Goal: Task Accomplishment & Management: Manage account settings

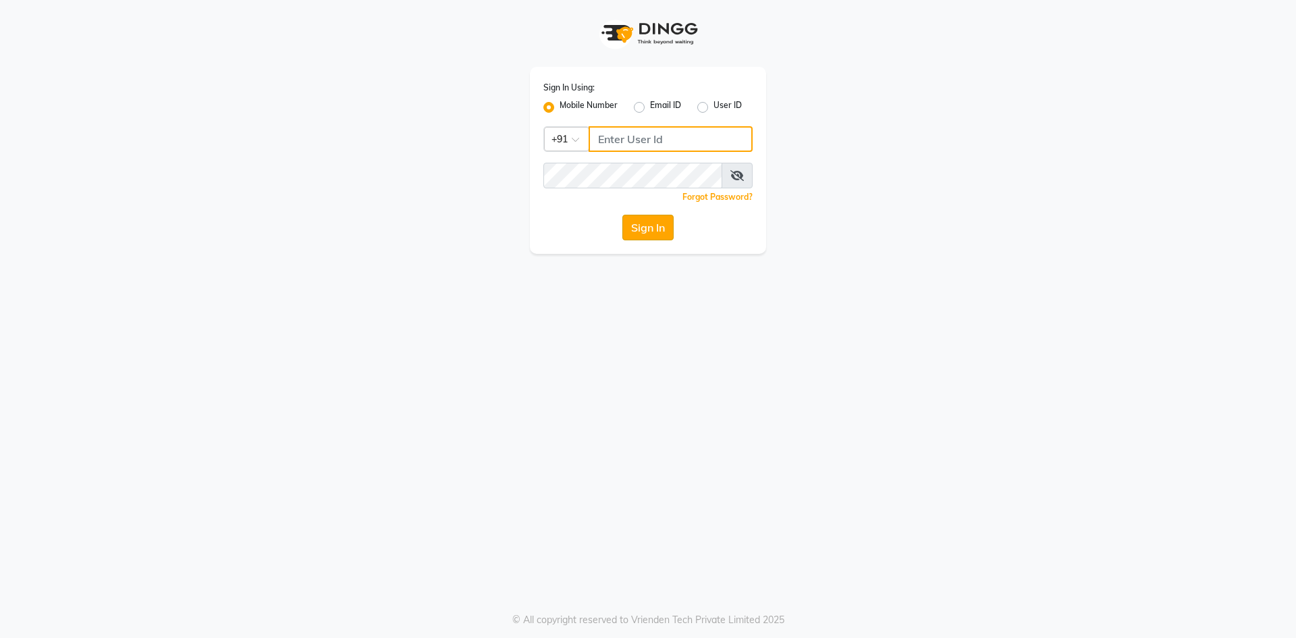
type input "9175511045"
click at [640, 234] on button "Sign In" at bounding box center [647, 228] width 51 height 26
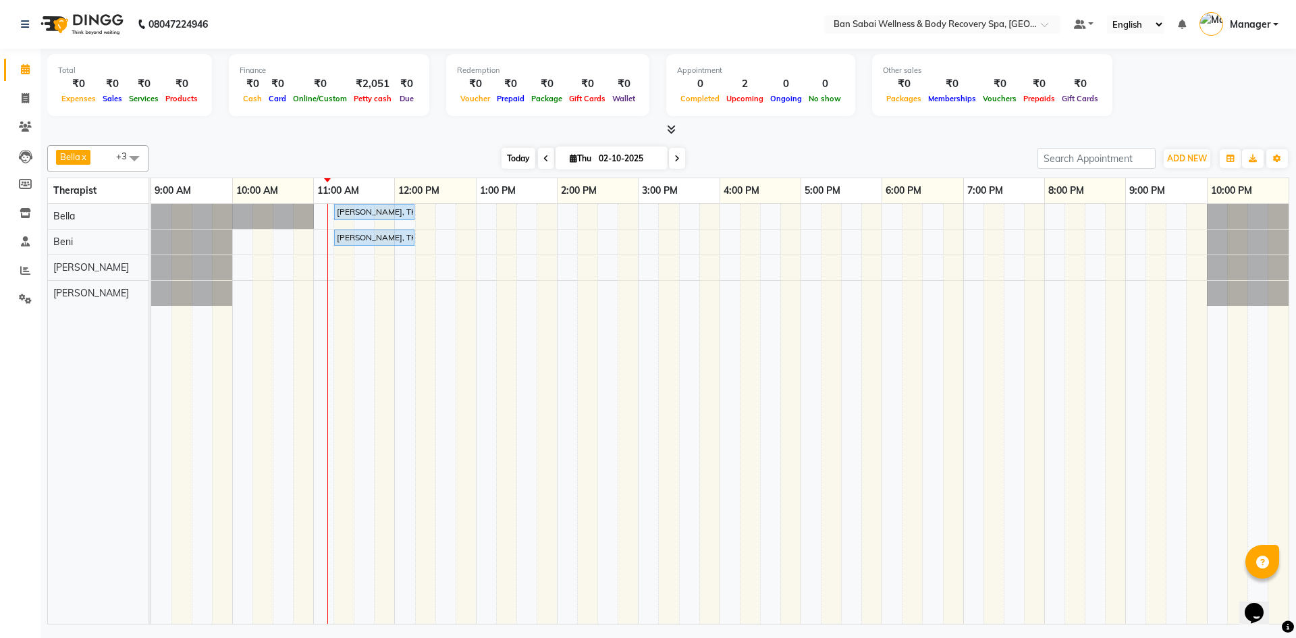
click at [524, 153] on span "Today" at bounding box center [518, 158] width 34 height 21
click at [572, 161] on icon at bounding box center [573, 158] width 7 height 9
select select "10"
select select "2025"
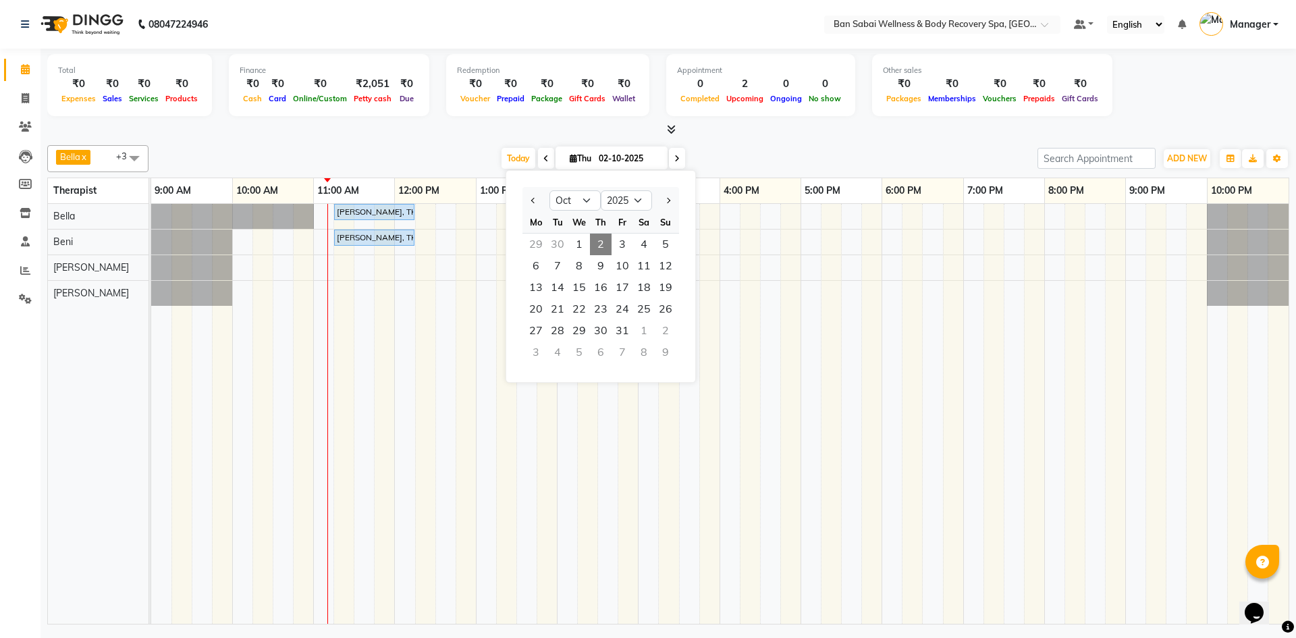
click at [572, 161] on icon at bounding box center [573, 158] width 7 height 9
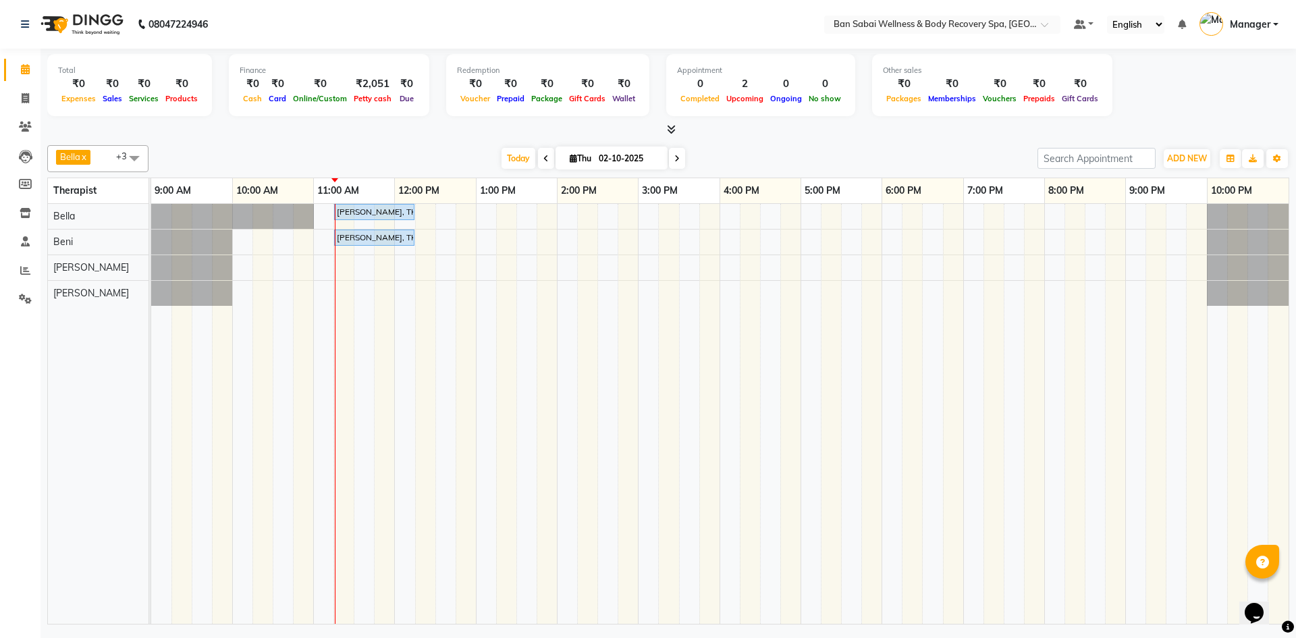
click at [134, 155] on span at bounding box center [134, 158] width 27 height 26
click at [75, 265] on div "[PERSON_NAME]" at bounding box center [98, 268] width 86 height 14
checkbox input "false"
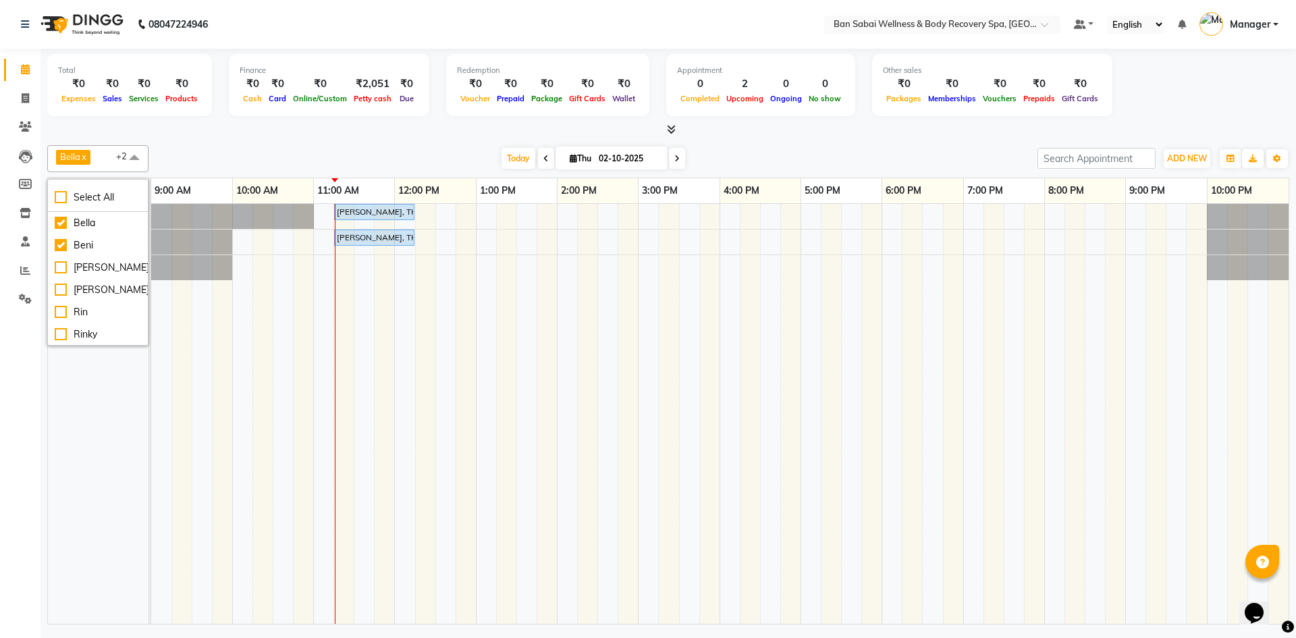
click at [456, 316] on td at bounding box center [466, 414] width 20 height 420
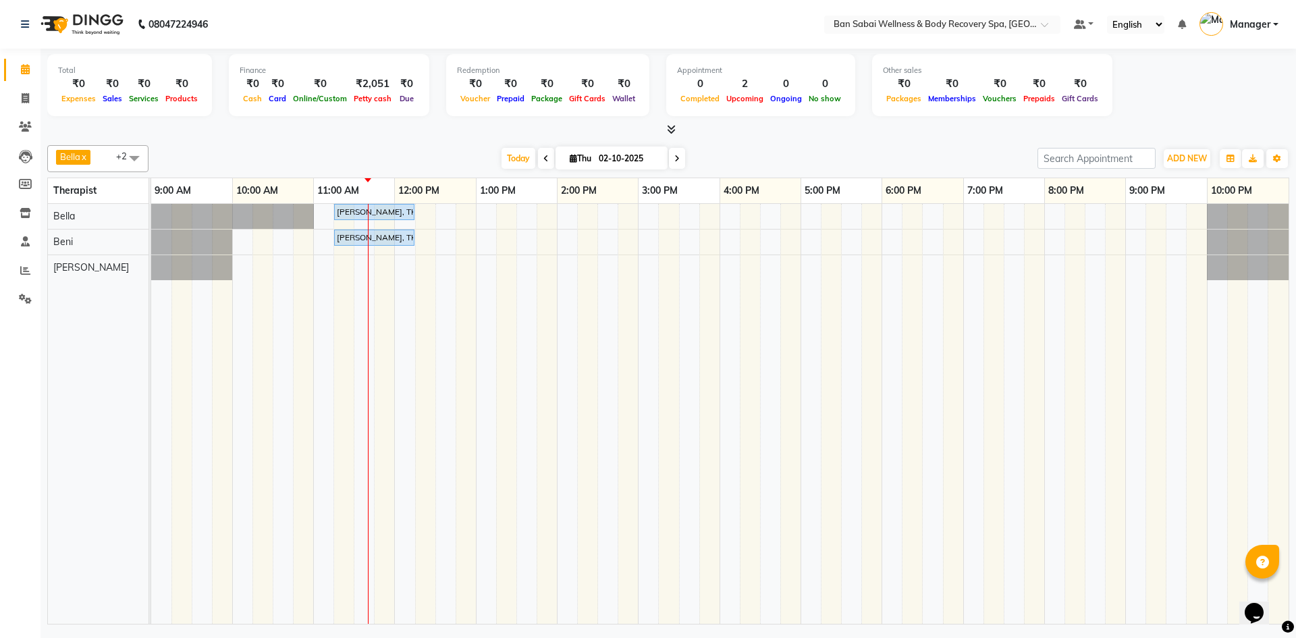
click at [462, 245] on div "Arpan Joseph, TK01, 11:15 AM-12:15 PM, Swedish Massage (Medium Pressure)-60min …" at bounding box center [719, 414] width 1137 height 420
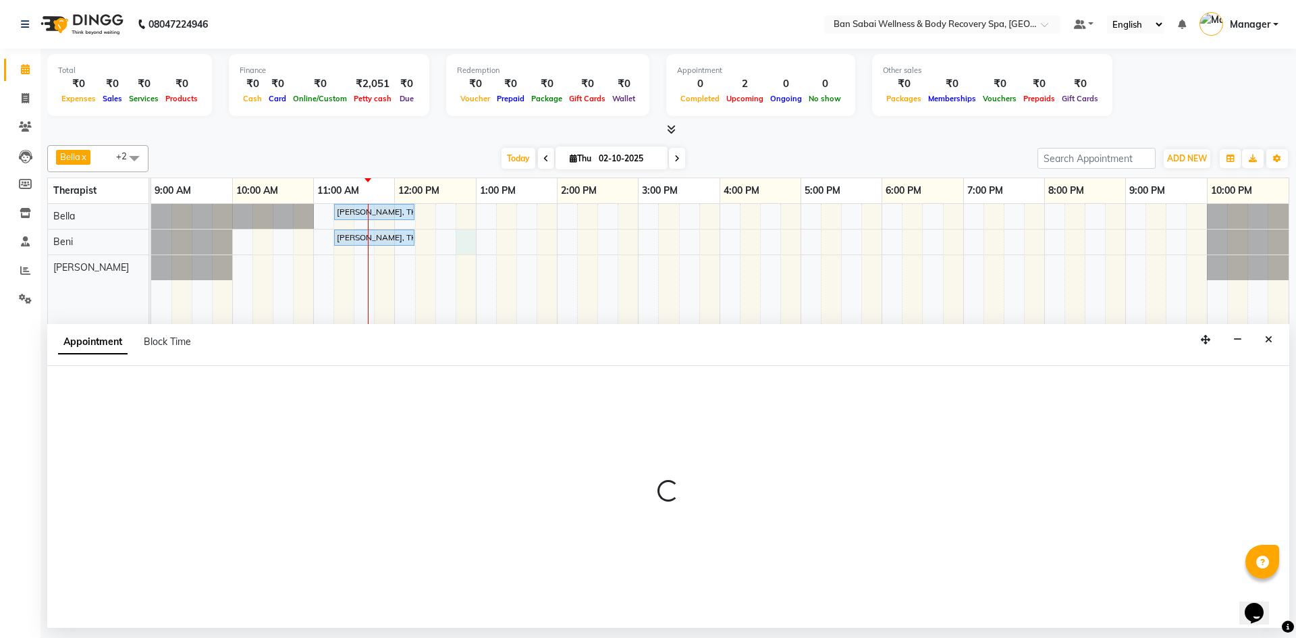
select select "88797"
select select "765"
select select "tentative"
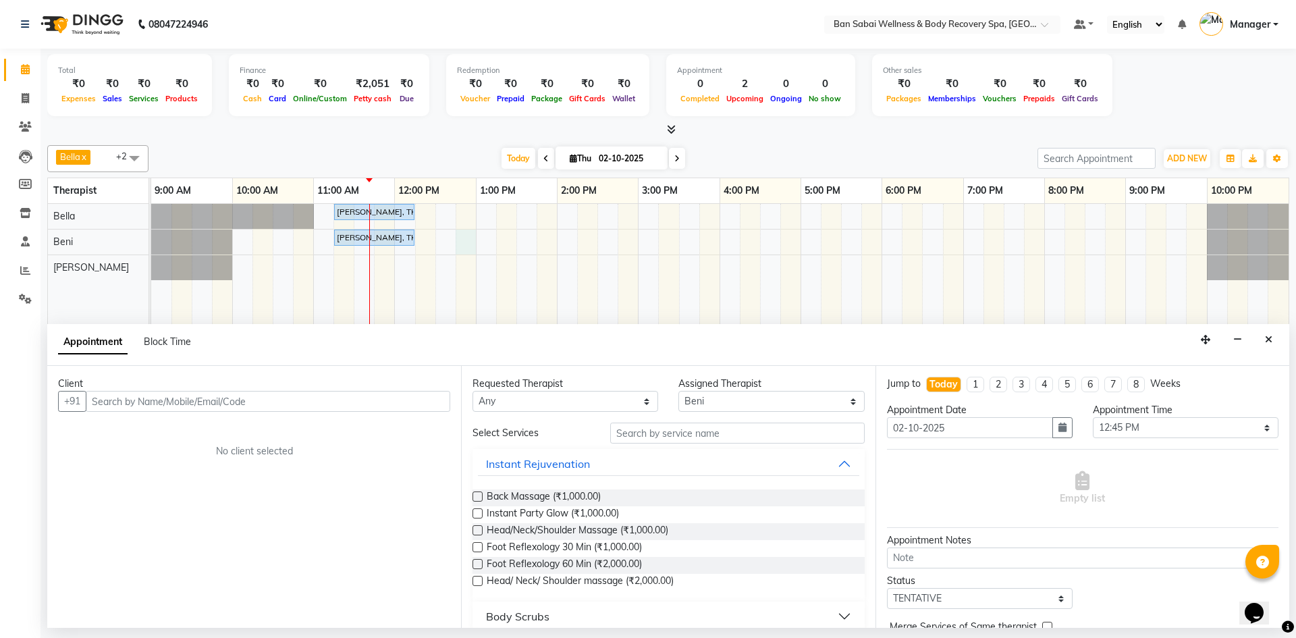
click at [1265, 333] on button "Close" at bounding box center [1269, 339] width 20 height 21
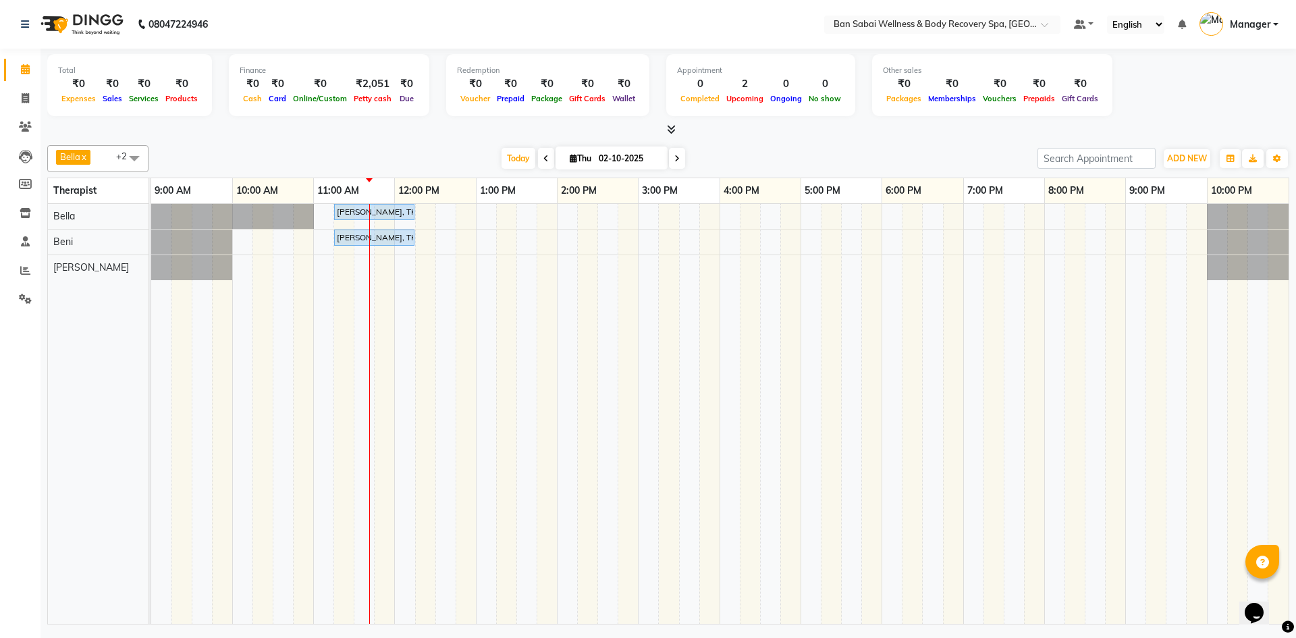
click at [450, 219] on div "Arpan Joseph, TK01, 11:15 AM-12:15 PM, Swedish Massage (Medium Pressure)-60min …" at bounding box center [719, 414] width 1137 height 420
select select "88795"
select select "750"
select select "tentative"
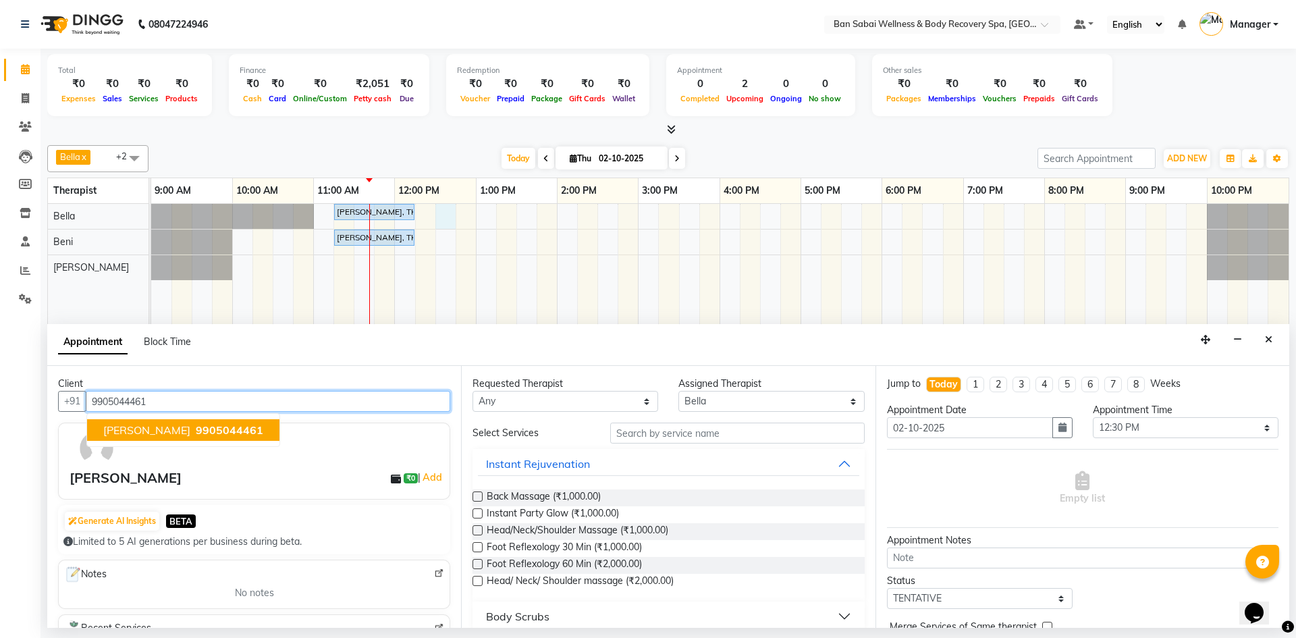
click at [217, 431] on span "9905044461" at bounding box center [229, 429] width 67 height 13
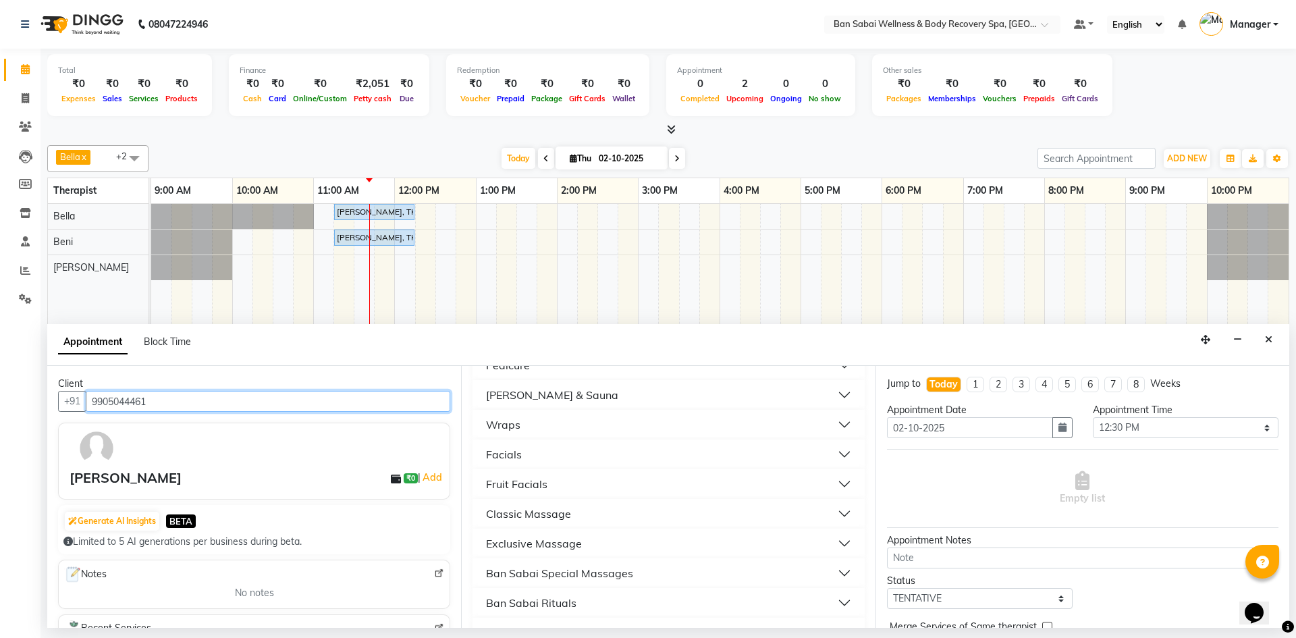
scroll to position [400, 0]
type input "9905044461"
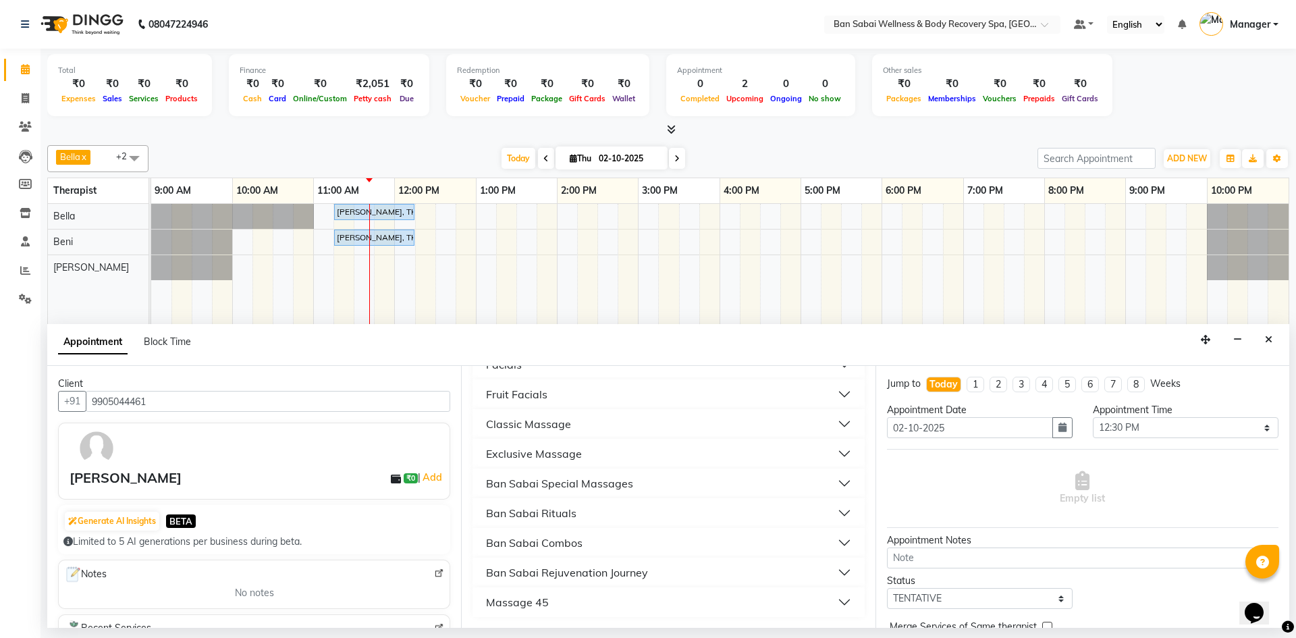
click at [837, 541] on button "Ban Sabai Combos" at bounding box center [668, 542] width 381 height 24
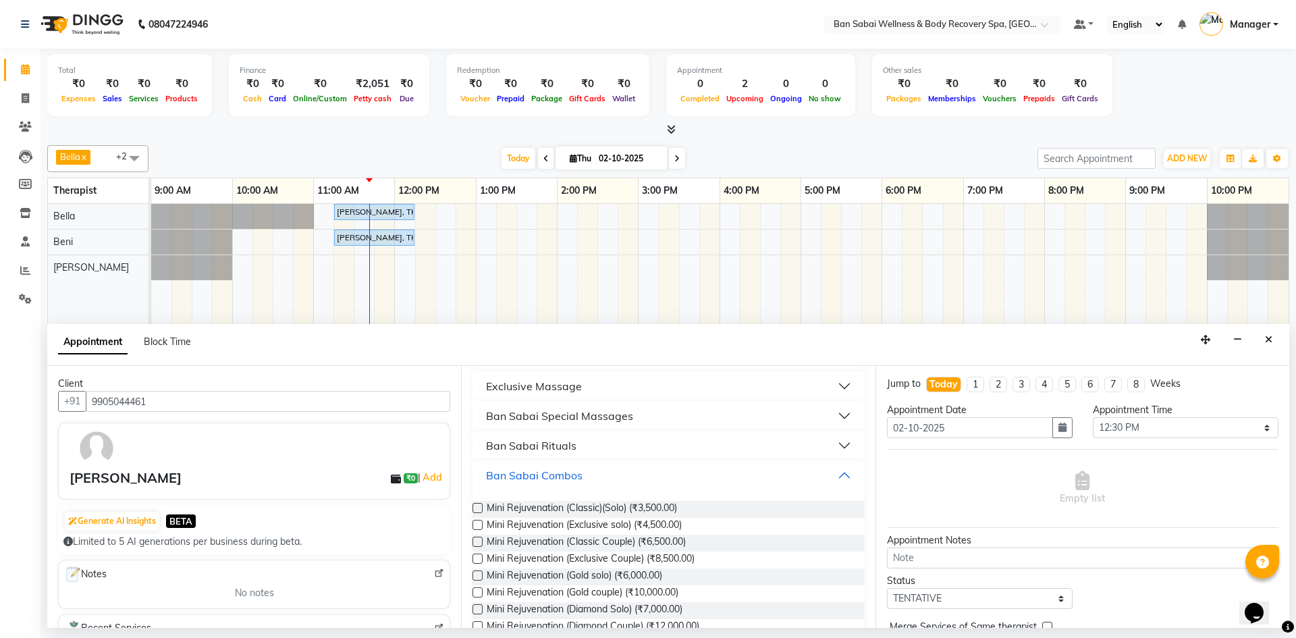
scroll to position [535, 0]
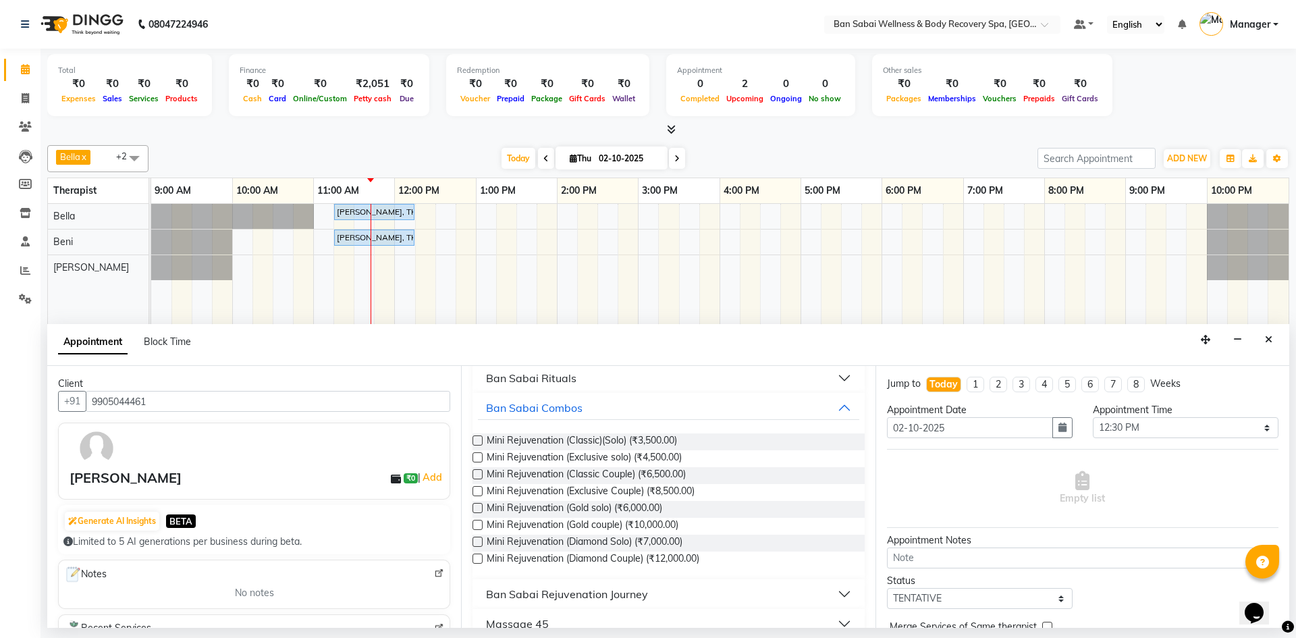
click at [480, 473] on label at bounding box center [477, 474] width 10 height 10
click at [480, 473] on input "checkbox" at bounding box center [476, 475] width 9 height 9
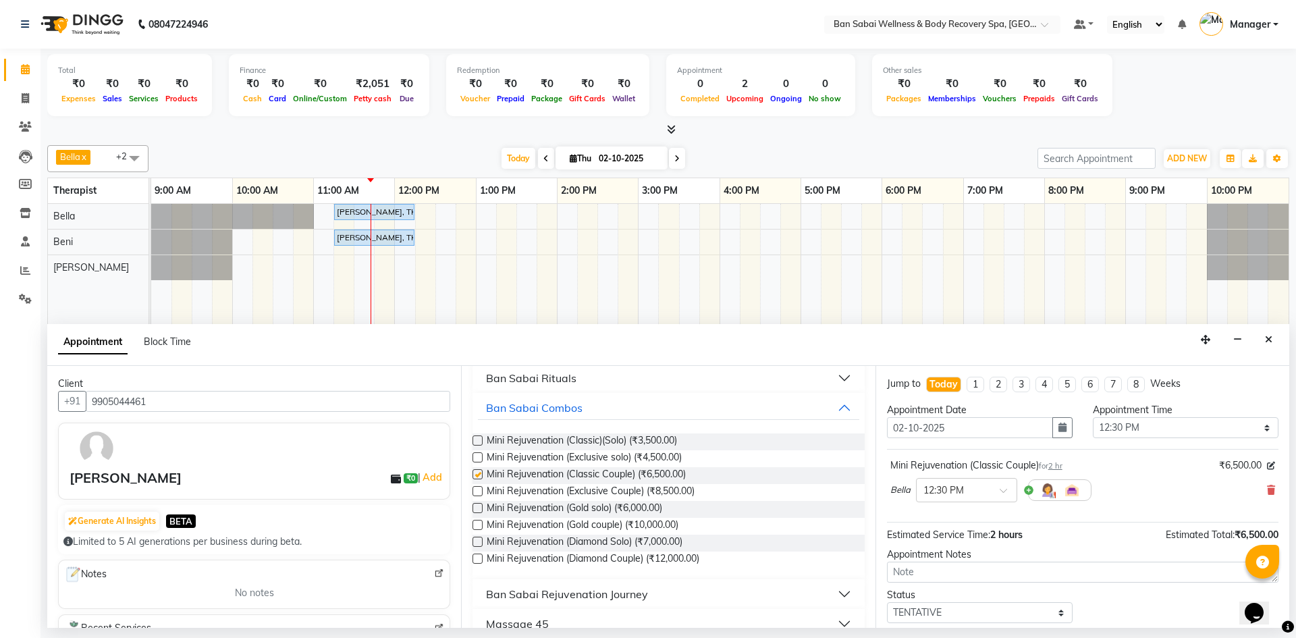
checkbox input "false"
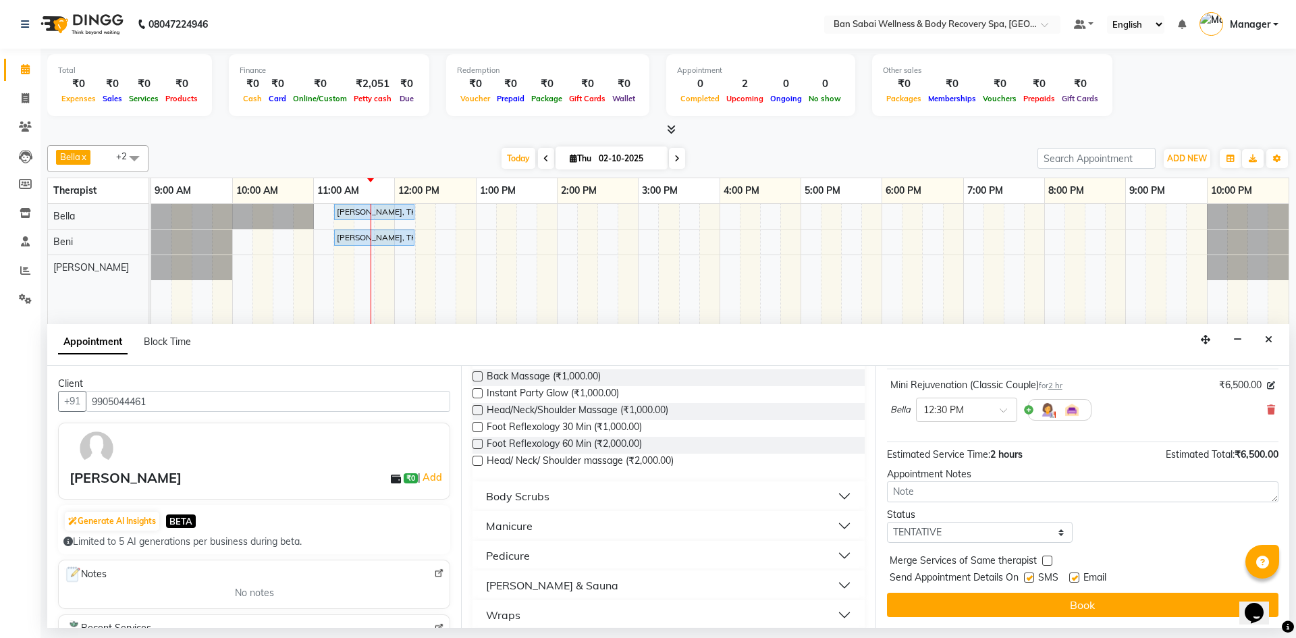
scroll to position [0, 0]
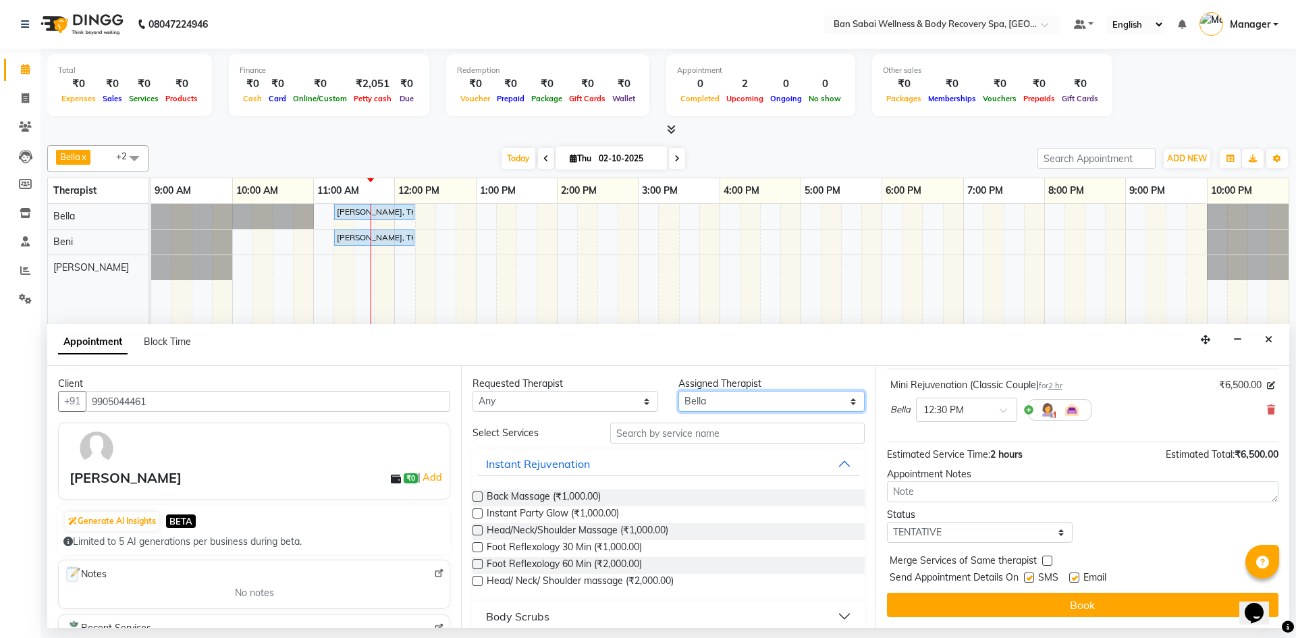
click at [844, 400] on select "Select Bella Beni Lucy Mike Rin Rinky Tina Thapa" at bounding box center [771, 401] width 186 height 21
select select "88797"
click at [678, 391] on select "Select Bella Beni Lucy Mike Rin Rinky Tina Thapa" at bounding box center [771, 401] width 186 height 21
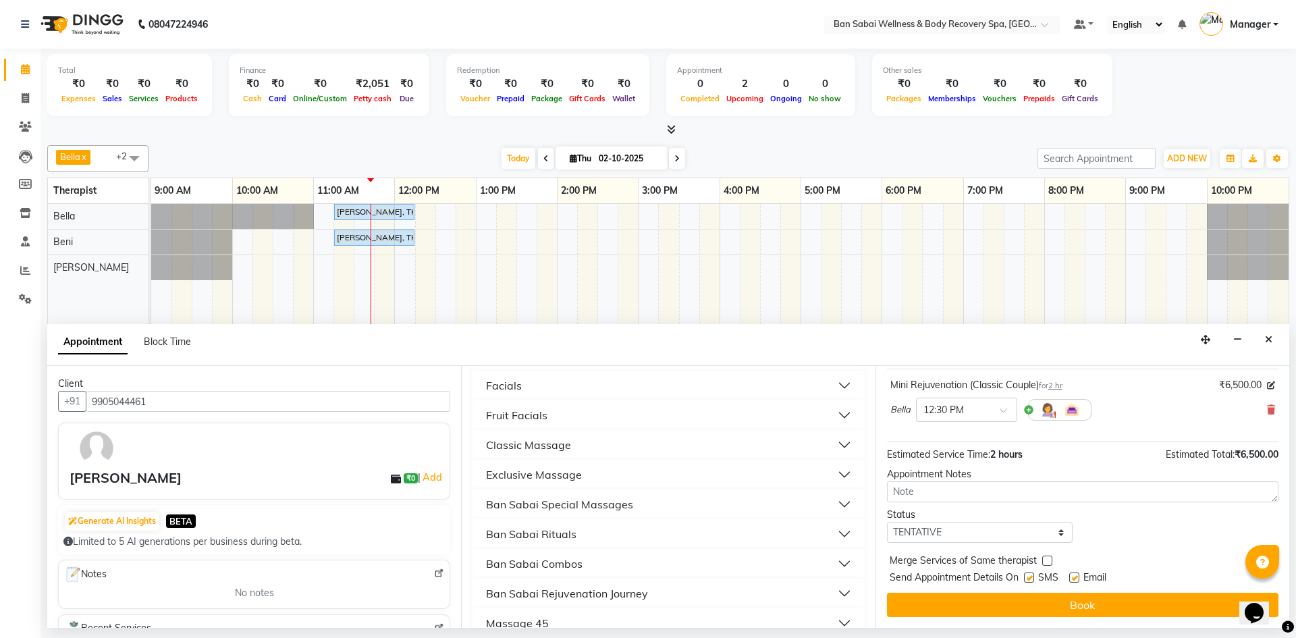
scroll to position [400, 0]
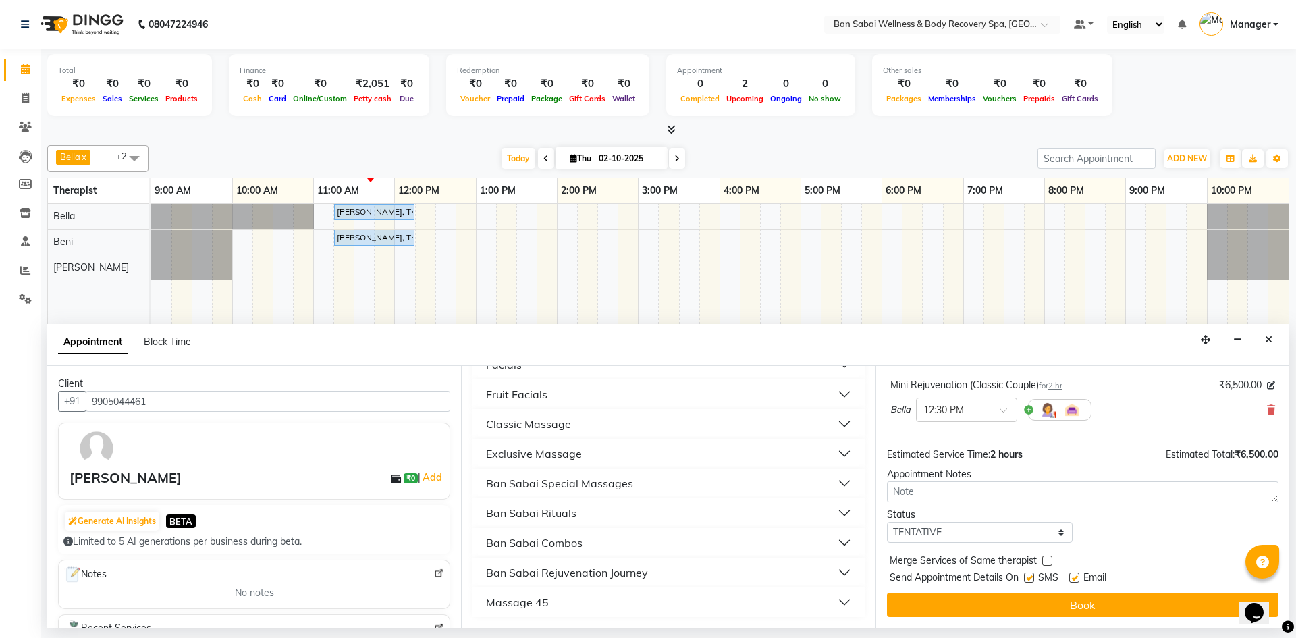
click at [834, 544] on button "Ban Sabai Combos" at bounding box center [668, 542] width 381 height 24
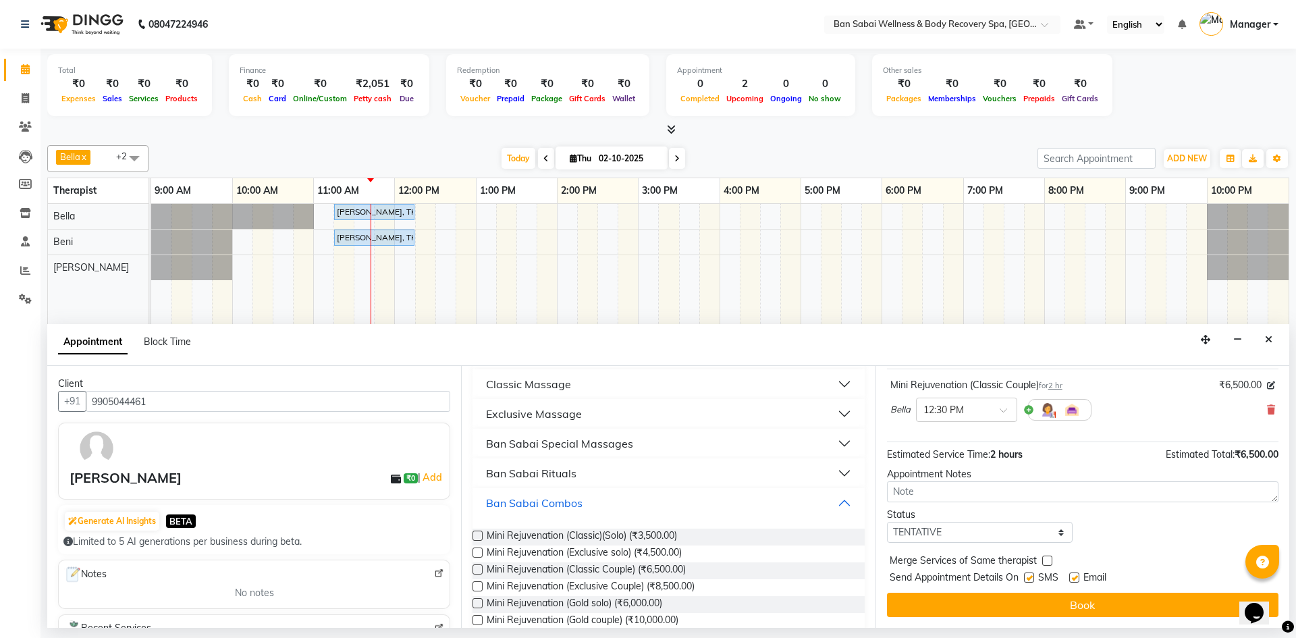
scroll to position [468, 0]
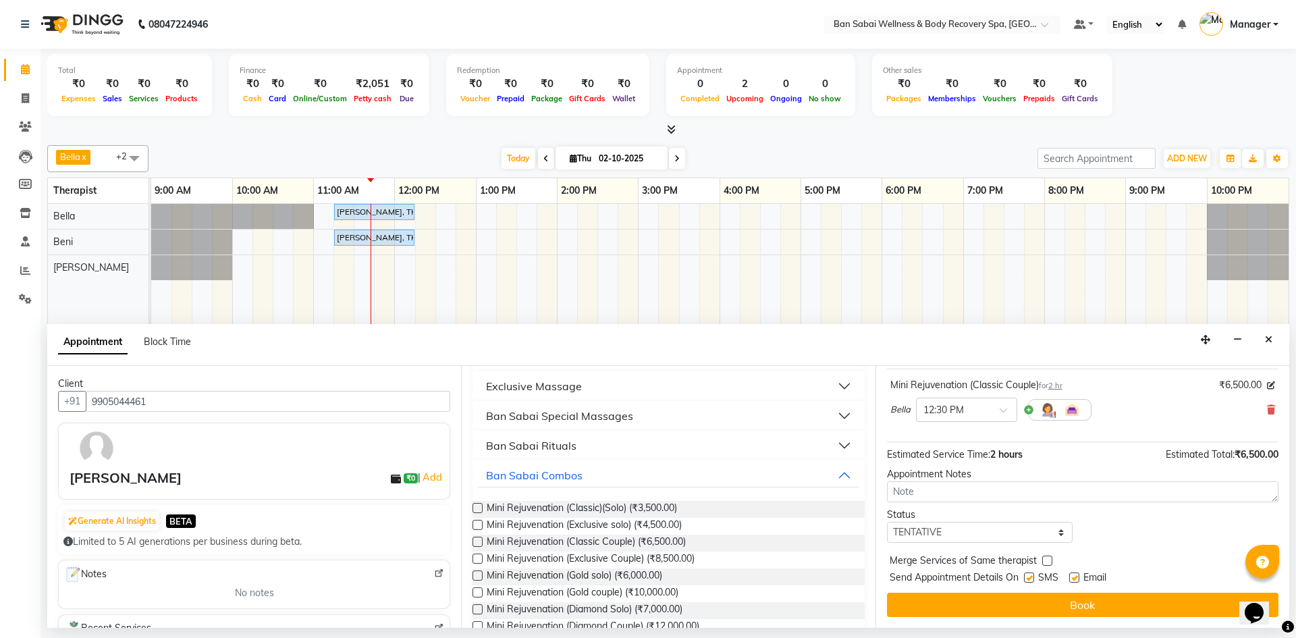
click at [479, 543] on label at bounding box center [477, 542] width 10 height 10
click at [479, 543] on input "checkbox" at bounding box center [476, 543] width 9 height 9
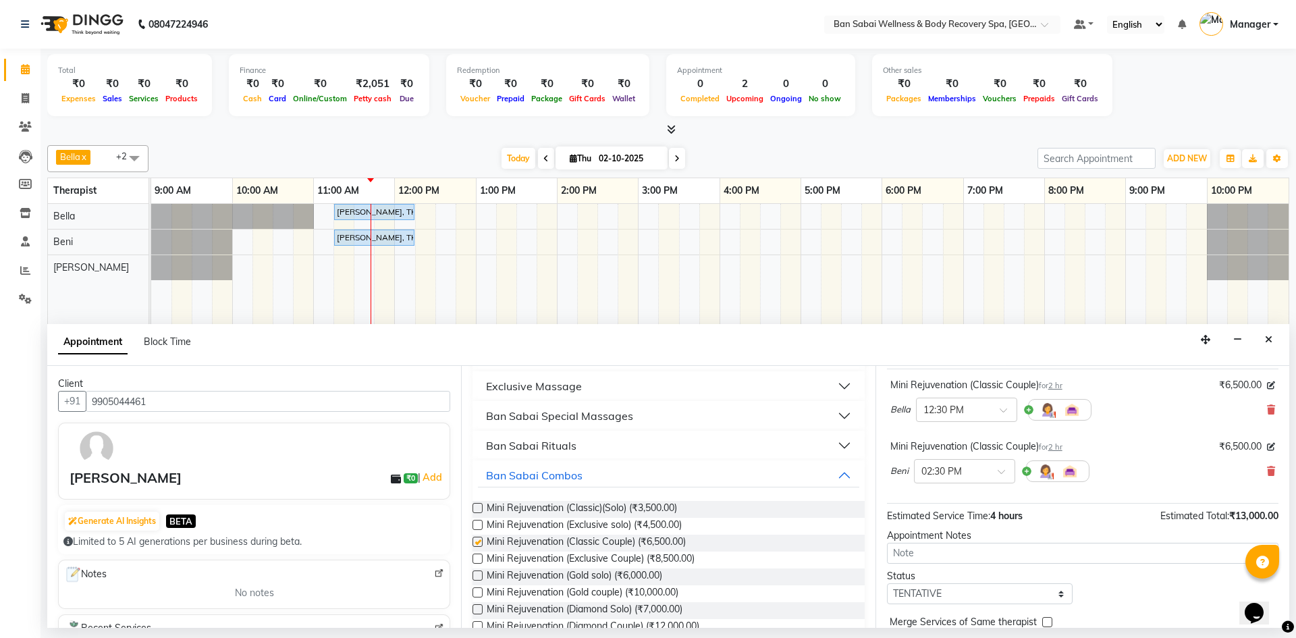
checkbox input "false"
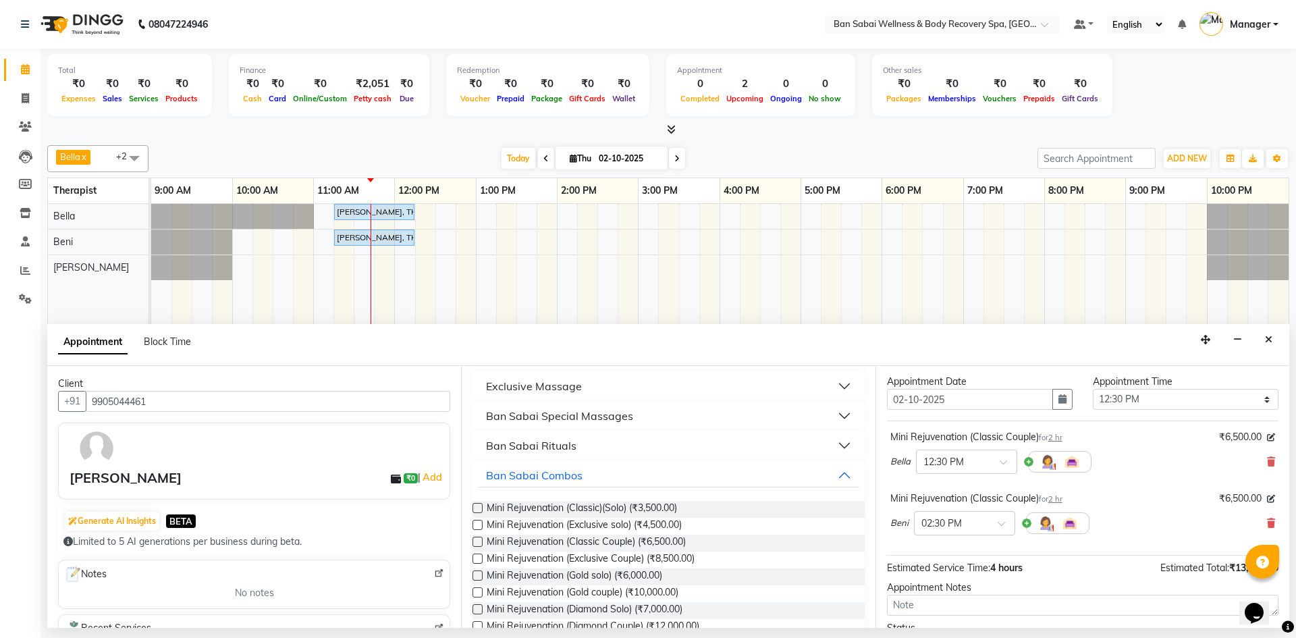
scroll to position [0, 0]
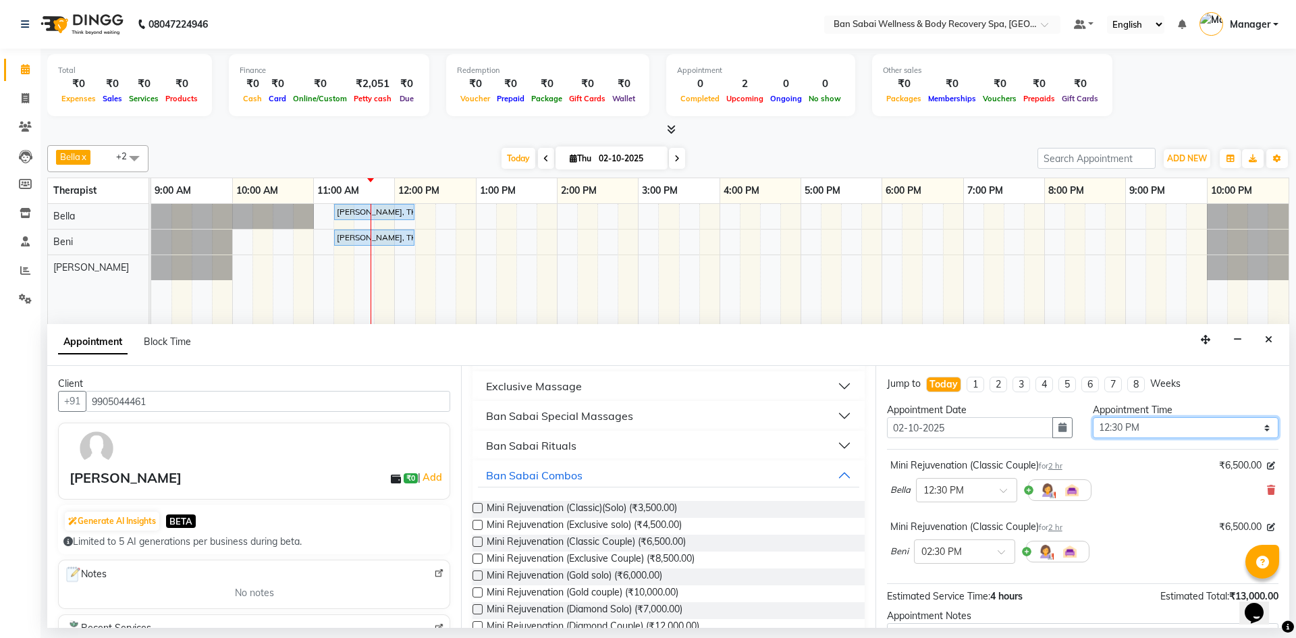
click at [1256, 428] on select "Select 10:00 AM 10:05 AM 10:10 AM 10:15 AM 10:20 AM 10:25 AM 10:30 AM 10:35 AM …" at bounding box center [1186, 427] width 186 height 21
select select "710"
click at [1093, 417] on select "Select 10:00 AM 10:05 AM 10:10 AM 10:15 AM 10:20 AM 10:25 AM 10:30 AM 10:35 AM …" at bounding box center [1186, 427] width 186 height 21
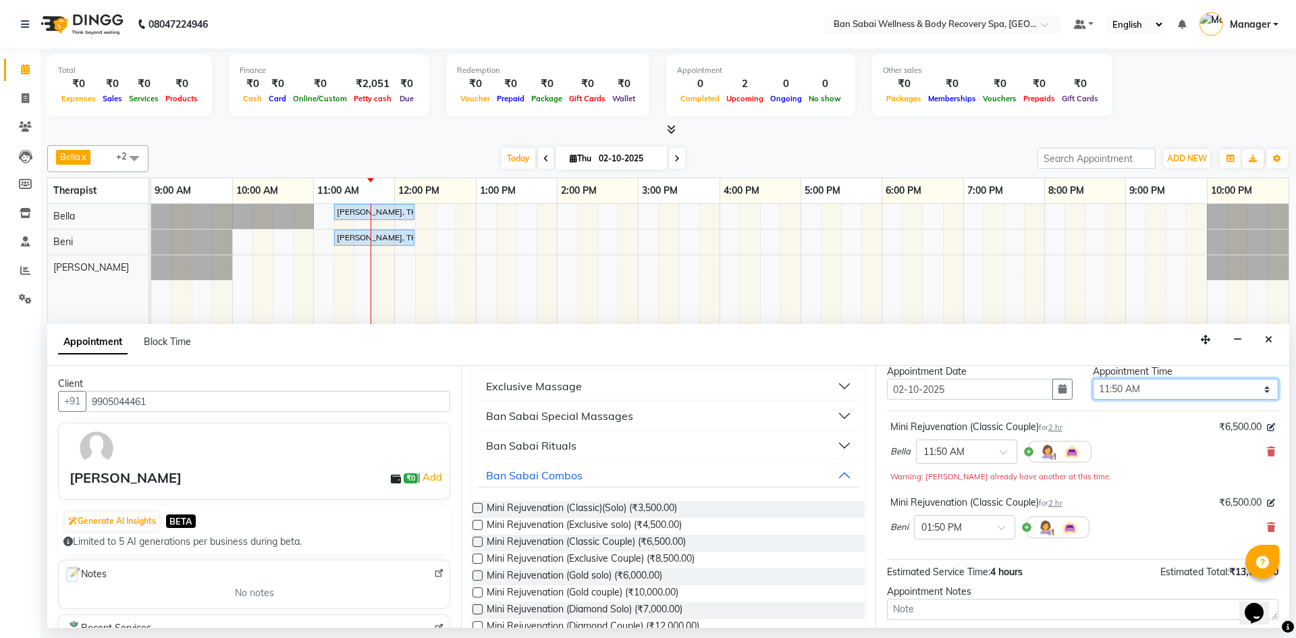
scroll to position [67, 0]
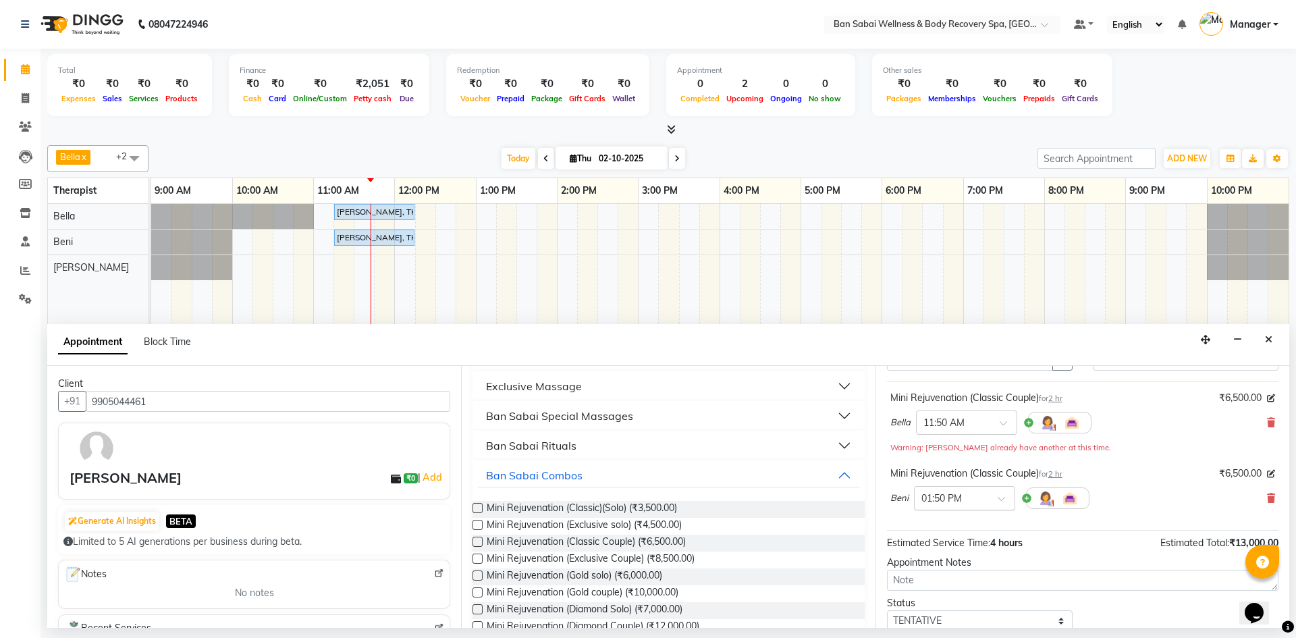
click at [1006, 501] on span at bounding box center [1006, 502] width 17 height 14
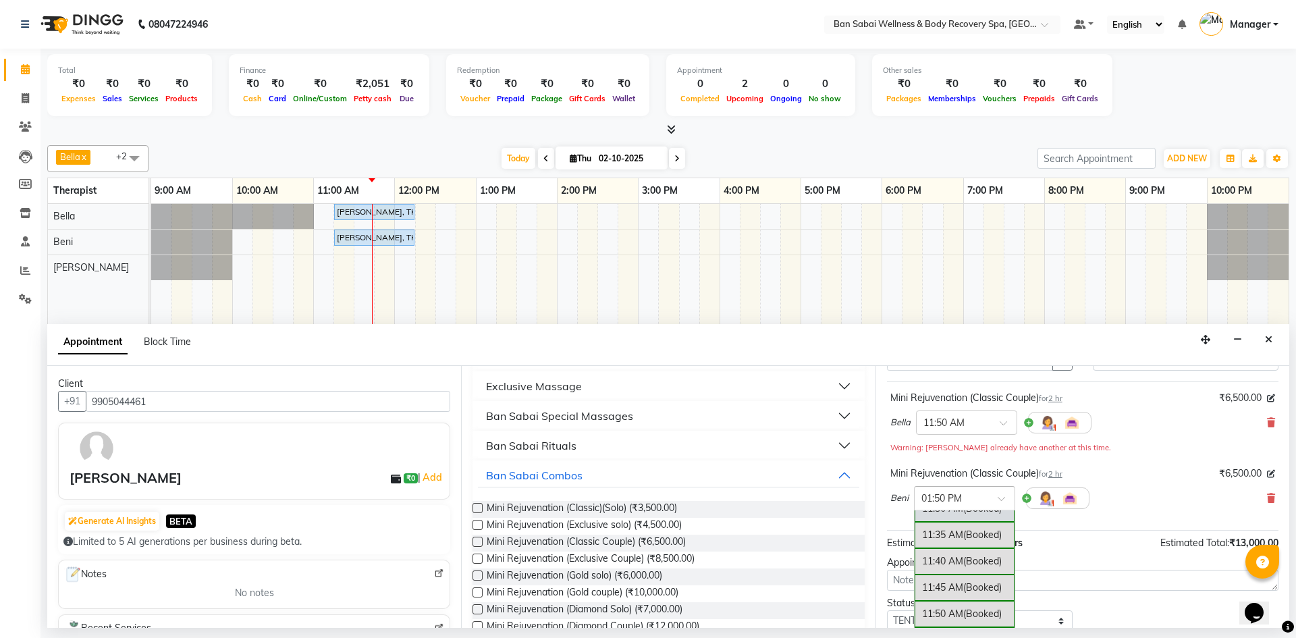
scroll to position [490, 0]
click at [979, 585] on div "11:50 AM (Booked)" at bounding box center [965, 592] width 100 height 26
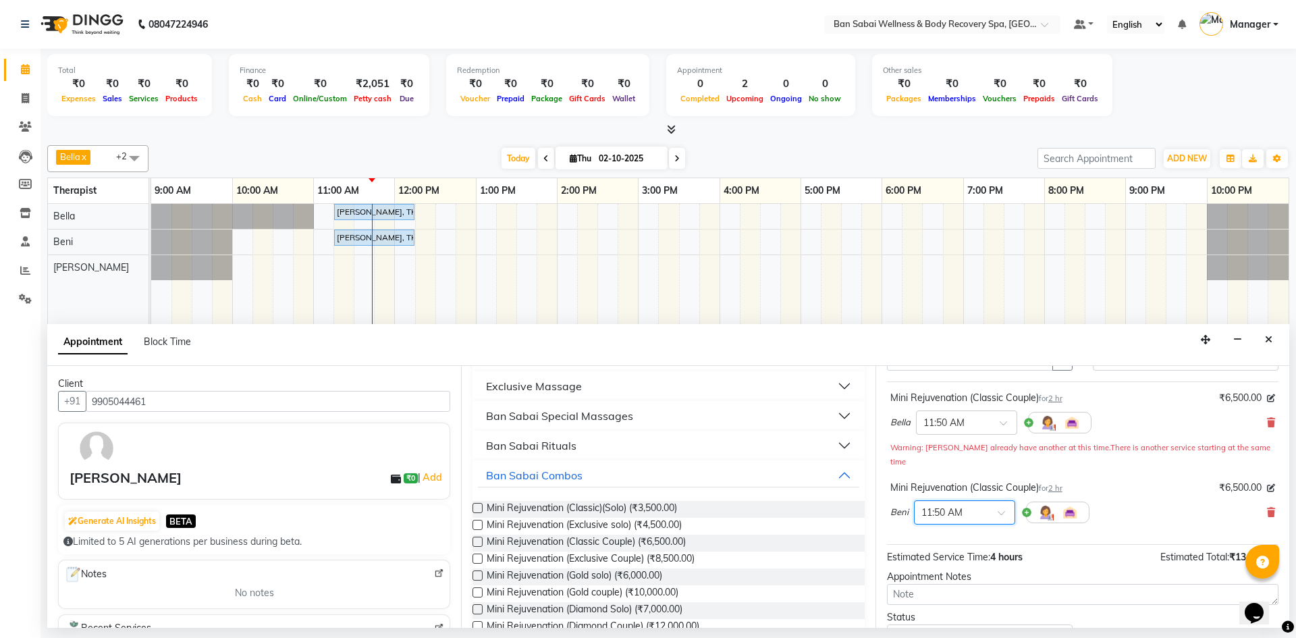
scroll to position [156, 0]
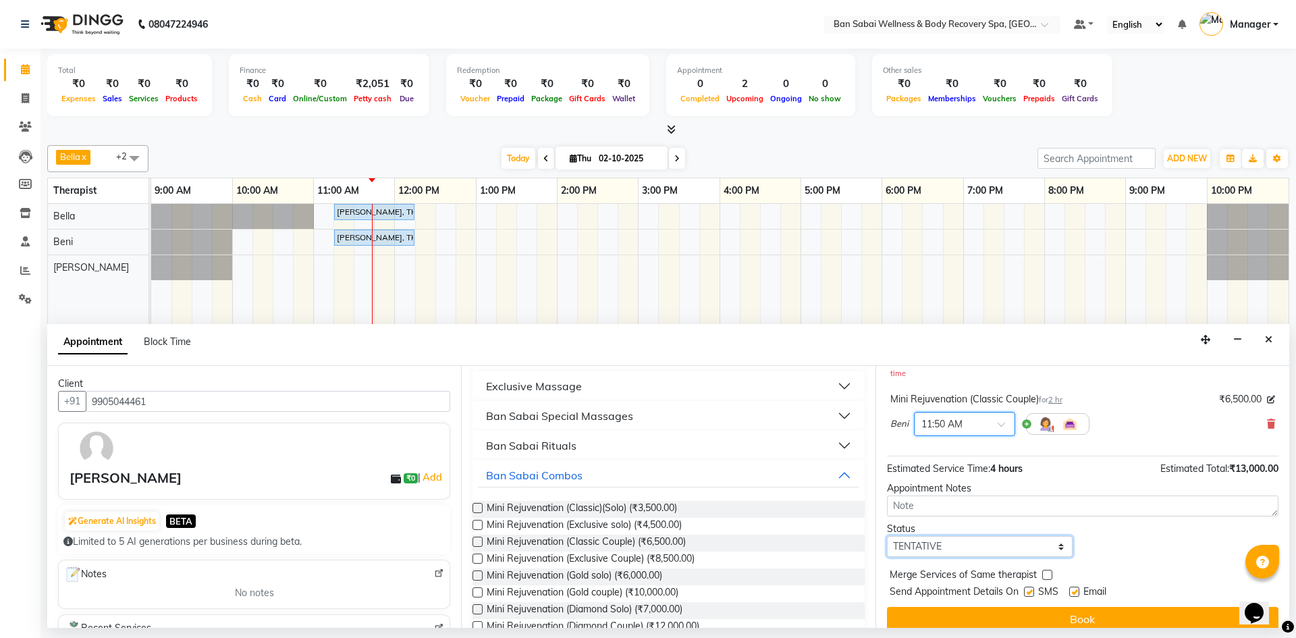
click at [1058, 536] on select "Select TENTATIVE CONFIRM CHECK-IN UPCOMING" at bounding box center [980, 546] width 186 height 21
select select "check-in"
click at [887, 536] on select "Select TENTATIVE CONFIRM CHECK-IN UPCOMING" at bounding box center [980, 546] width 186 height 21
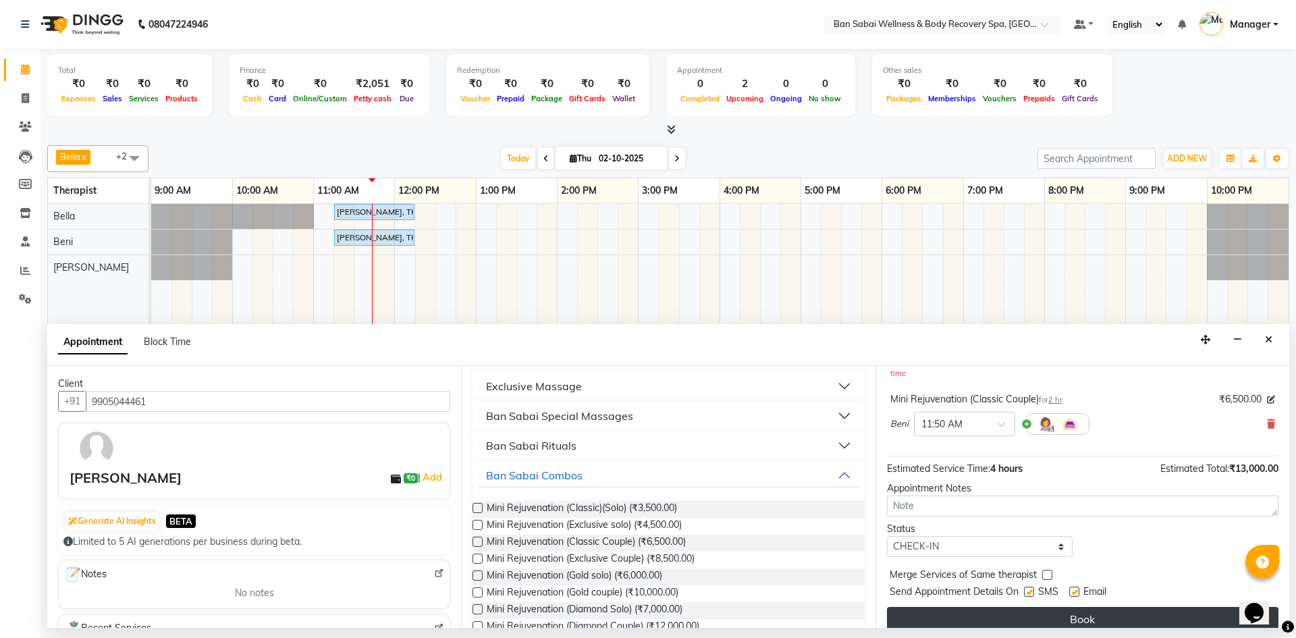
click at [1109, 610] on button "Book" at bounding box center [1082, 619] width 391 height 24
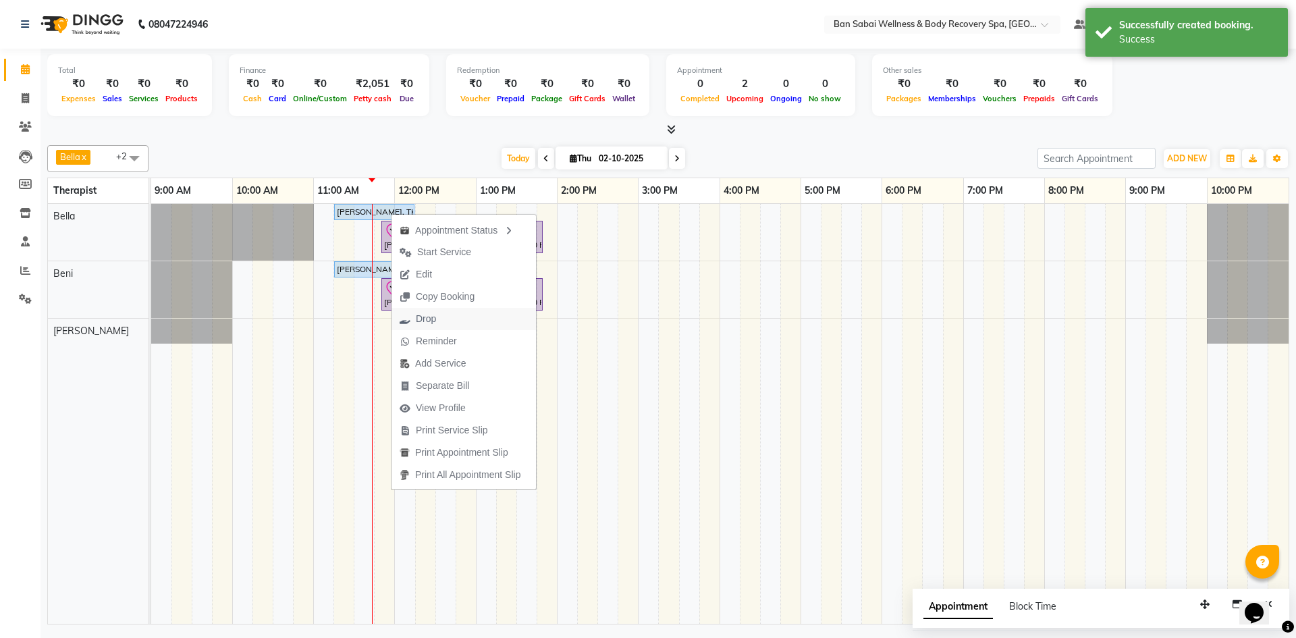
click at [468, 315] on button "Drop" at bounding box center [463, 319] width 144 height 22
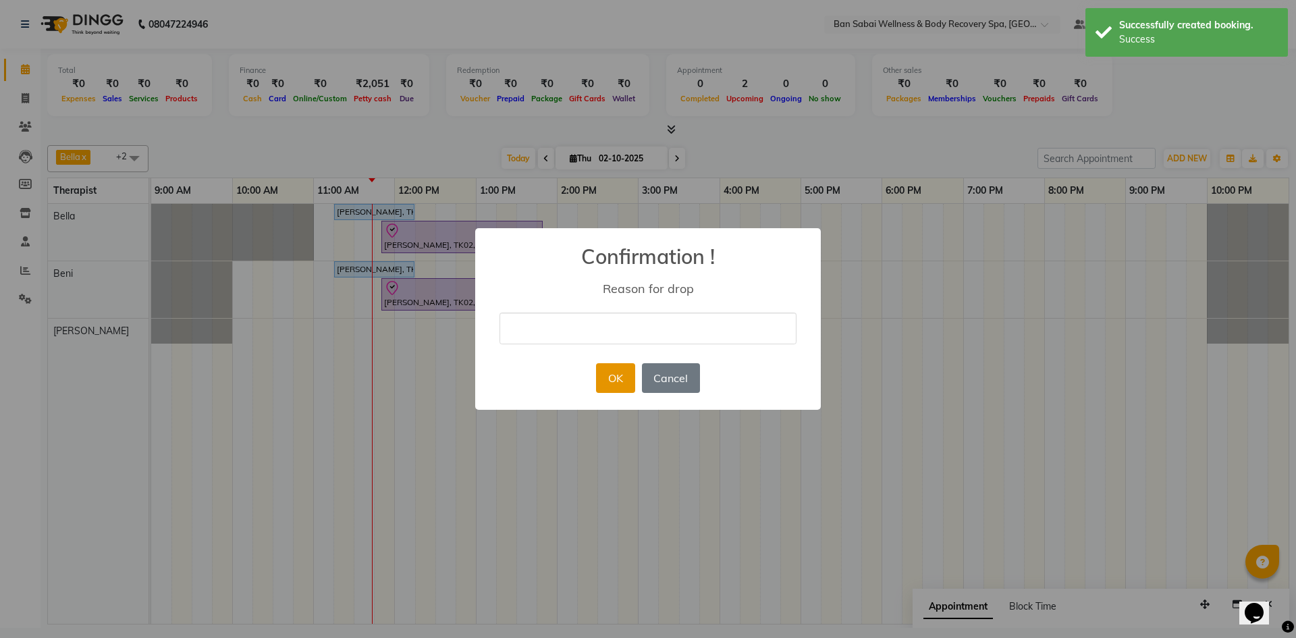
click at [615, 380] on button "OK" at bounding box center [615, 378] width 38 height 30
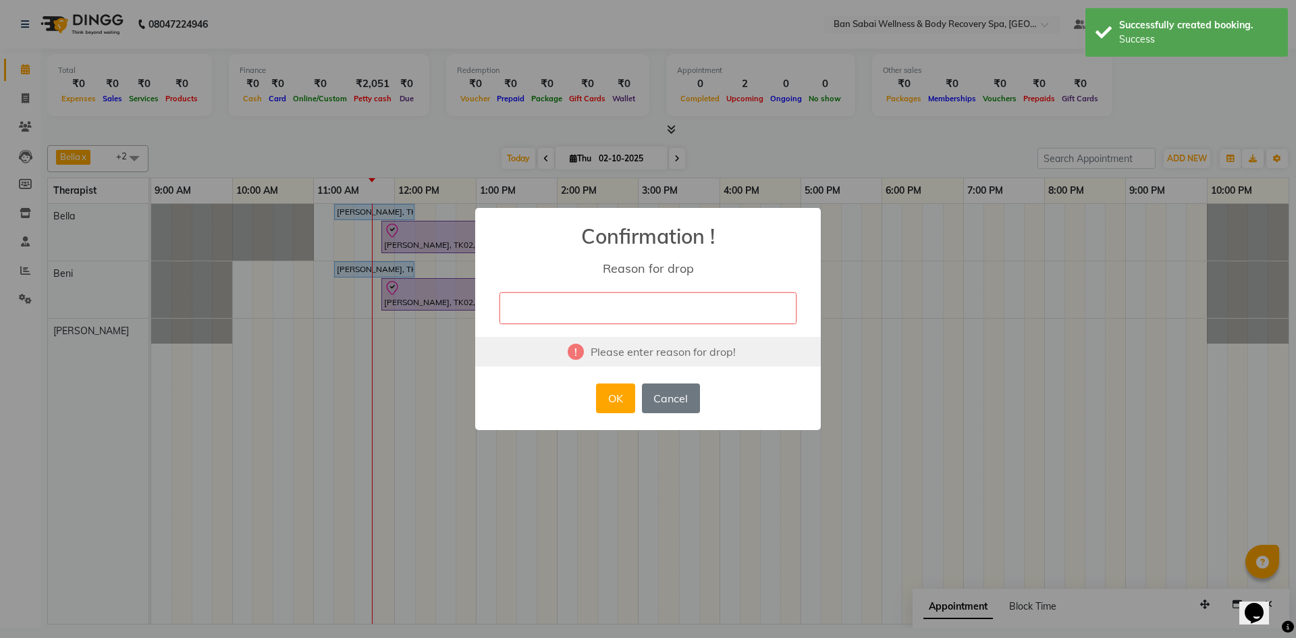
click at [625, 309] on input "text" at bounding box center [647, 308] width 297 height 32
type input "delete"
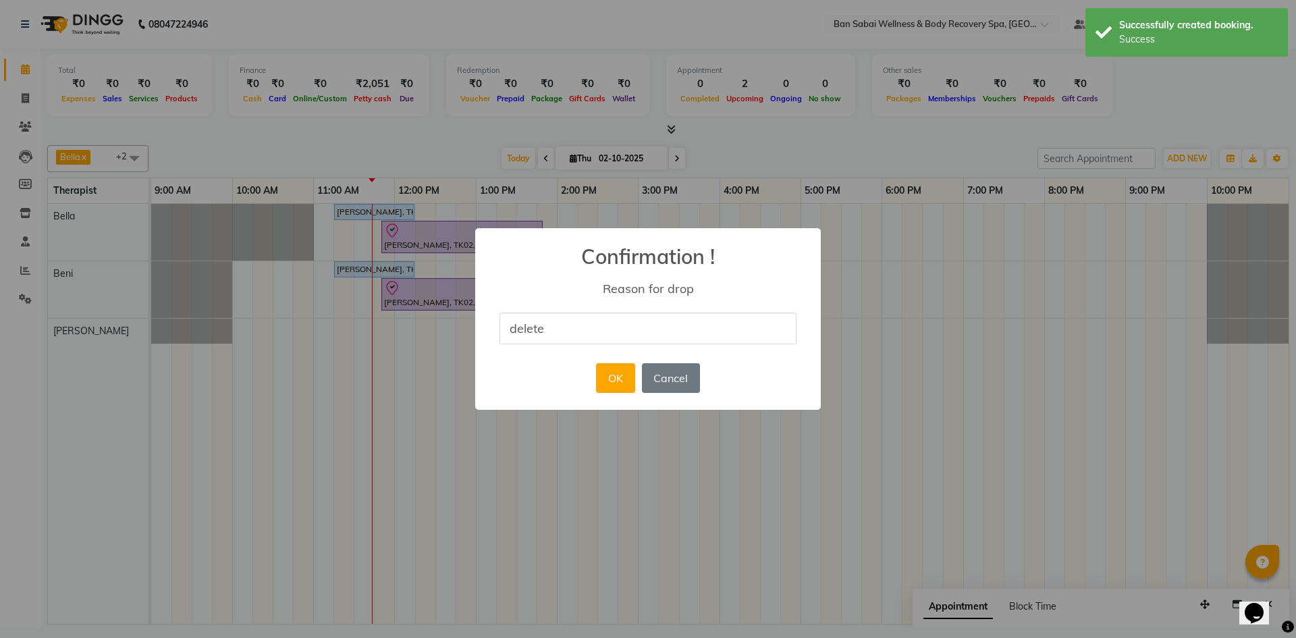
drag, startPoint x: 607, startPoint y: 376, endPoint x: 591, endPoint y: 370, distance: 17.9
click at [608, 376] on button "OK" at bounding box center [615, 378] width 38 height 30
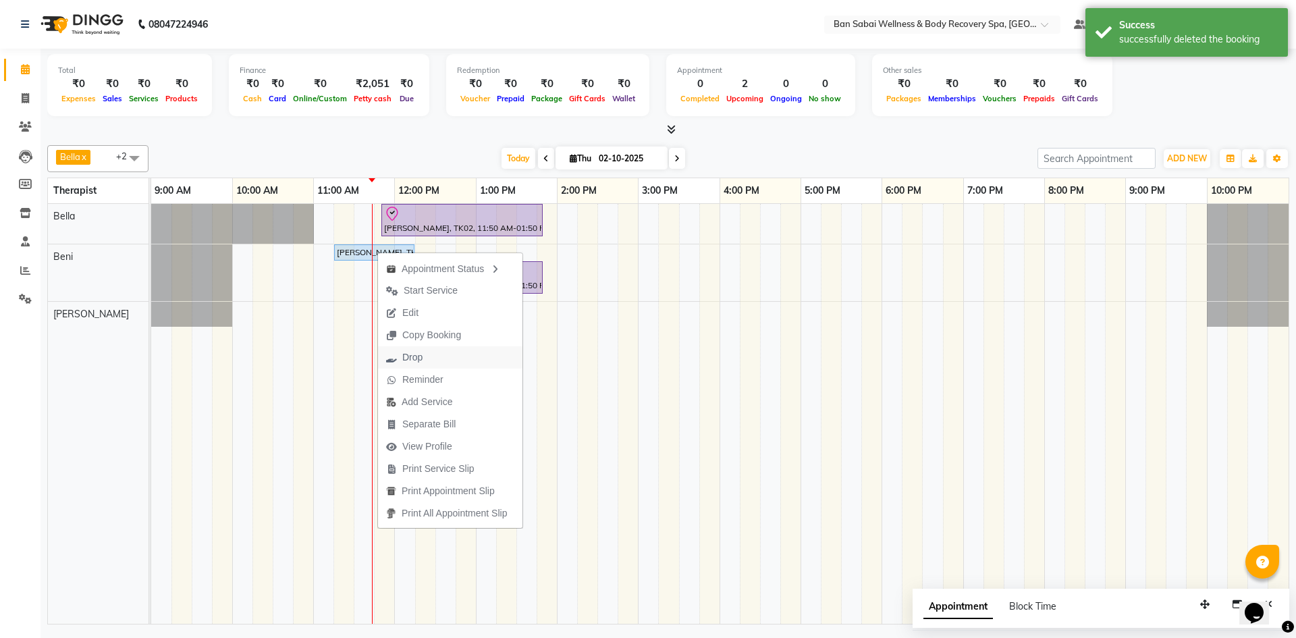
click at [446, 356] on button "Drop" at bounding box center [450, 357] width 144 height 22
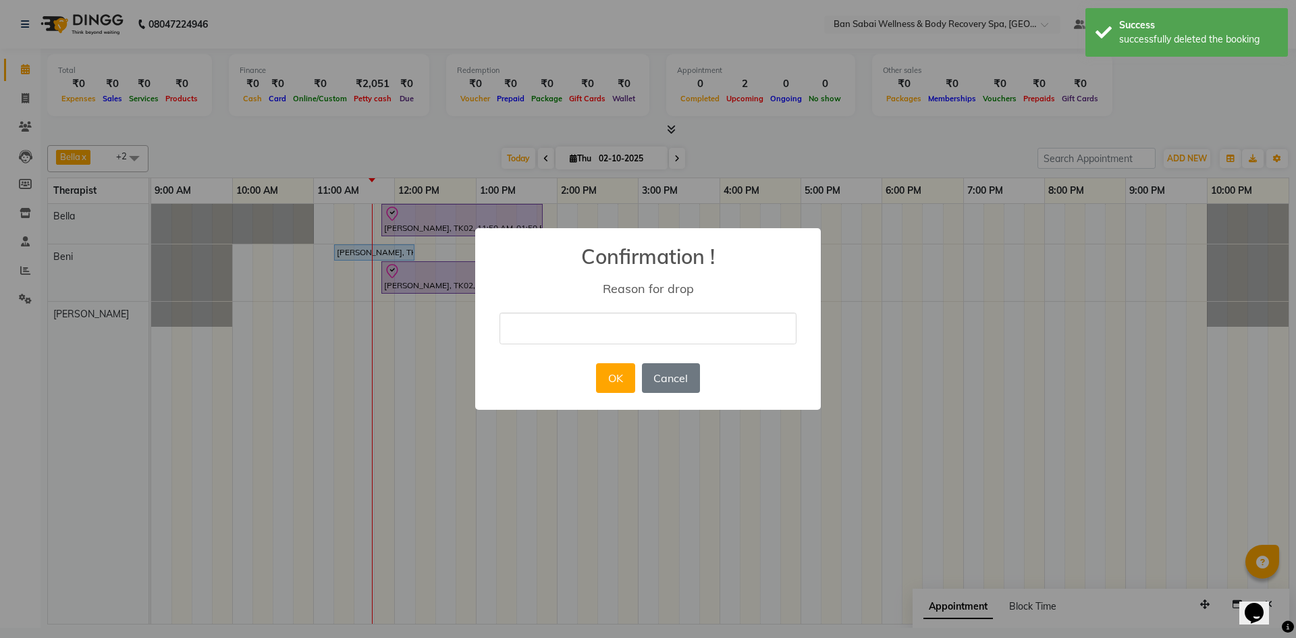
click at [603, 339] on input "text" at bounding box center [647, 328] width 297 height 32
type input "delete"
click at [605, 375] on button "OK" at bounding box center [615, 378] width 38 height 30
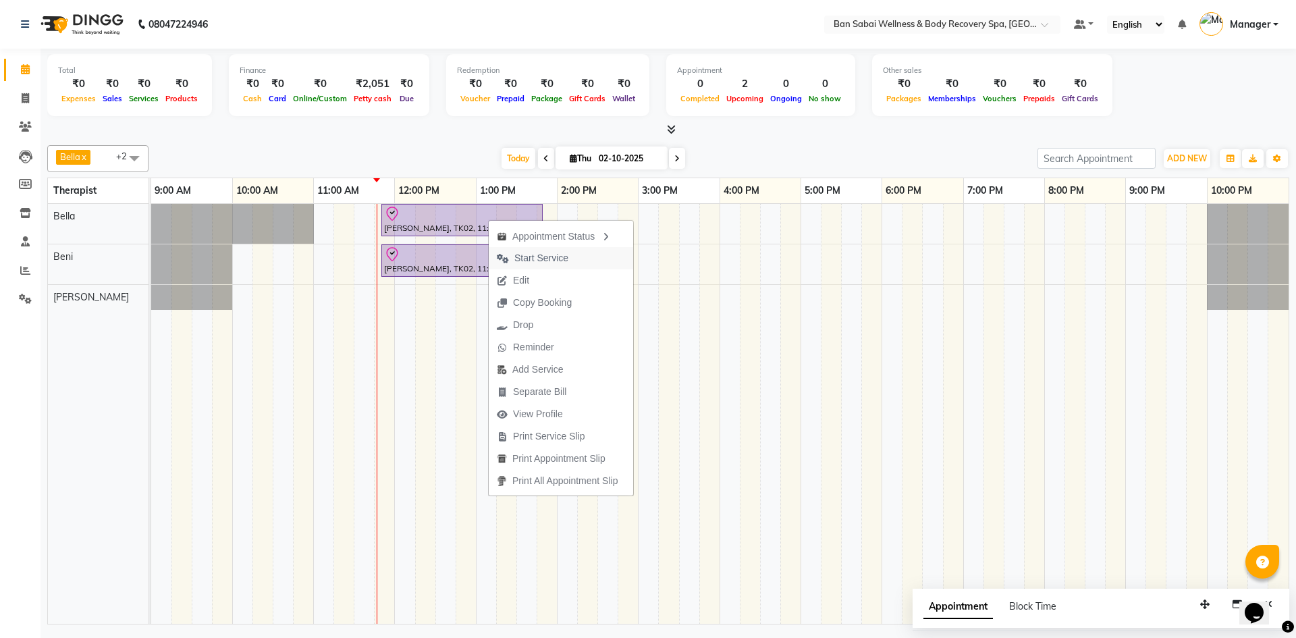
click at [528, 258] on span "Start Service" at bounding box center [541, 258] width 54 height 14
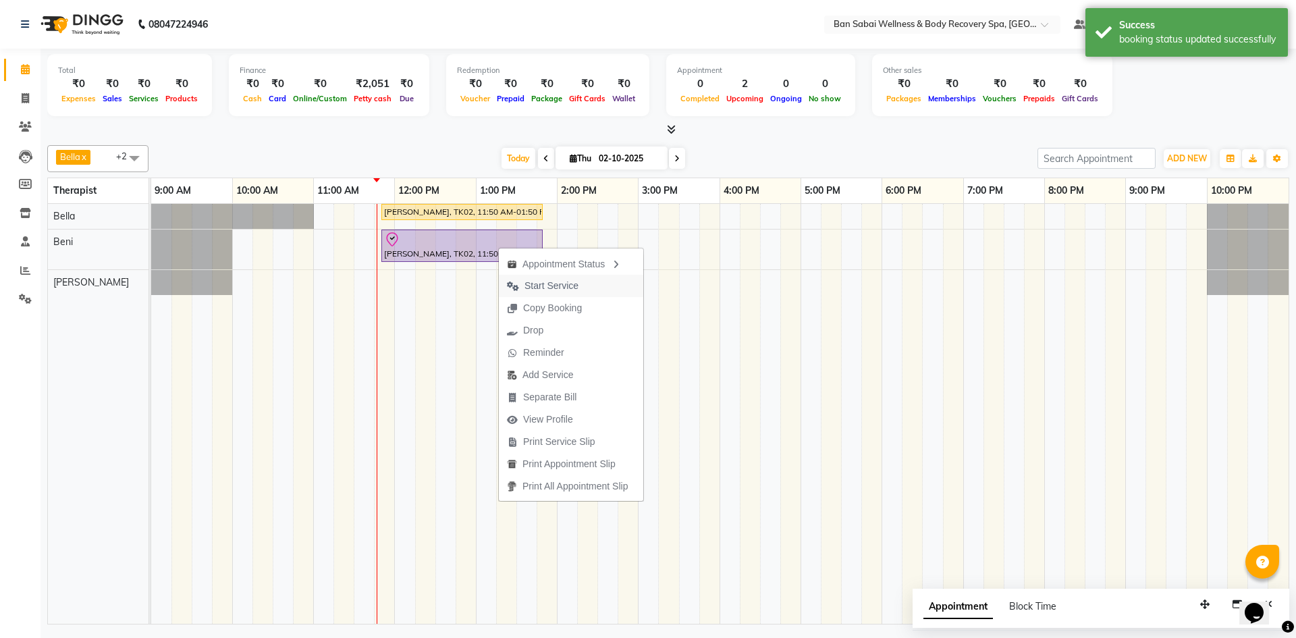
click at [538, 283] on span "Start Service" at bounding box center [551, 286] width 54 height 14
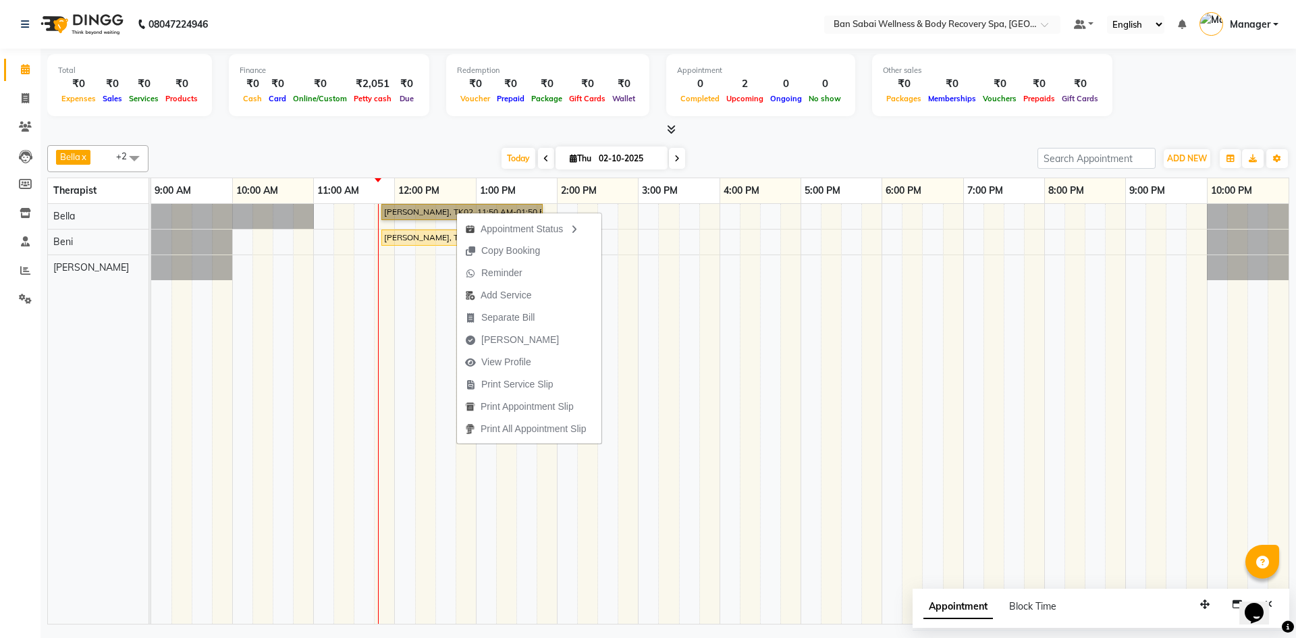
click at [385, 306] on td at bounding box center [385, 414] width 20 height 420
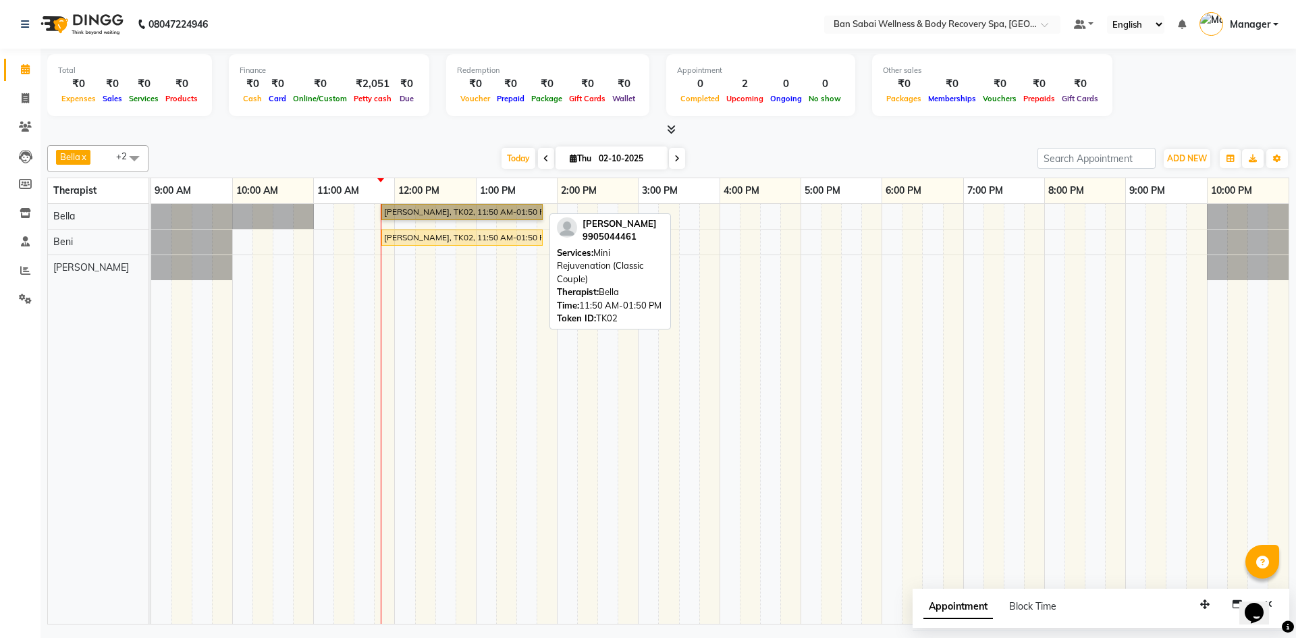
click at [472, 209] on link "Arpan Joseph, TK02, 11:50 AM-01:50 PM, Mini Rejuvenation (Classic Couple)" at bounding box center [461, 212] width 161 height 16
select select "1"
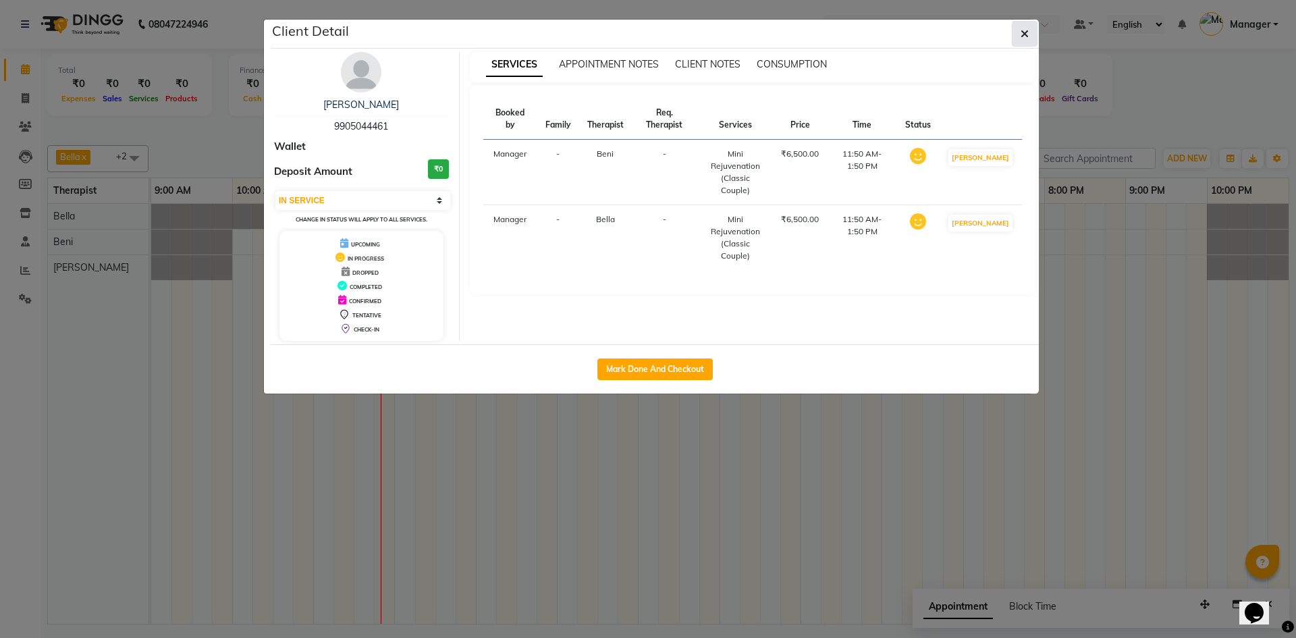
click at [1029, 32] on button "button" at bounding box center [1025, 34] width 26 height 26
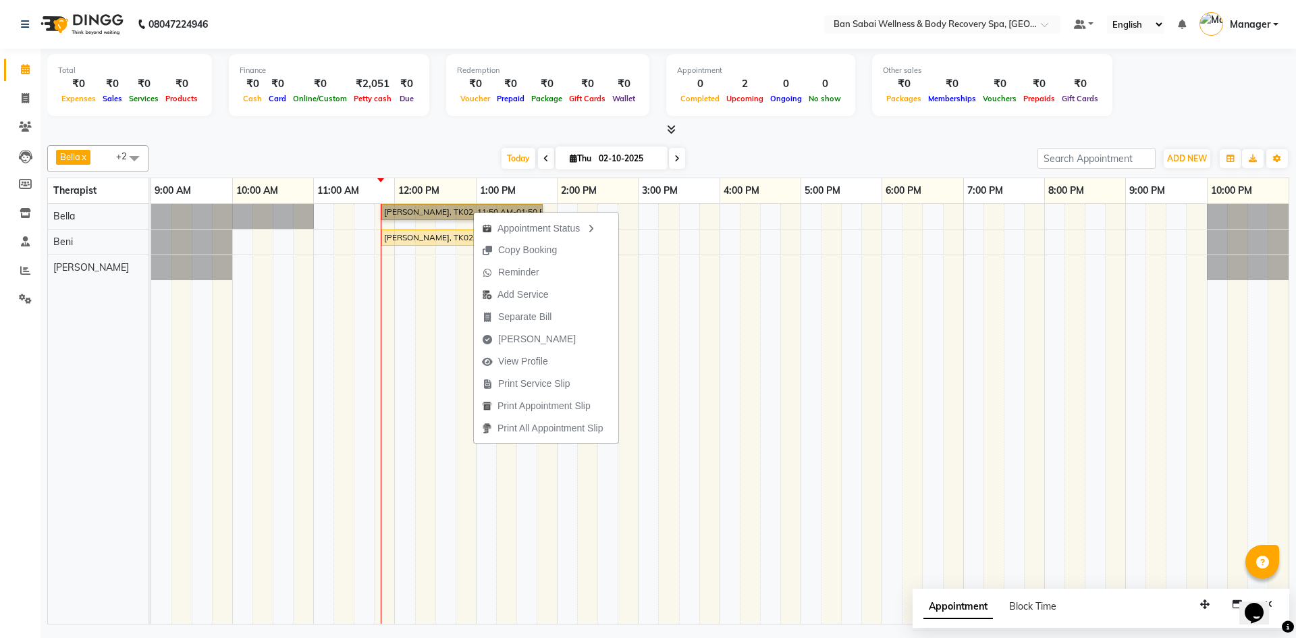
click at [690, 468] on td at bounding box center [689, 414] width 20 height 420
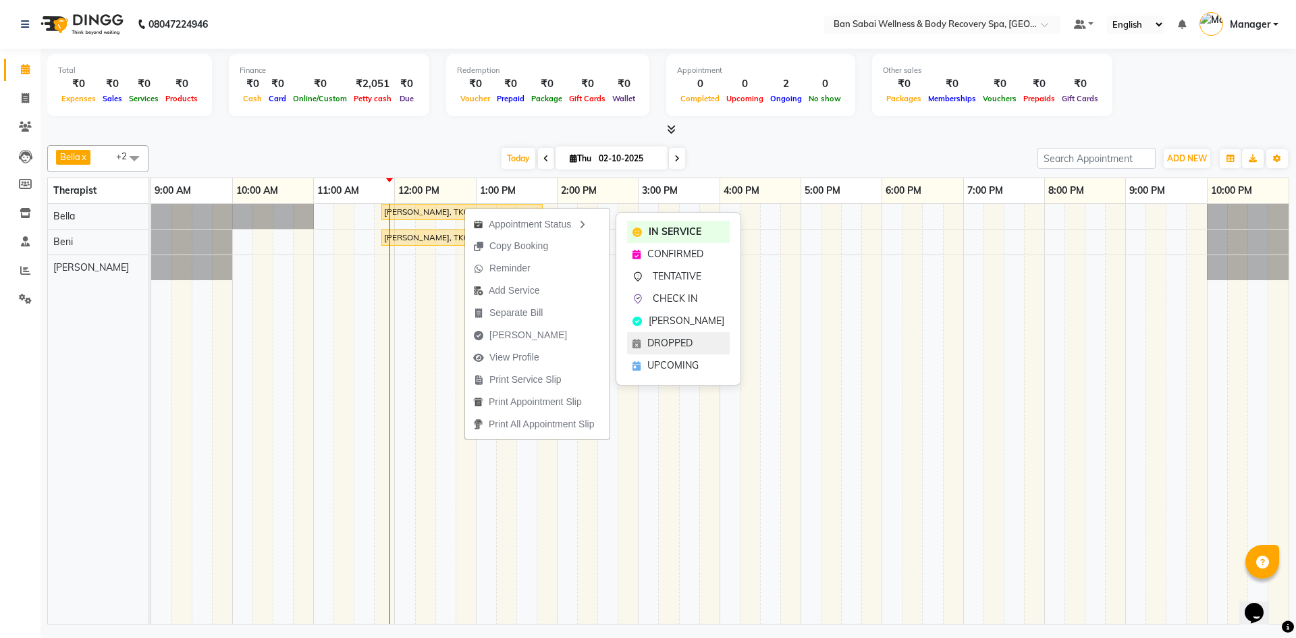
click at [675, 337] on span "DROPPED" at bounding box center [669, 343] width 45 height 14
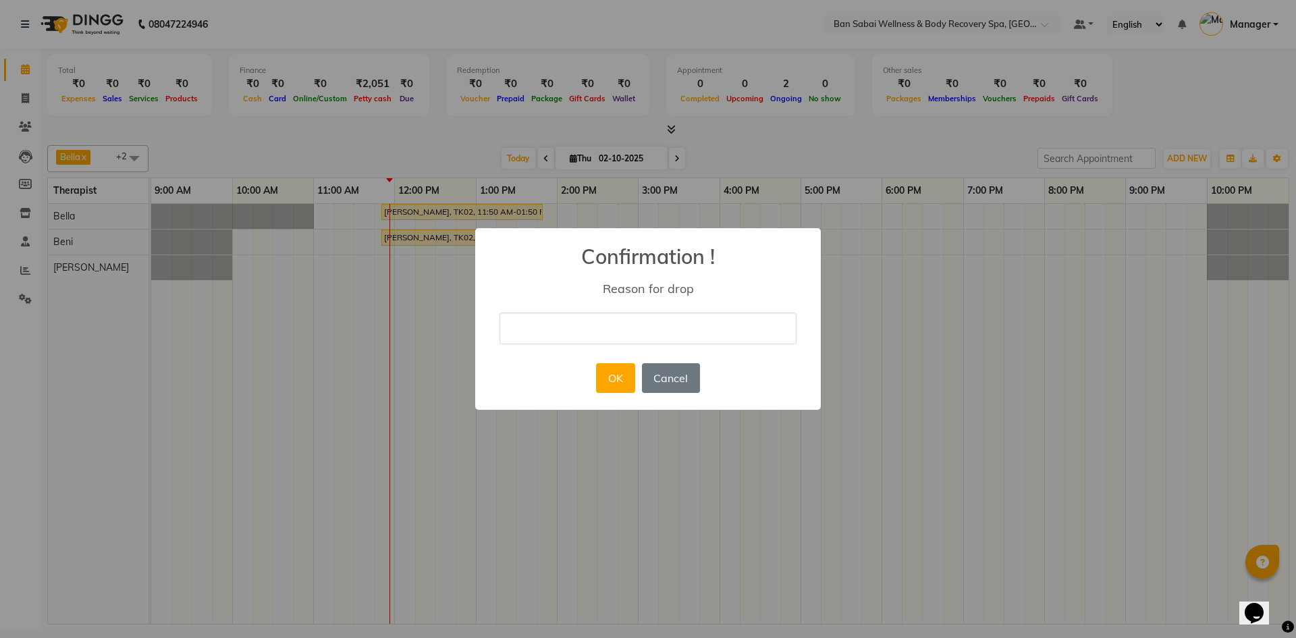
click at [445, 302] on div "× Confirmation ! Reason for drop OK No Cancel" at bounding box center [648, 319] width 1296 height 638
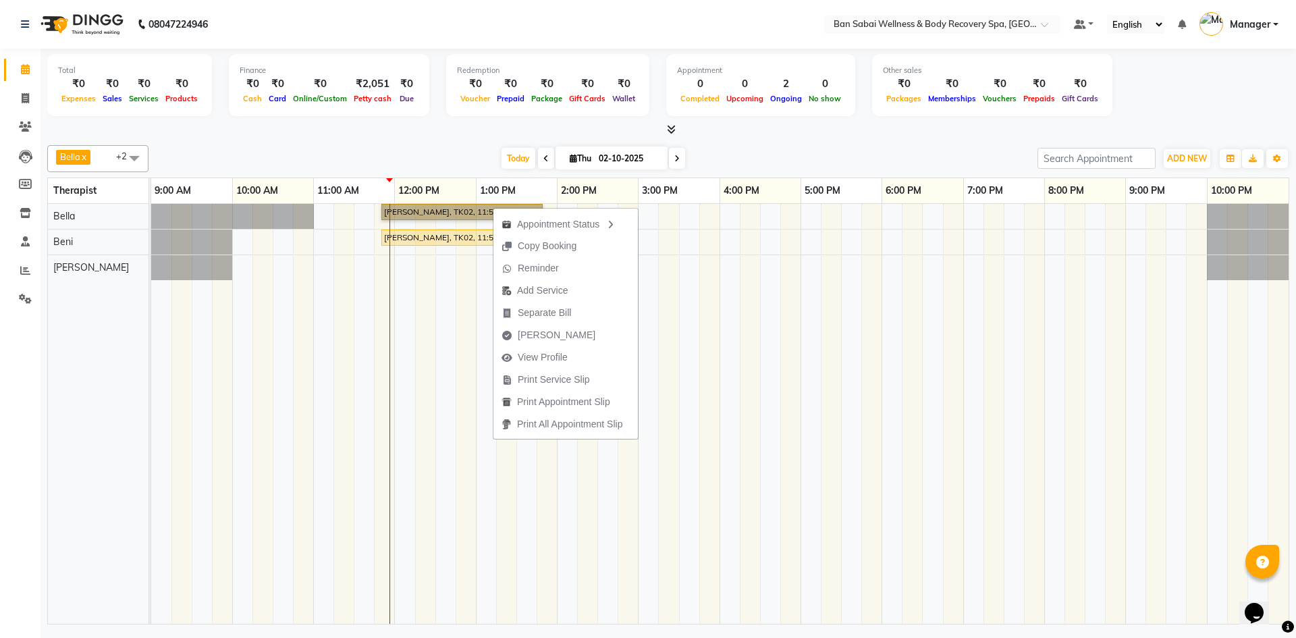
click at [447, 284] on td at bounding box center [445, 414] width 20 height 420
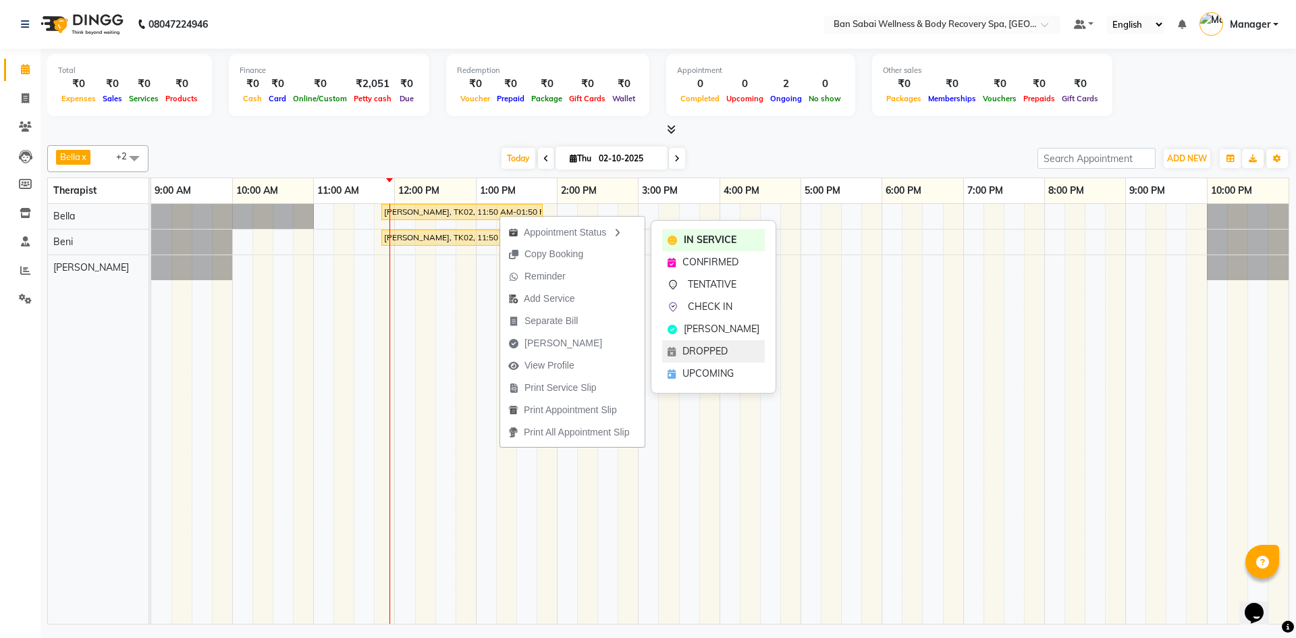
click at [705, 348] on span "DROPPED" at bounding box center [704, 351] width 45 height 14
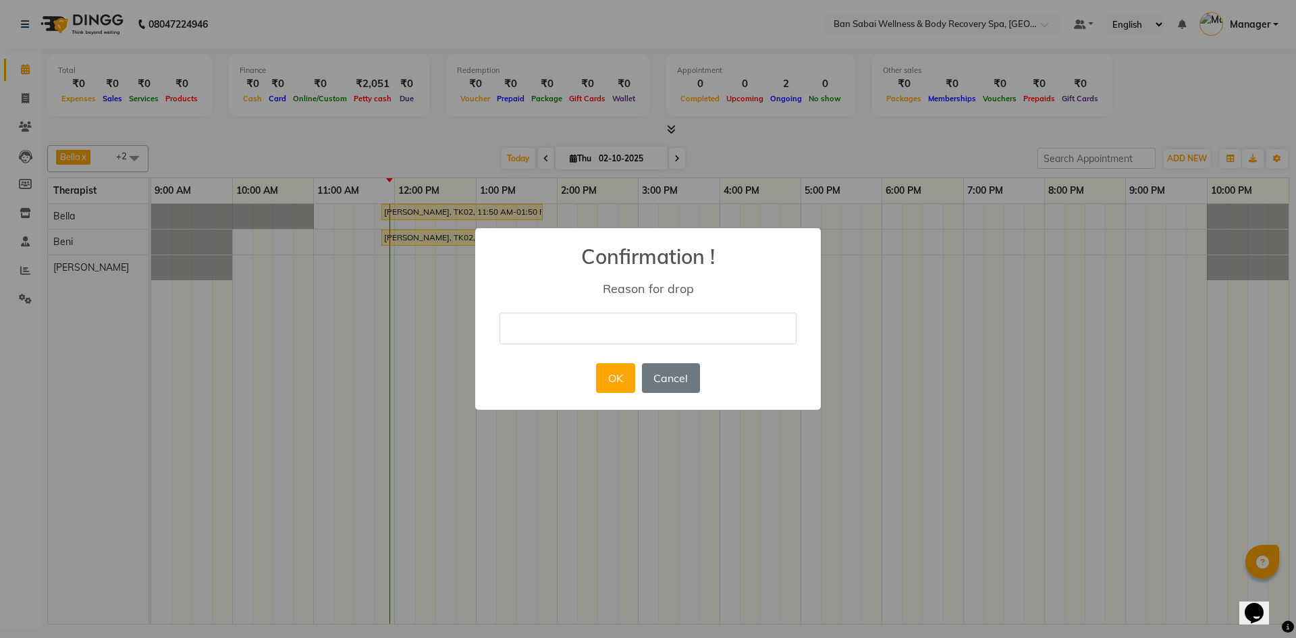
click at [630, 331] on input "text" at bounding box center [647, 328] width 297 height 32
drag, startPoint x: 431, startPoint y: 335, endPoint x: 387, endPoint y: 283, distance: 68.0
click at [387, 317] on div "× Confirmation ! Reason for drop OK No Cancel" at bounding box center [648, 319] width 1296 height 638
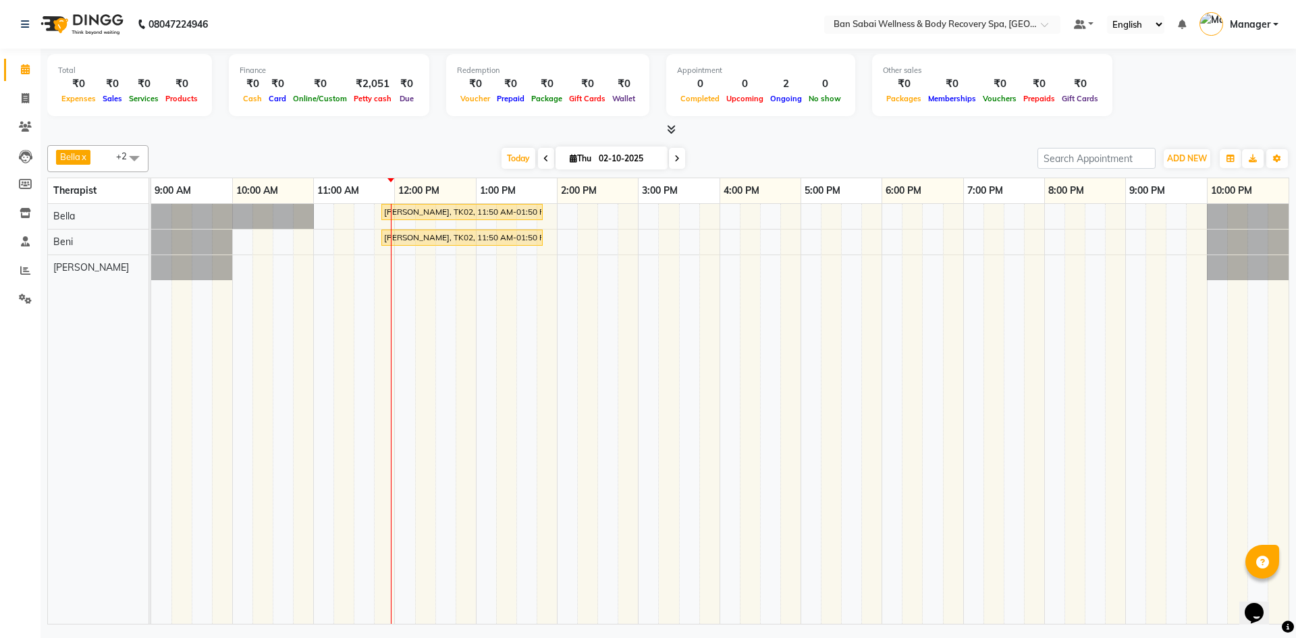
drag, startPoint x: 410, startPoint y: 333, endPoint x: 322, endPoint y: 299, distance: 94.2
click at [312, 314] on td at bounding box center [304, 414] width 20 height 420
drag, startPoint x: 346, startPoint y: 322, endPoint x: 662, endPoint y: 273, distance: 320.2
click at [669, 280] on td at bounding box center [669, 414] width 20 height 420
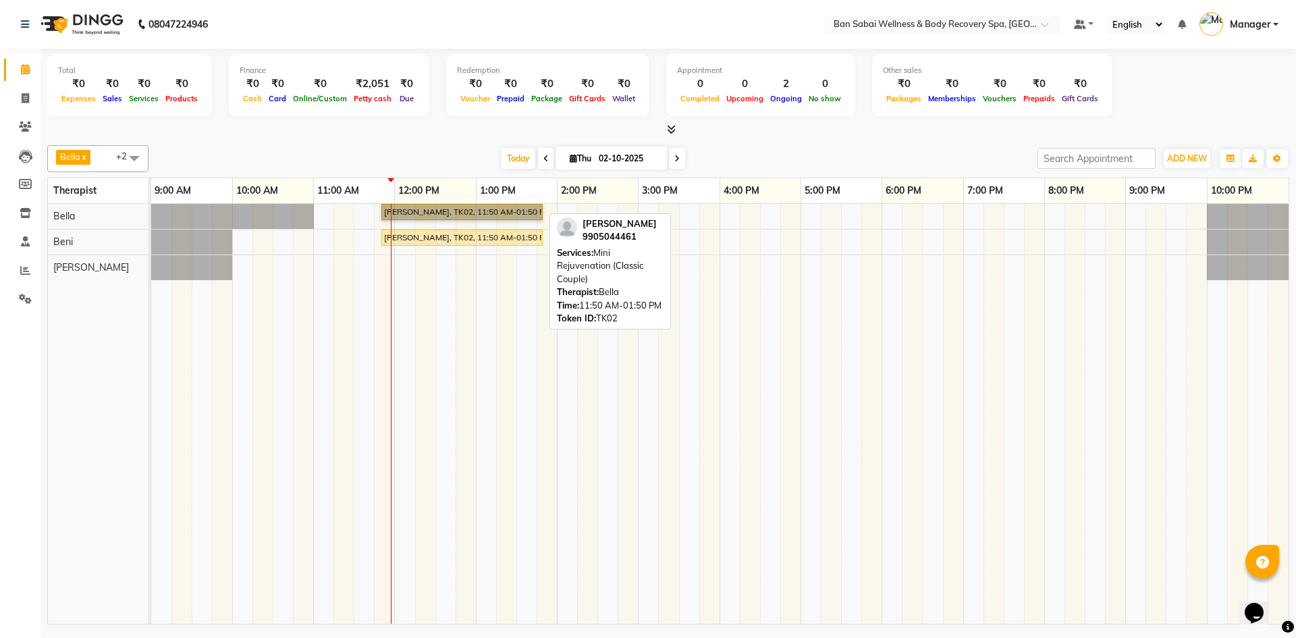
drag, startPoint x: 481, startPoint y: 213, endPoint x: 483, endPoint y: 207, distance: 7.3
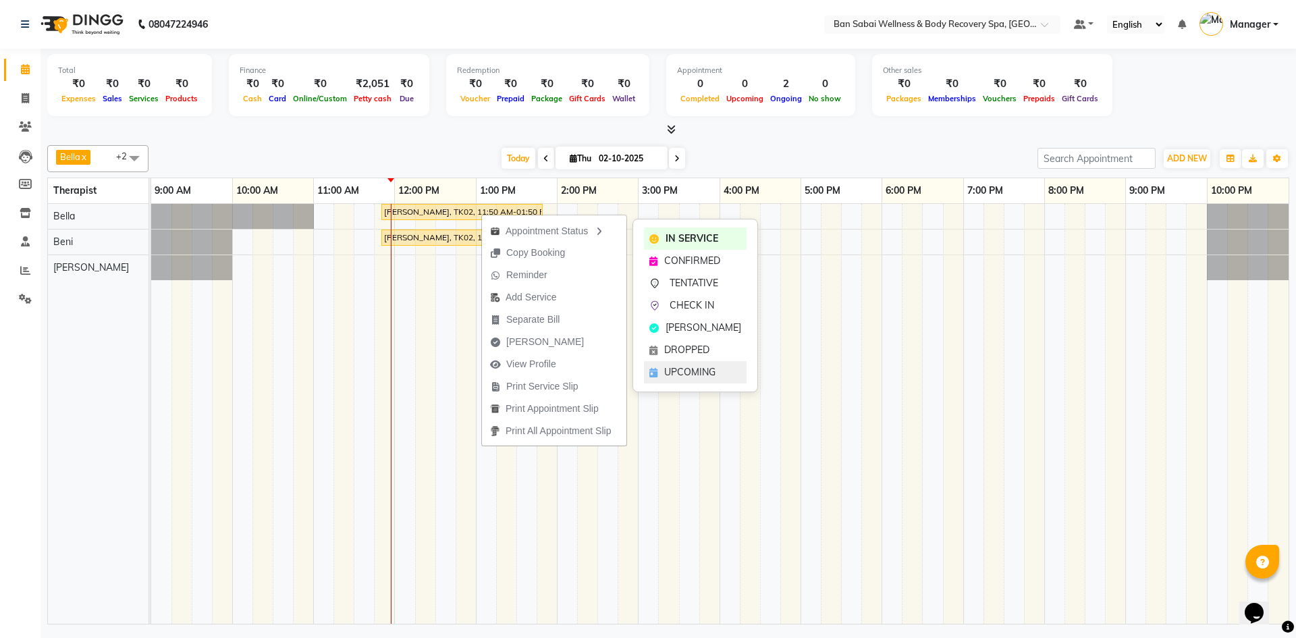
click at [684, 371] on span "UPCOMING" at bounding box center [689, 372] width 51 height 14
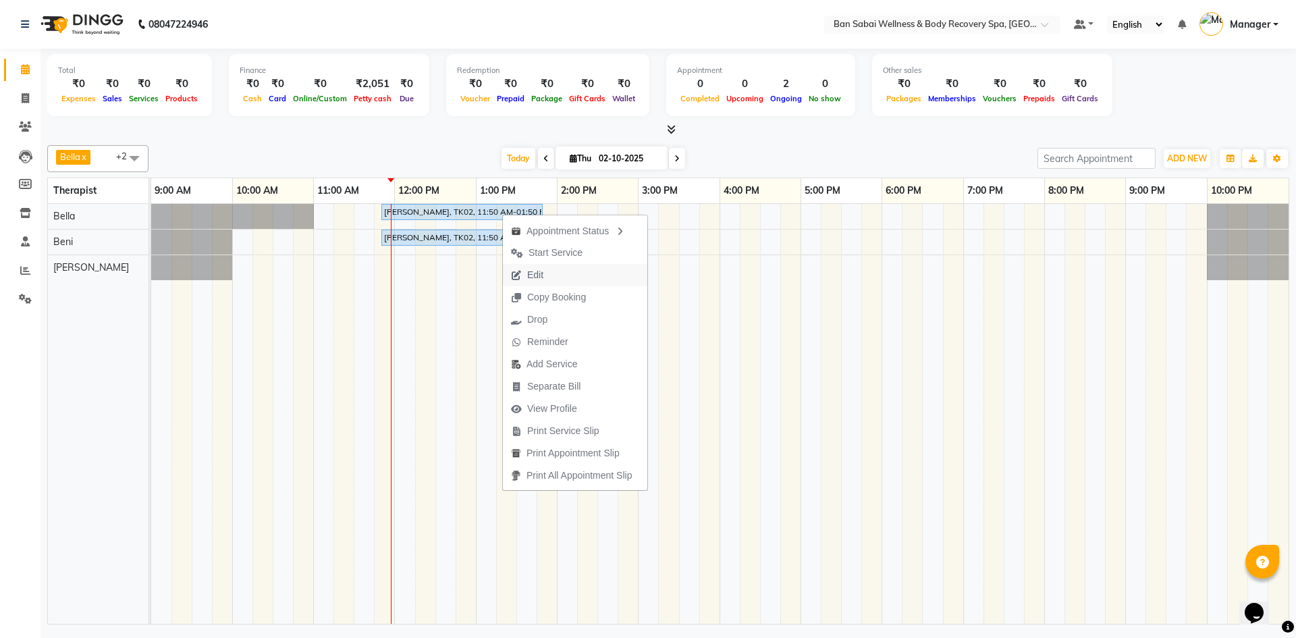
click at [545, 267] on span "Edit" at bounding box center [527, 275] width 49 height 22
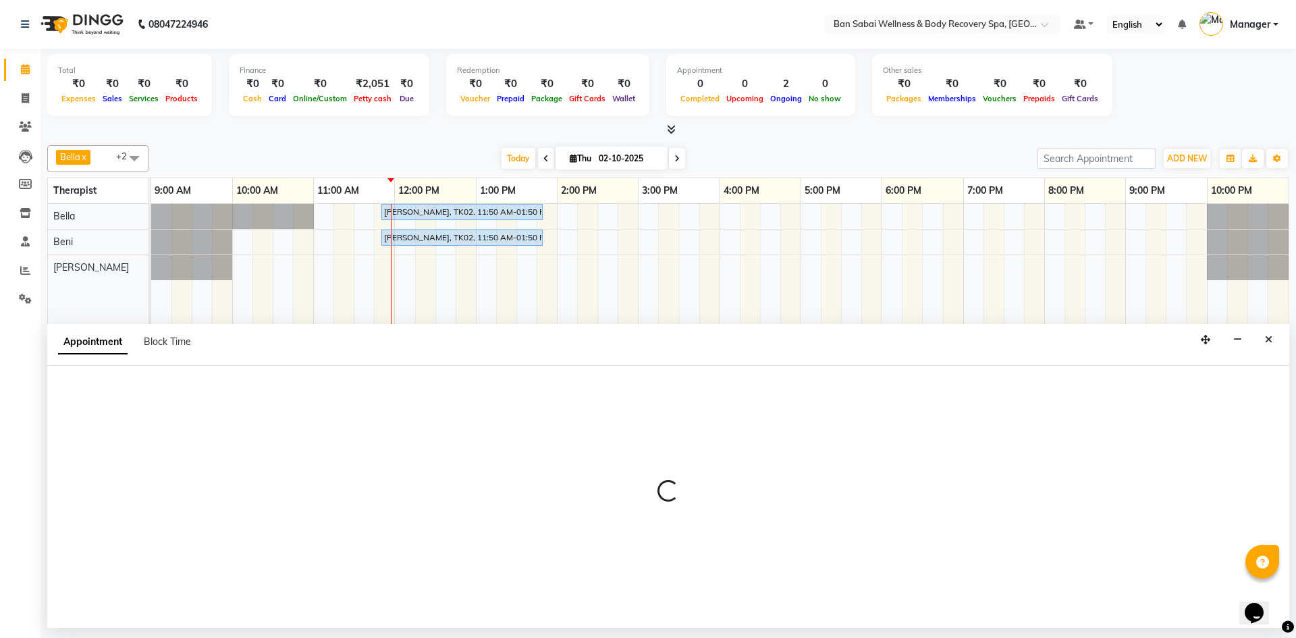
select select "upcoming"
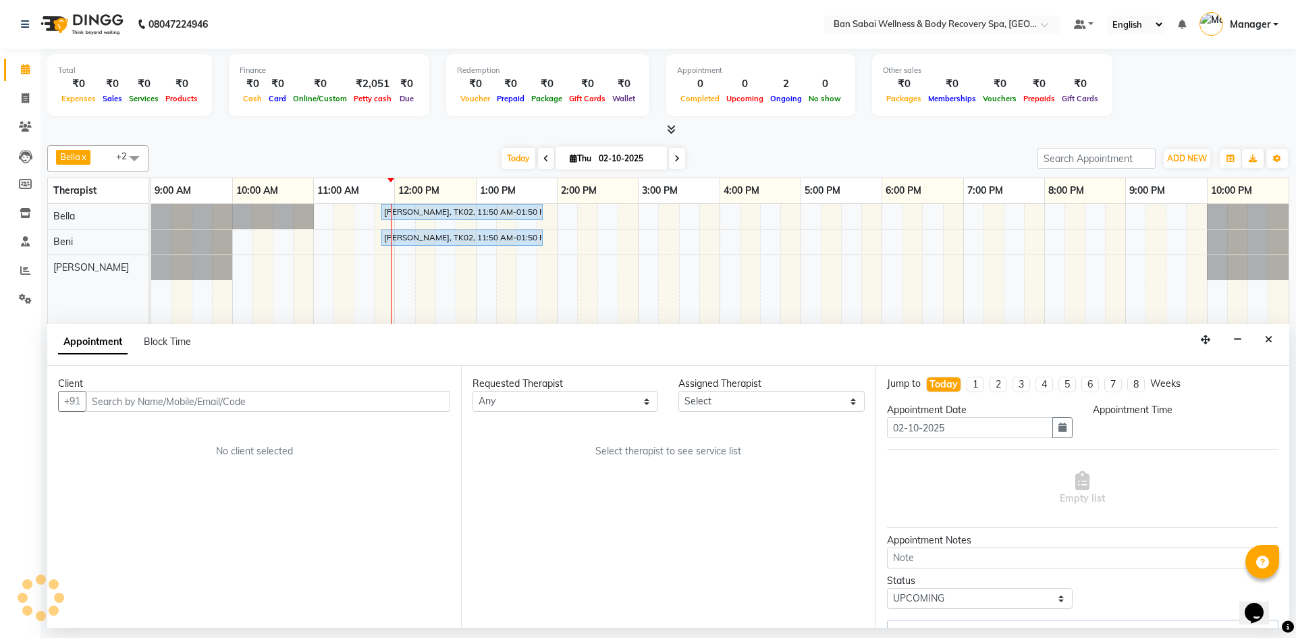
select select "88797"
select select "710"
select select "4395"
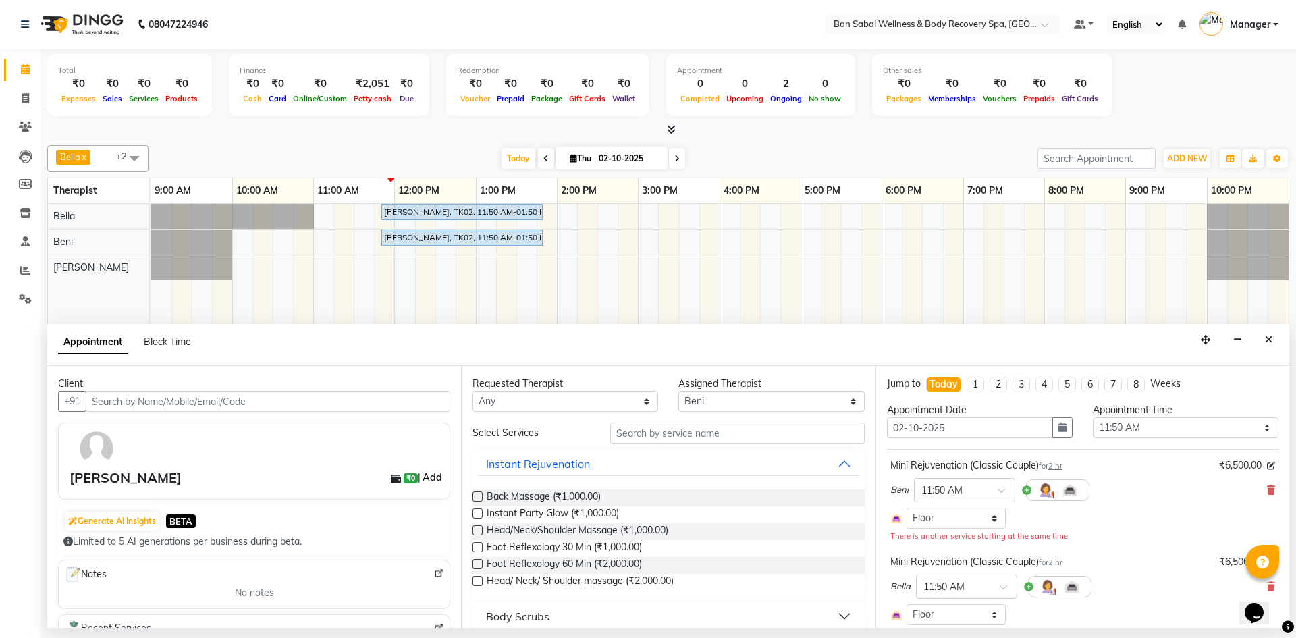
click at [421, 474] on link "Add" at bounding box center [432, 477] width 24 height 16
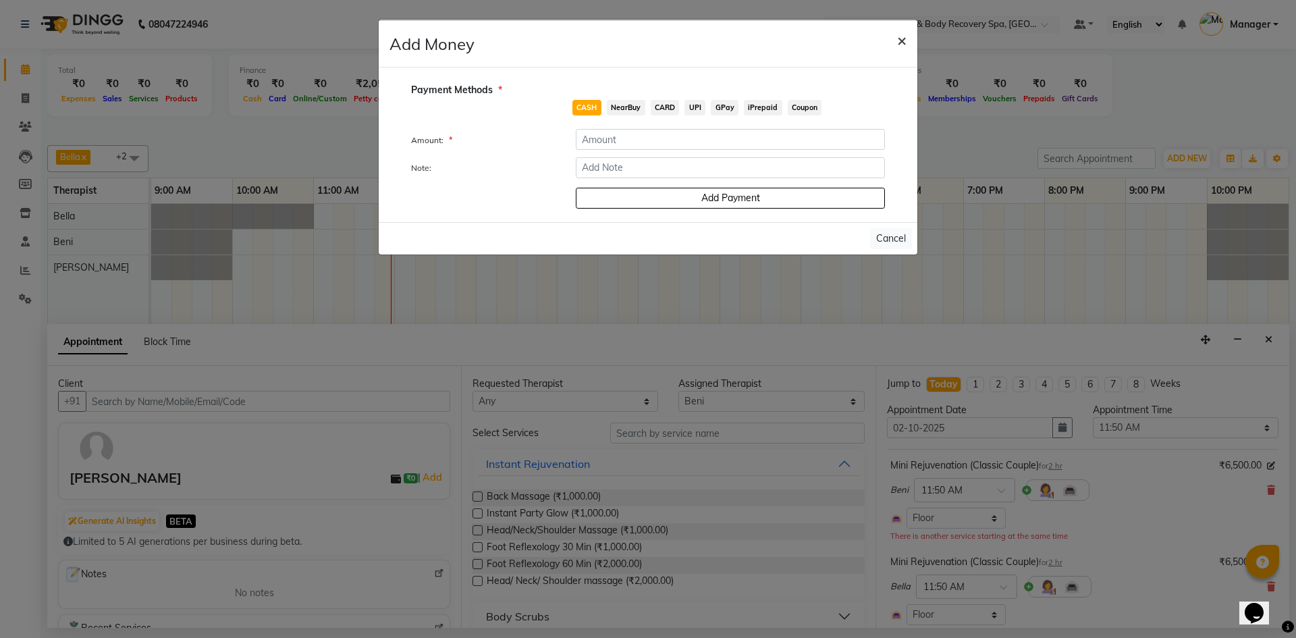
click at [903, 40] on span "×" at bounding box center [901, 40] width 9 height 20
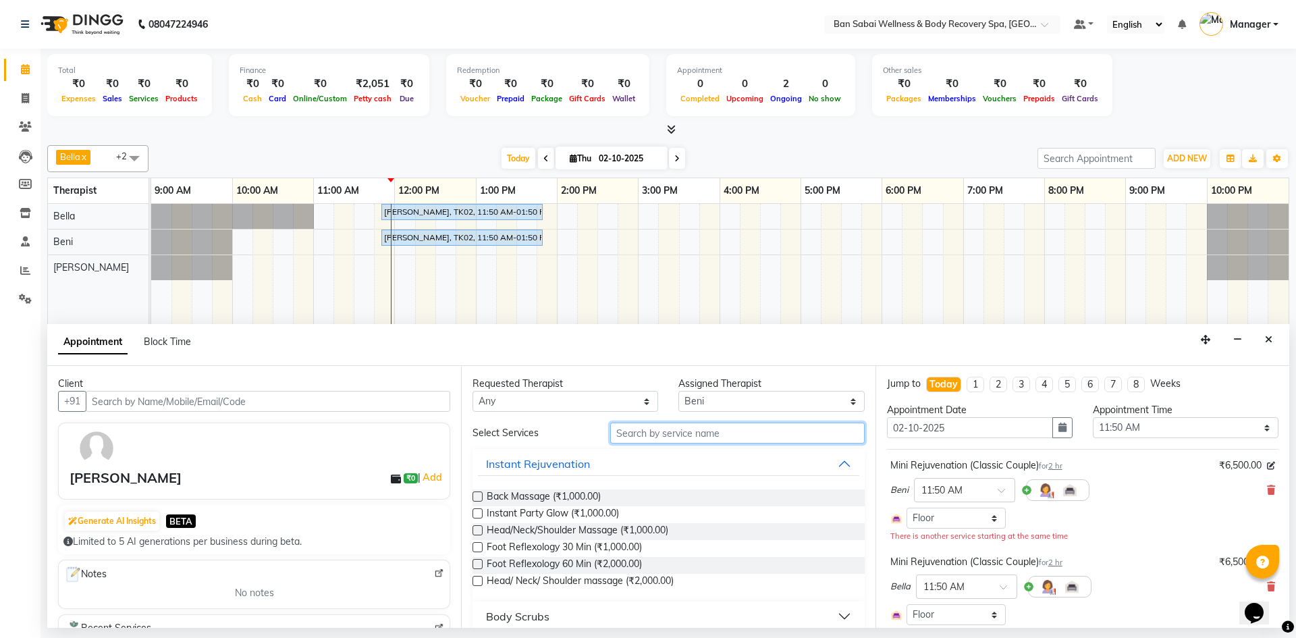
click at [753, 437] on input "text" at bounding box center [737, 432] width 254 height 21
click at [698, 439] on input "text" at bounding box center [737, 432] width 254 height 21
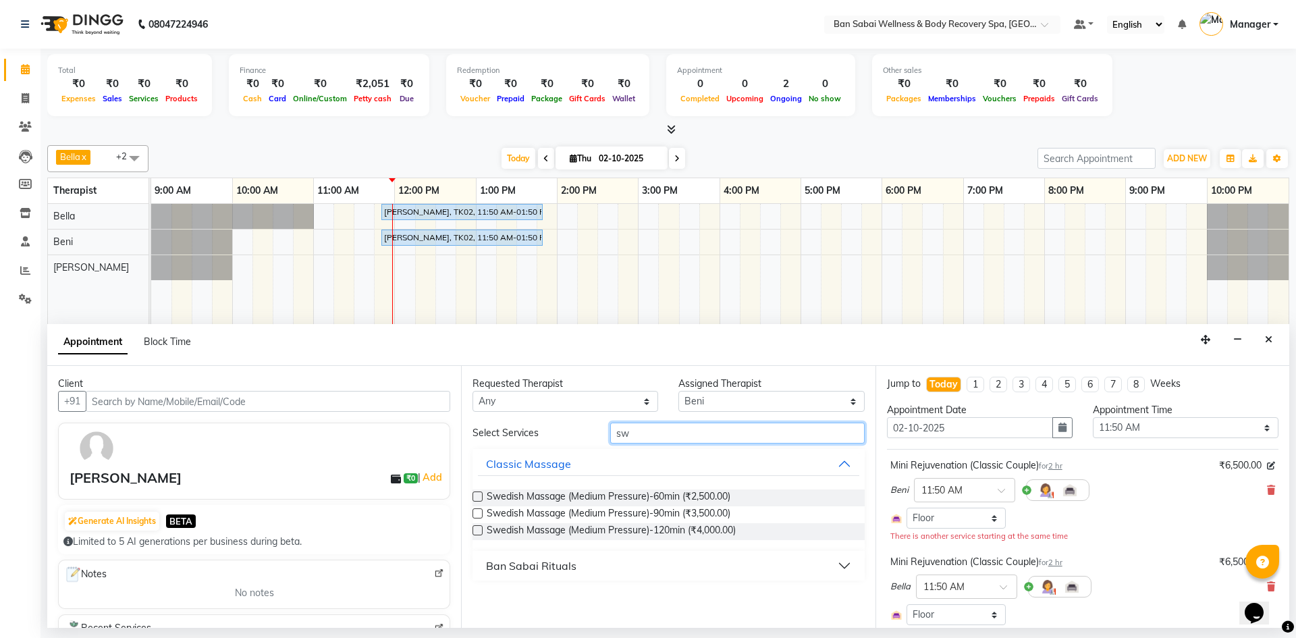
type input "sw"
click at [479, 512] on label at bounding box center [477, 513] width 10 height 10
click at [479, 512] on input "checkbox" at bounding box center [476, 514] width 9 height 9
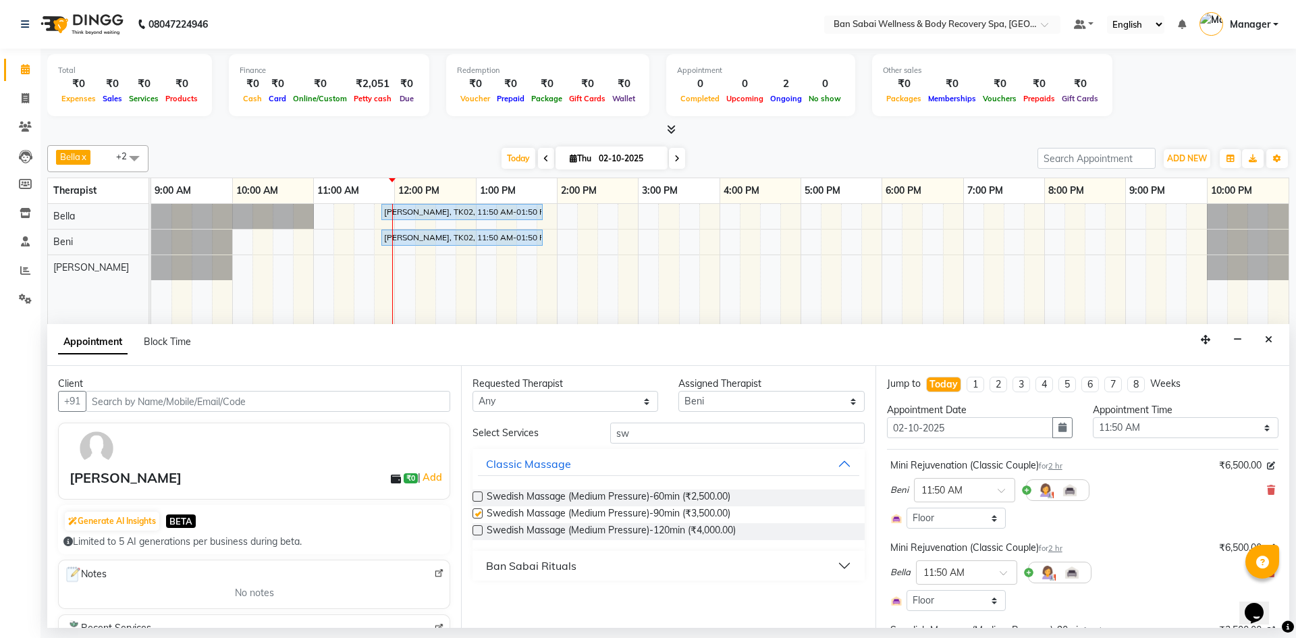
checkbox input "false"
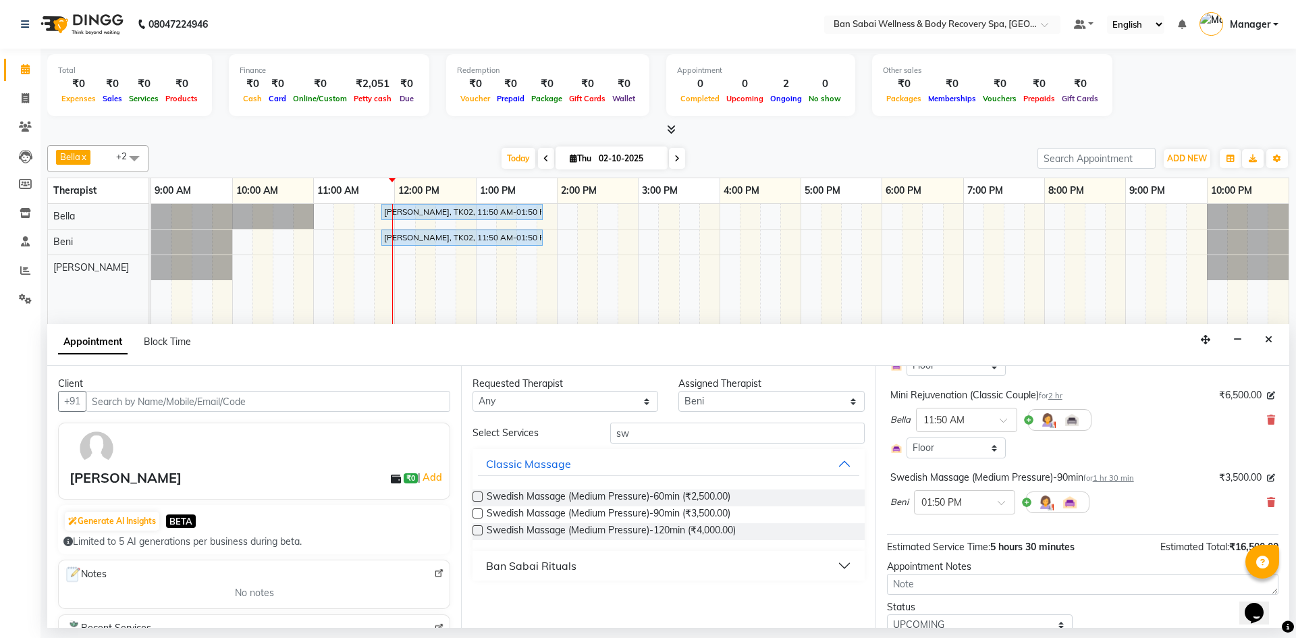
scroll to position [206, 0]
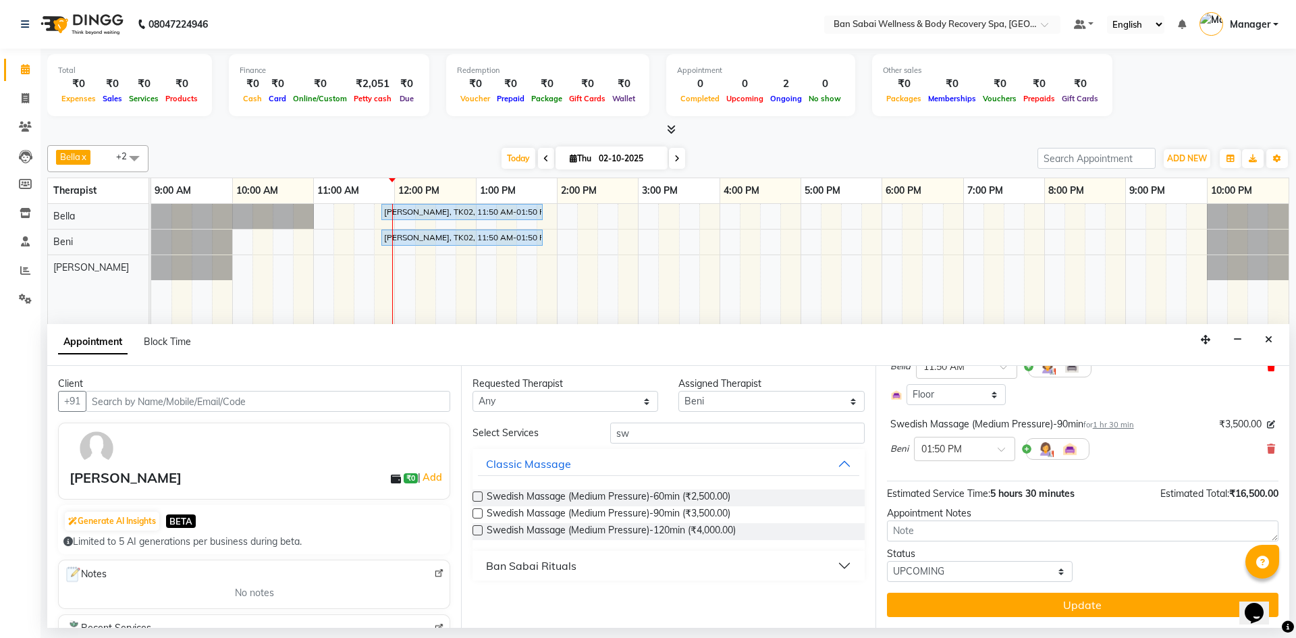
click at [1267, 367] on icon at bounding box center [1271, 366] width 8 height 9
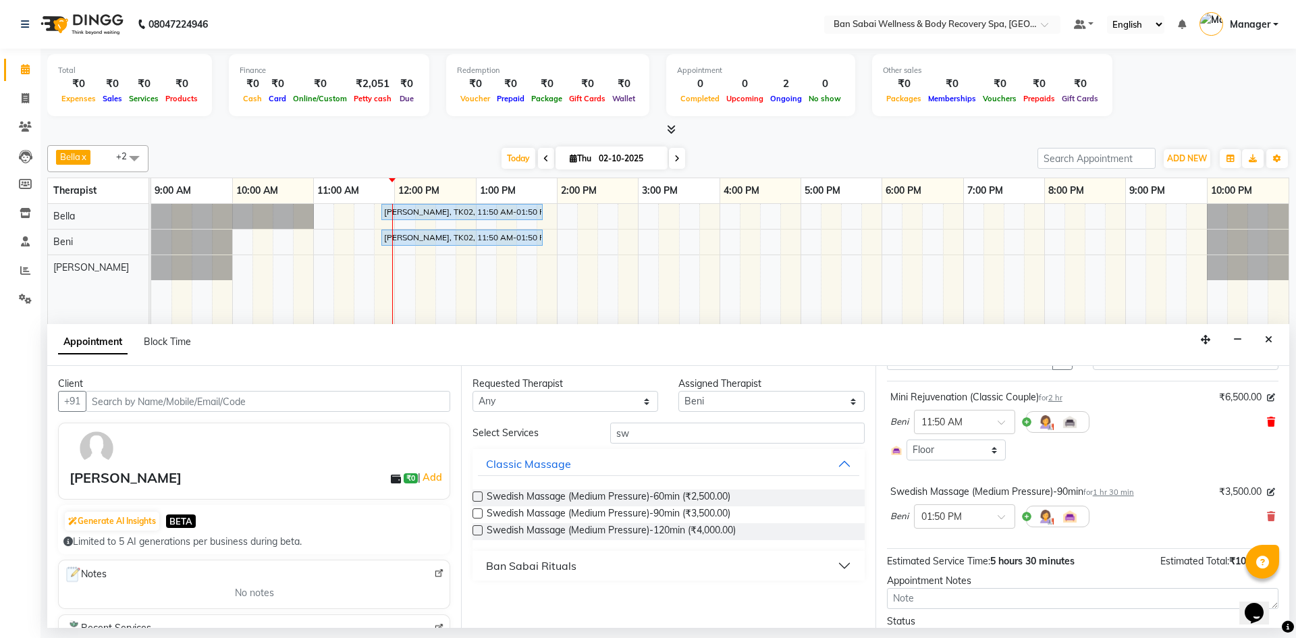
click at [1267, 417] on icon at bounding box center [1271, 421] width 8 height 9
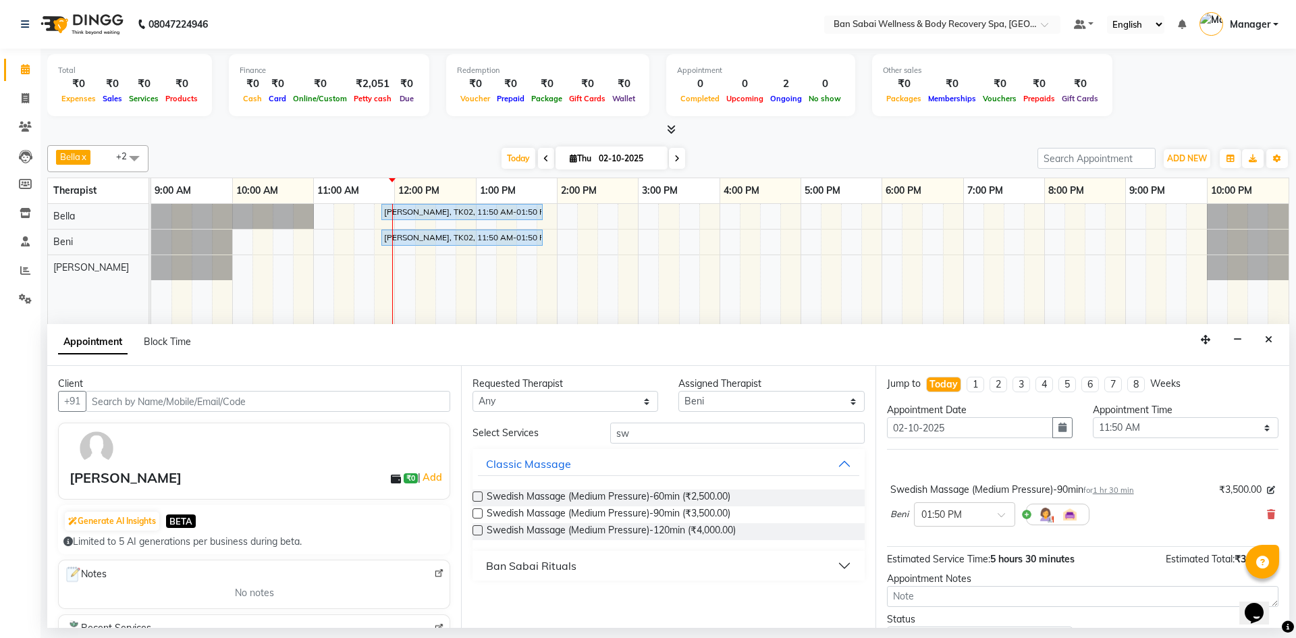
scroll to position [65, 0]
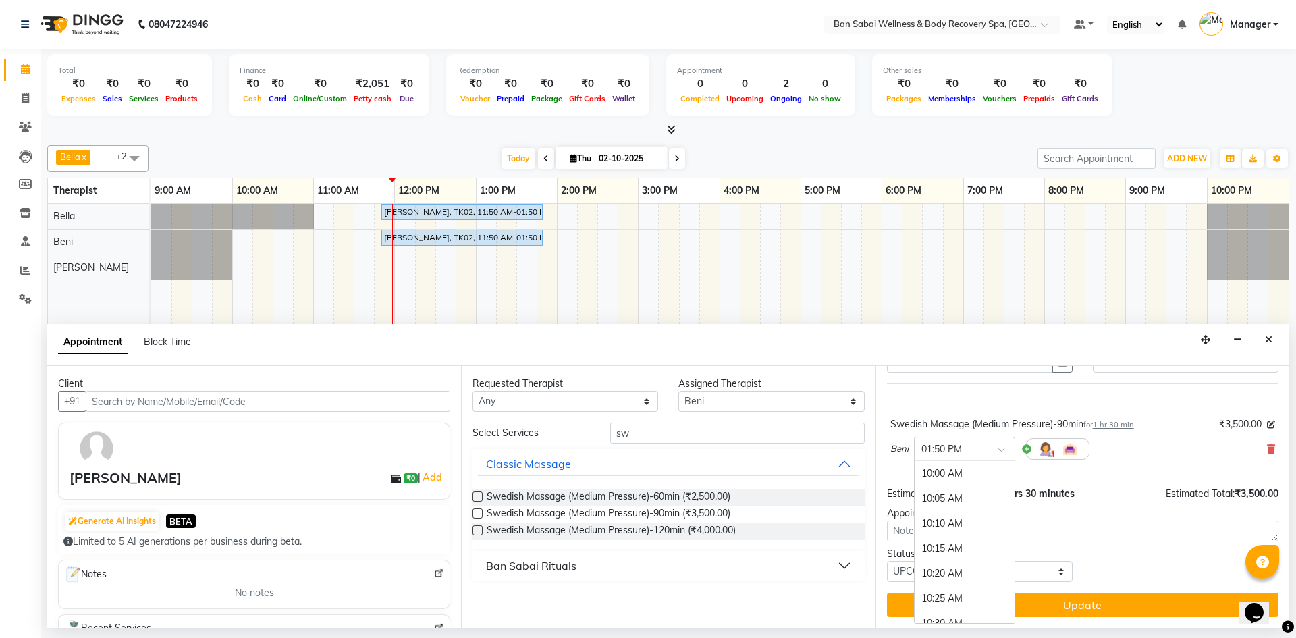
click at [1005, 449] on span at bounding box center [1006, 453] width 17 height 14
click at [967, 483] on div "11:50 AM" at bounding box center [965, 481] width 100 height 25
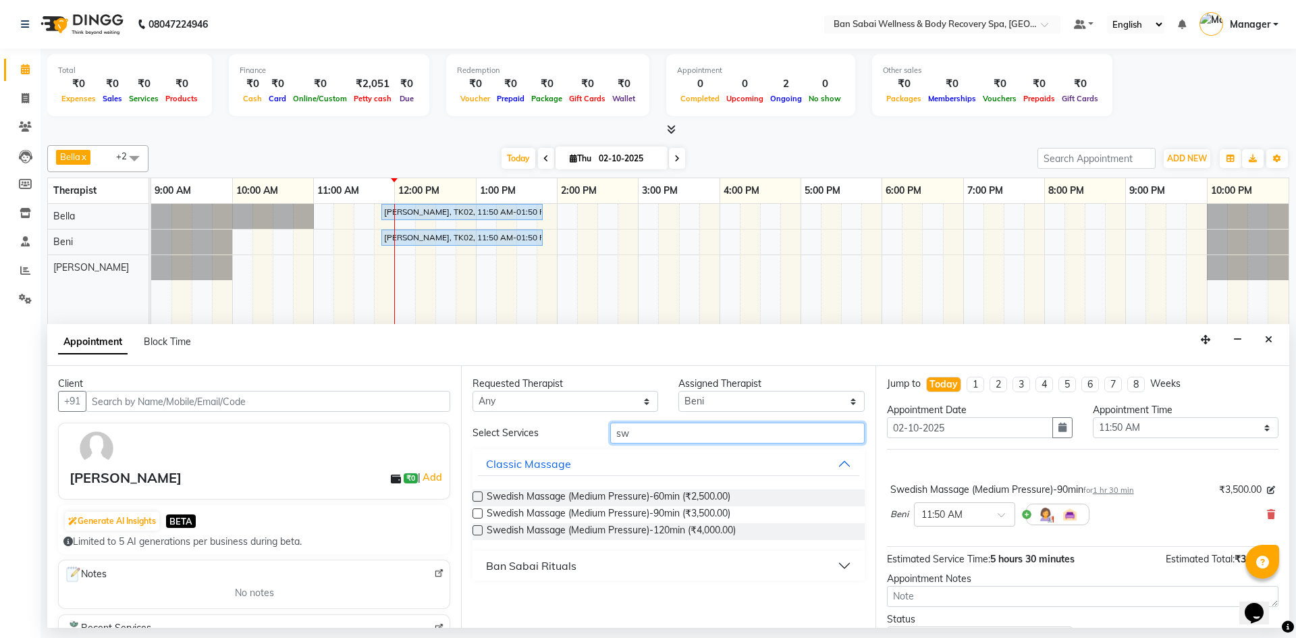
click at [755, 433] on input "sw" at bounding box center [737, 432] width 254 height 21
click at [847, 562] on button "Ban Sabai Rituals" at bounding box center [668, 565] width 381 height 24
click at [776, 430] on input "sw" at bounding box center [737, 432] width 254 height 21
type input "s"
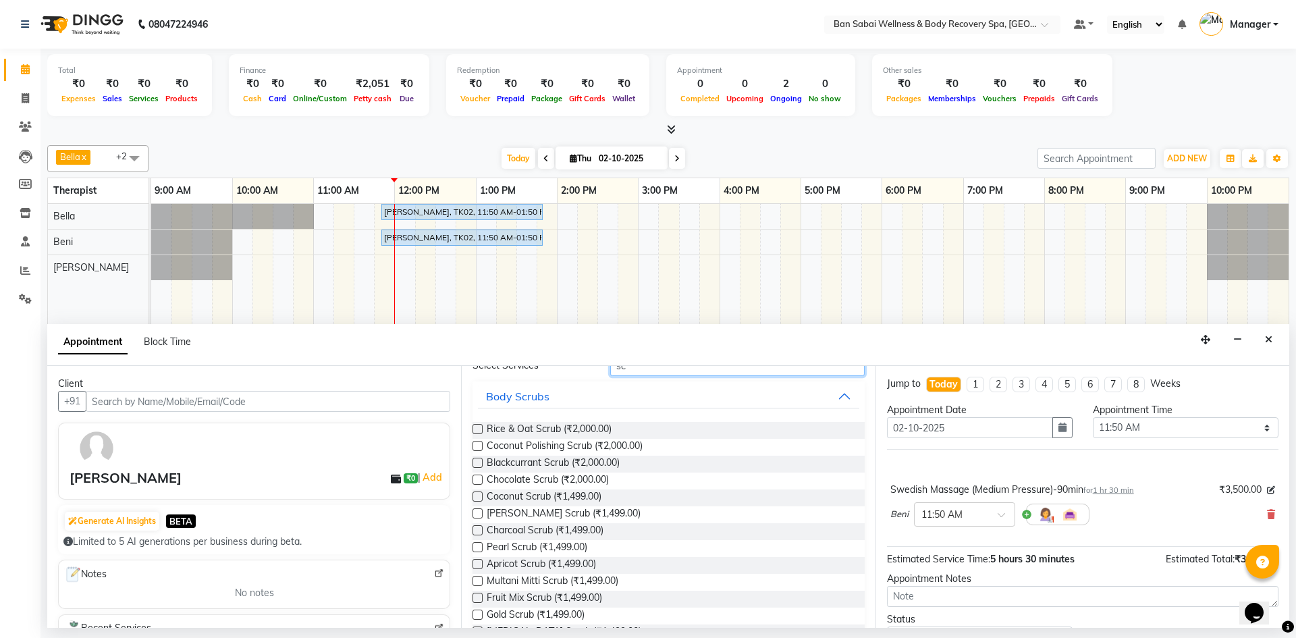
scroll to position [65, 0]
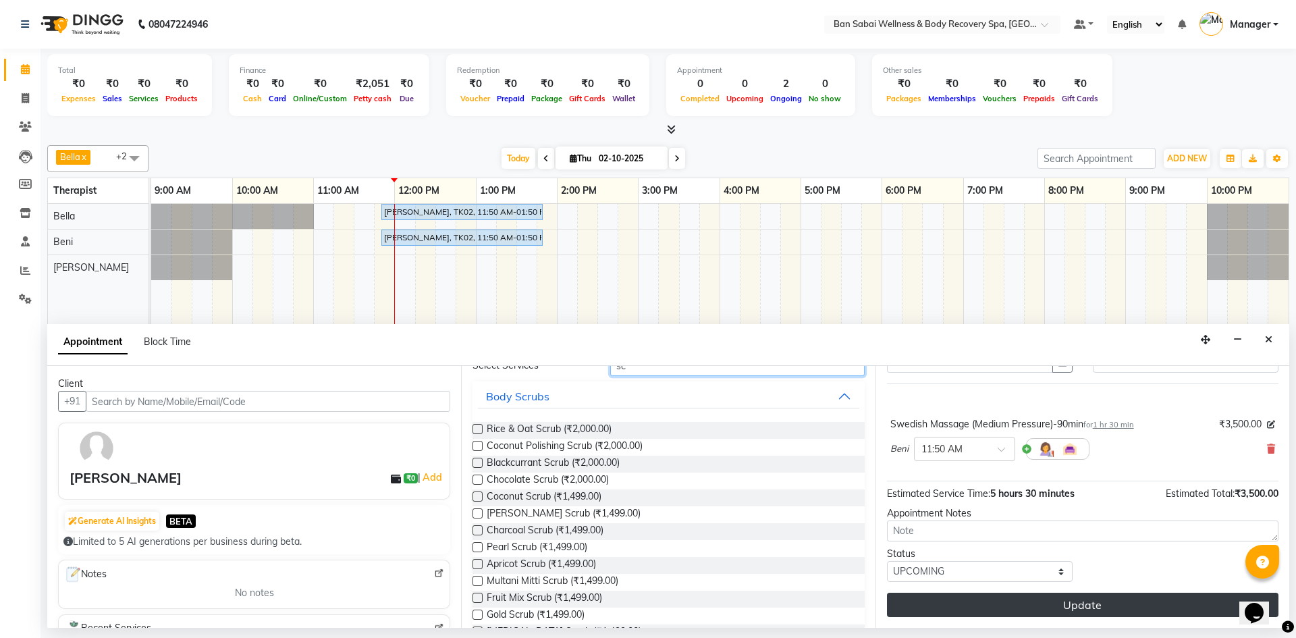
type input "sc"
click at [1108, 605] on button "Update" at bounding box center [1082, 605] width 391 height 24
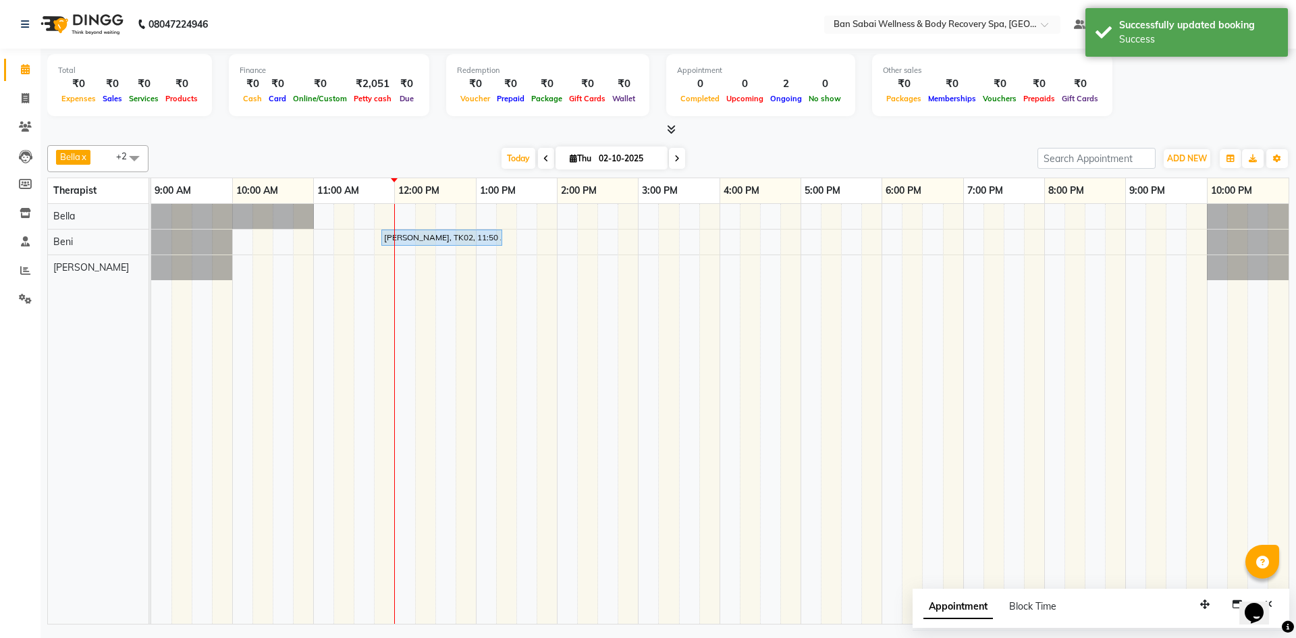
click at [391, 214] on div "[PERSON_NAME], TK02, 11:50 AM-01:20 PM, Swedish Massage (Medium Pressure)-90min" at bounding box center [719, 414] width 1137 height 420
select select "88795"
select select "tentative"
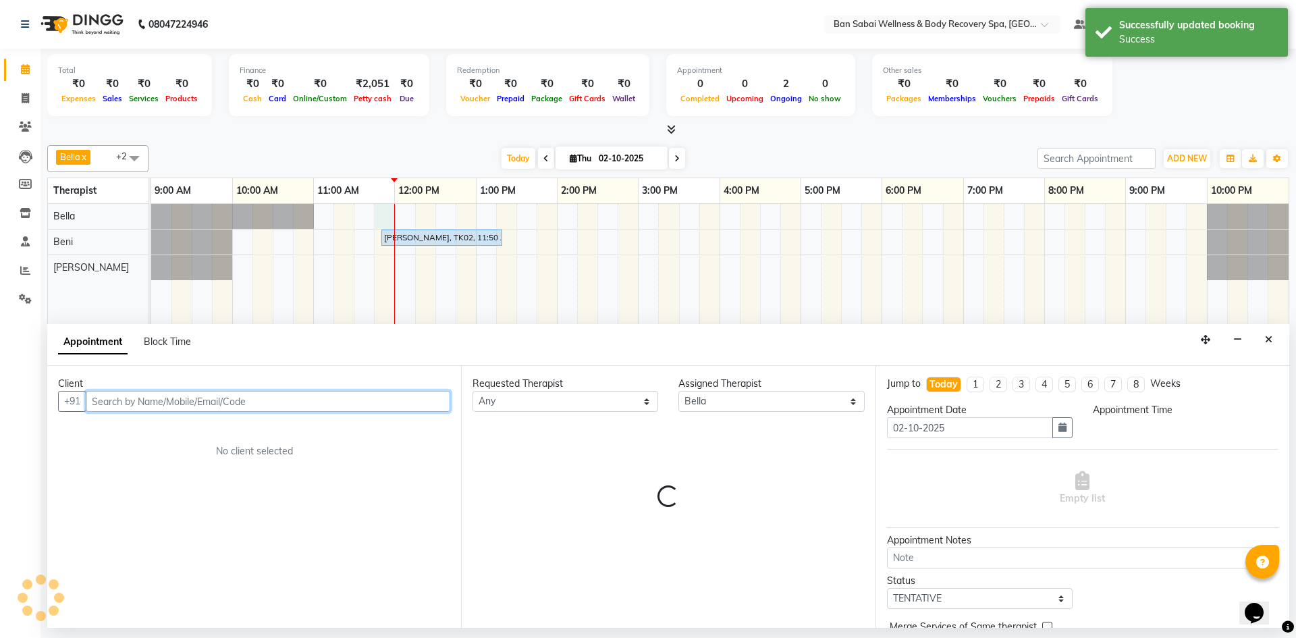
select select "705"
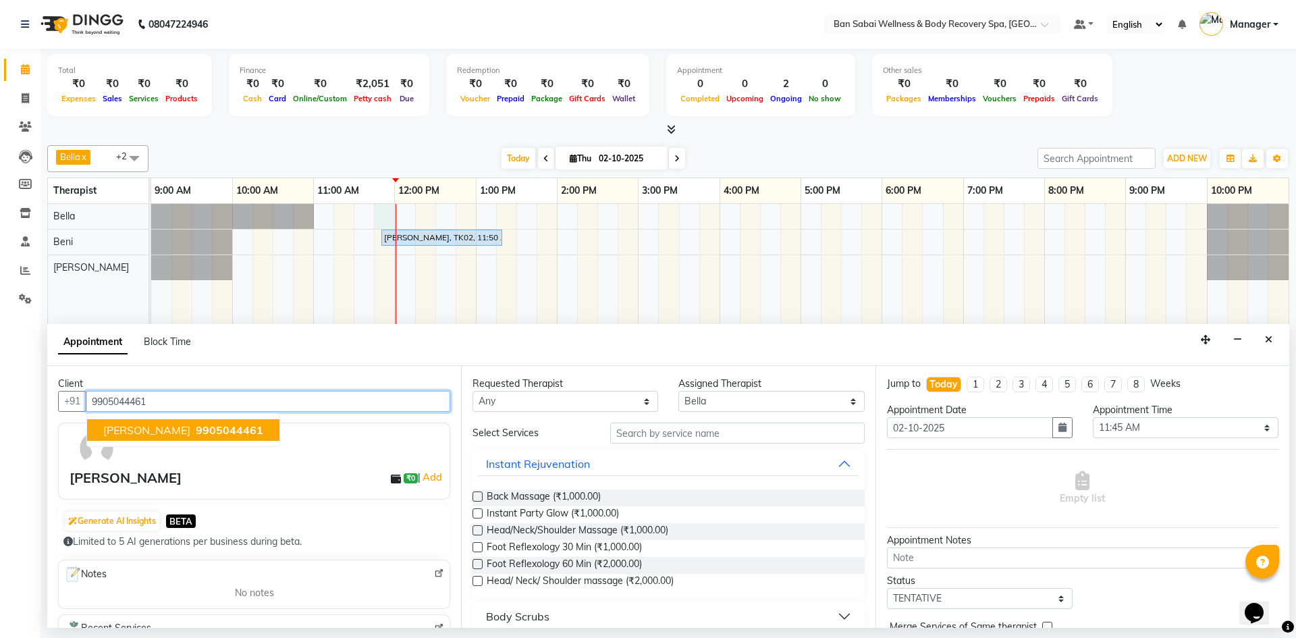
click at [239, 430] on span "9905044461" at bounding box center [229, 429] width 67 height 13
type input "9905044461"
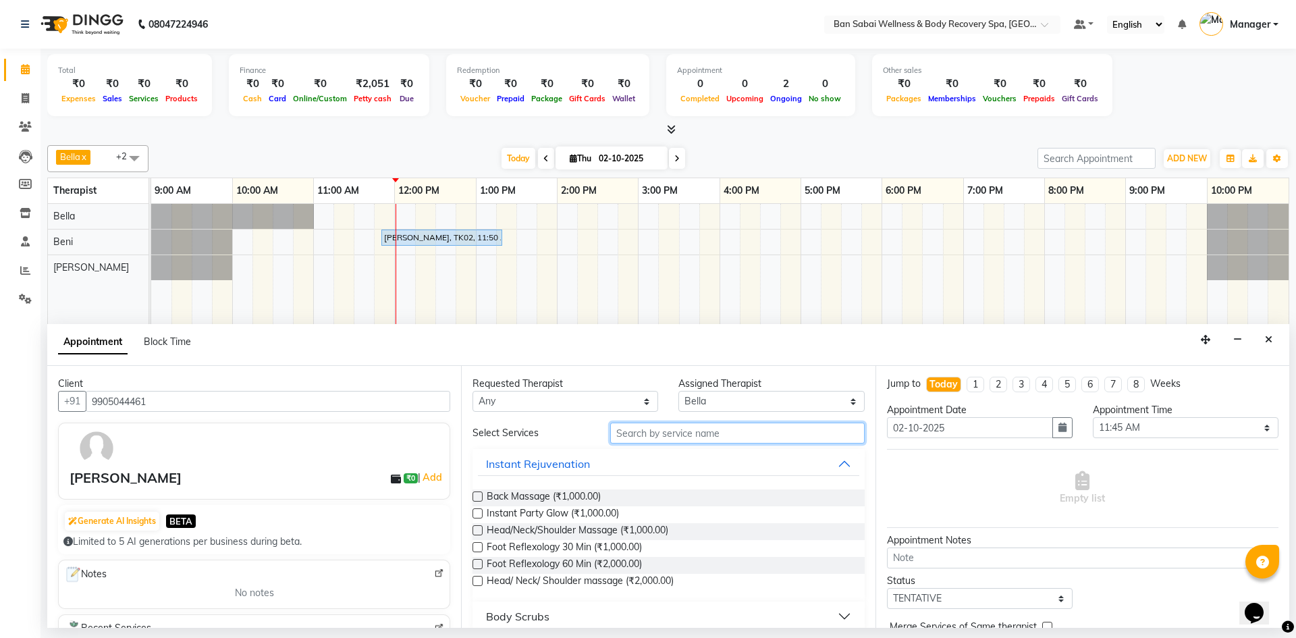
click at [690, 436] on input "text" at bounding box center [737, 432] width 254 height 21
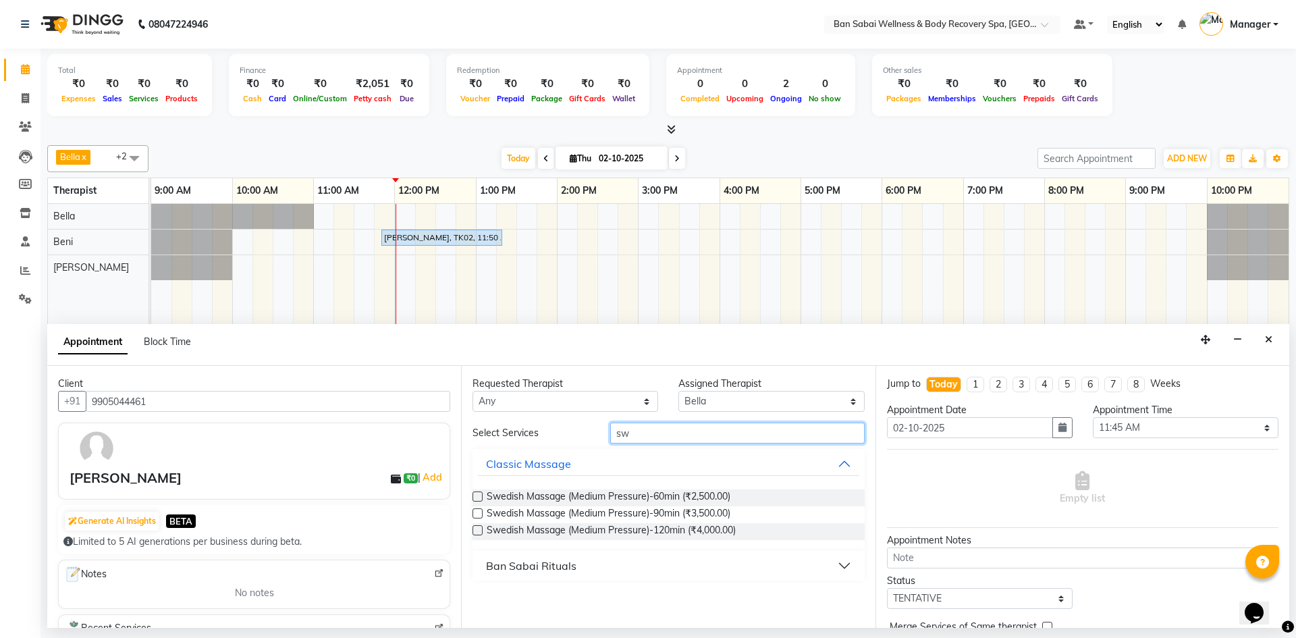
type input "sw"
click at [481, 512] on label at bounding box center [477, 513] width 10 height 10
click at [481, 512] on input "checkbox" at bounding box center [476, 514] width 9 height 9
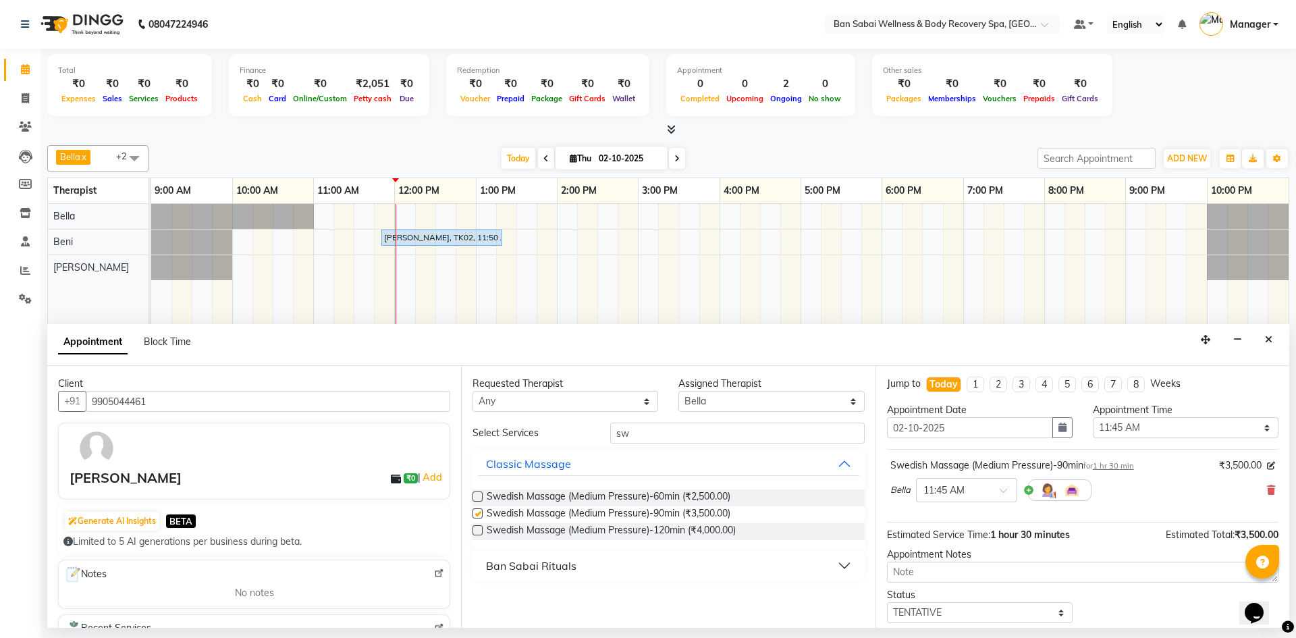
checkbox input "false"
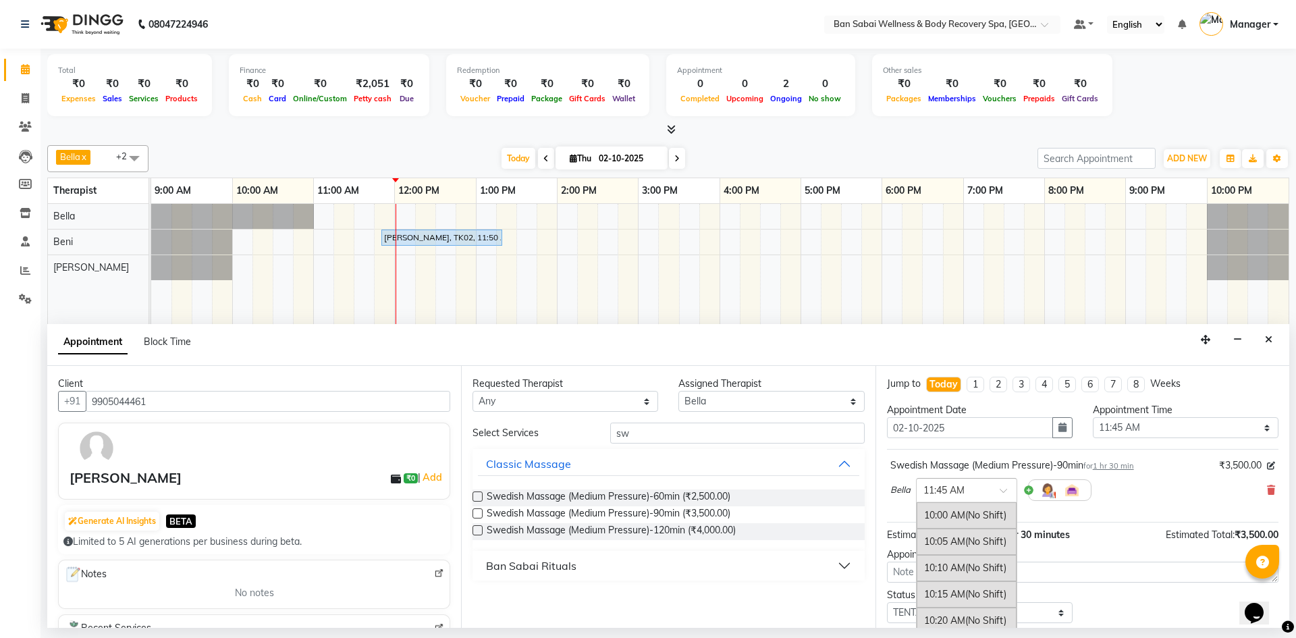
click at [1005, 489] on span at bounding box center [1008, 494] width 17 height 14
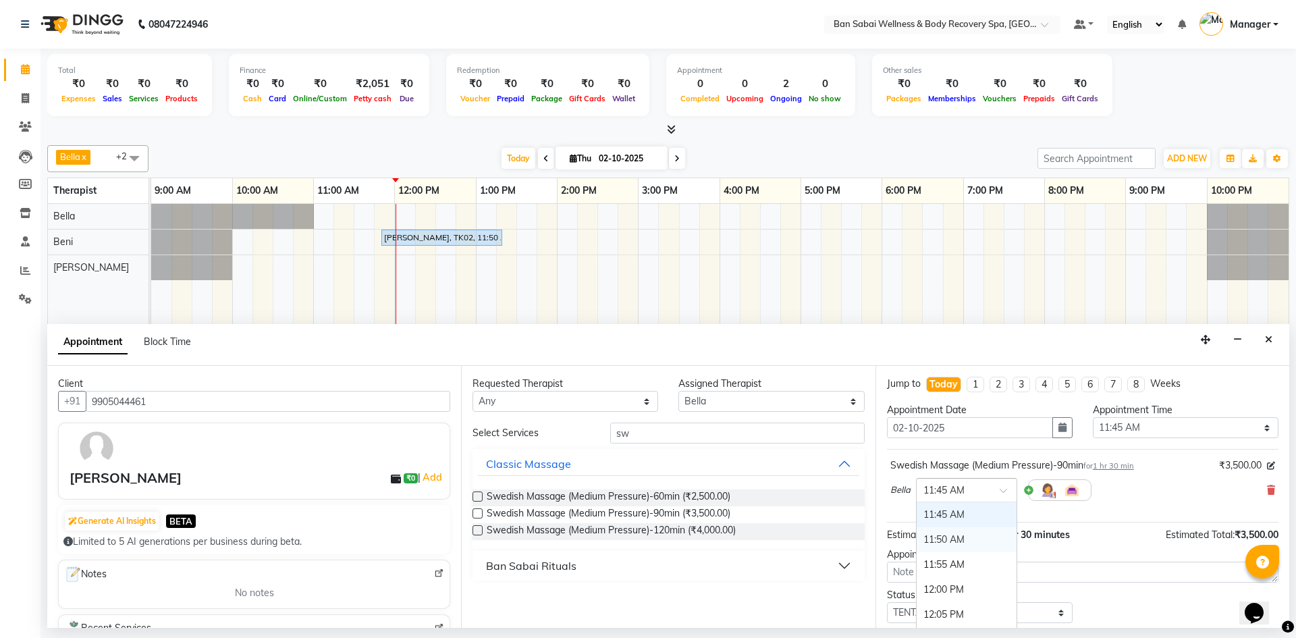
click at [959, 538] on div "11:50 AM" at bounding box center [967, 539] width 100 height 25
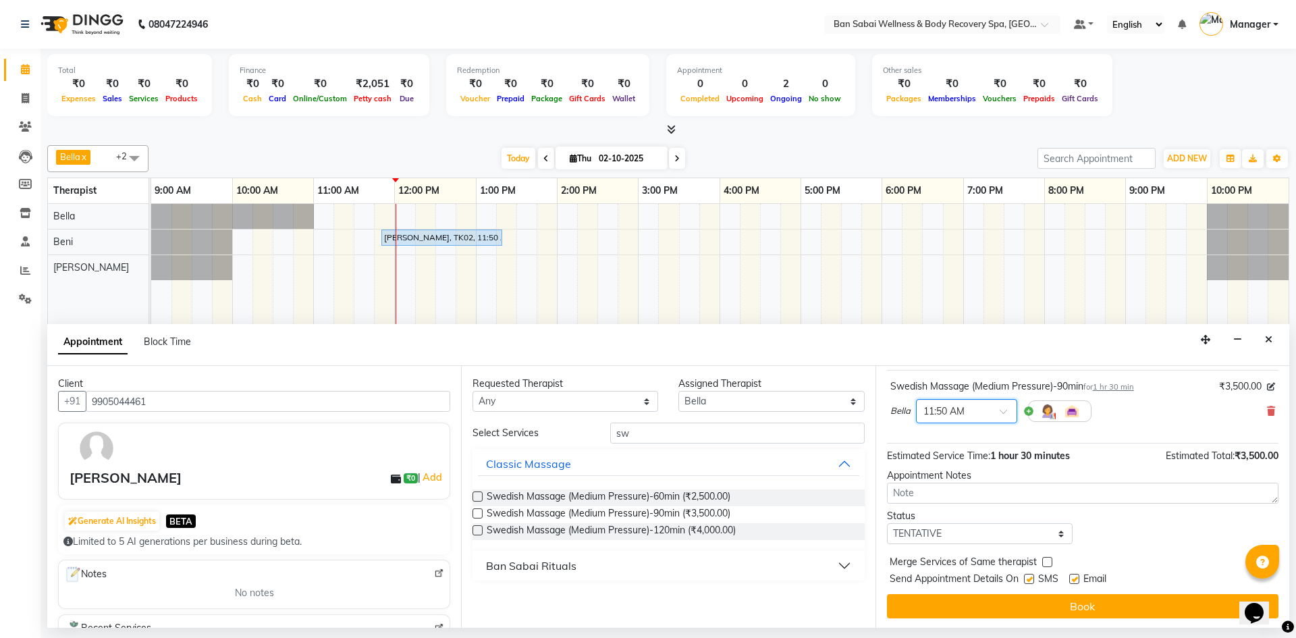
scroll to position [80, 0]
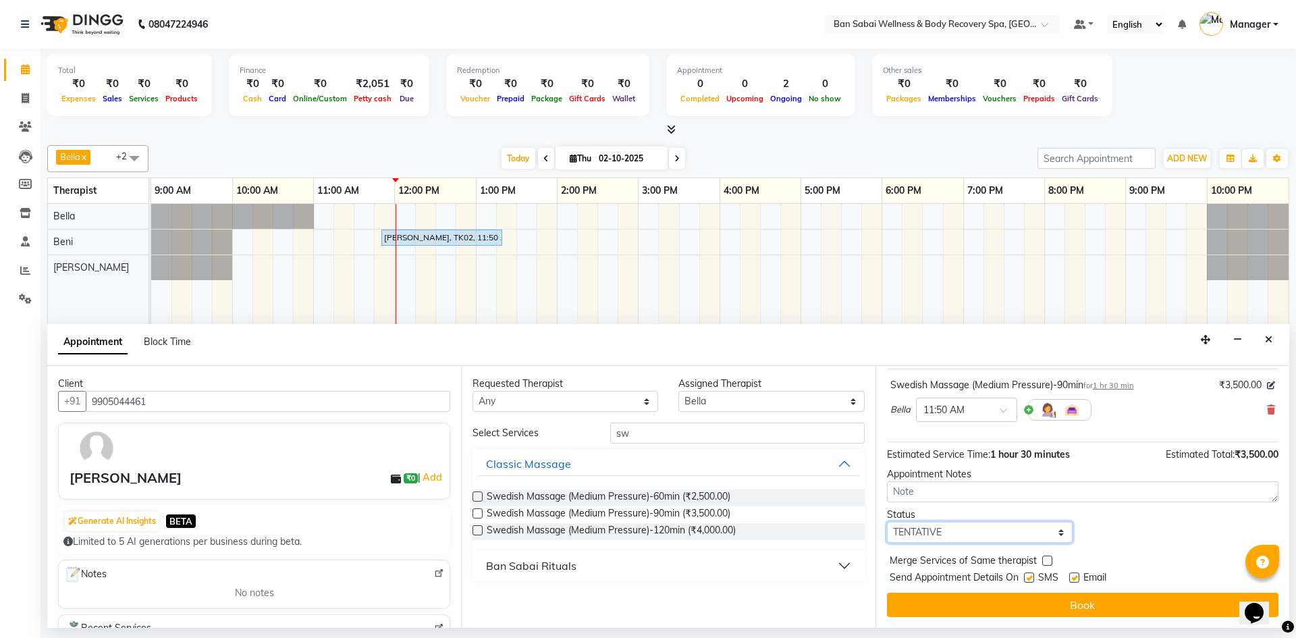
click at [1057, 530] on select "Select TENTATIVE CONFIRM CHECK-IN UPCOMING" at bounding box center [980, 532] width 186 height 21
click at [887, 522] on select "Select TENTATIVE CONFIRM CHECK-IN UPCOMING" at bounding box center [980, 532] width 186 height 21
click at [1056, 533] on select "Select TENTATIVE CONFIRM CHECK-IN UPCOMING" at bounding box center [980, 532] width 186 height 21
select select "check-in"
click at [887, 522] on select "Select TENTATIVE CONFIRM CHECK-IN UPCOMING" at bounding box center [980, 532] width 186 height 21
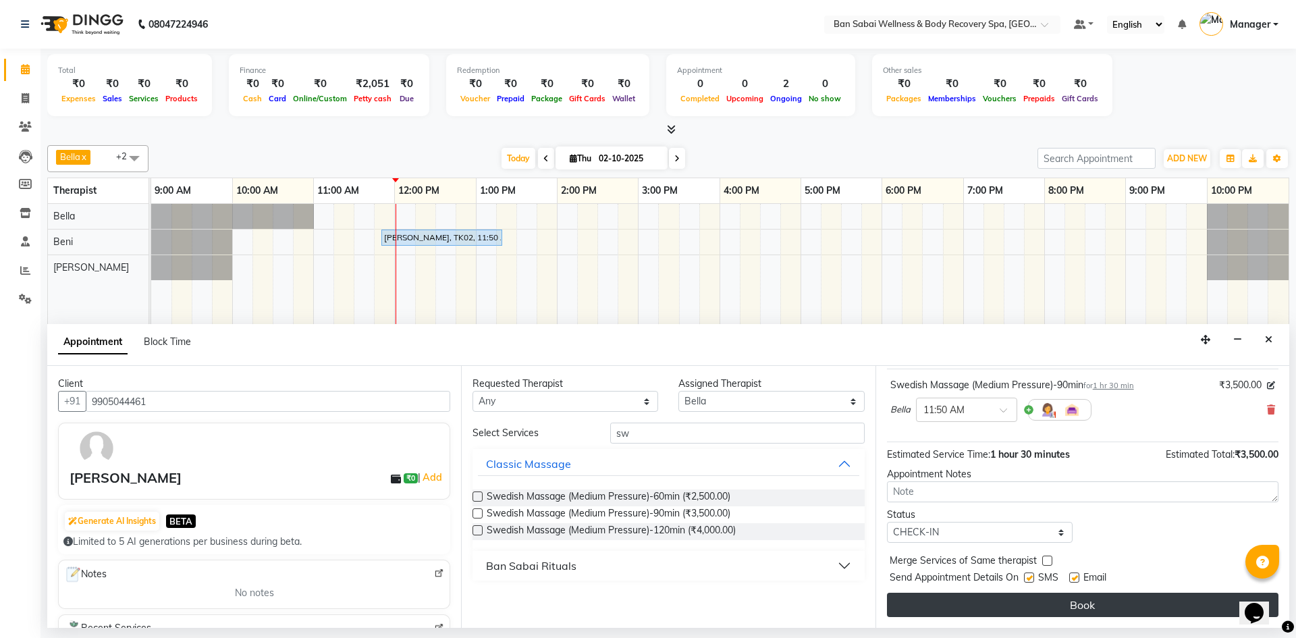
click at [1045, 601] on button "Book" at bounding box center [1082, 605] width 391 height 24
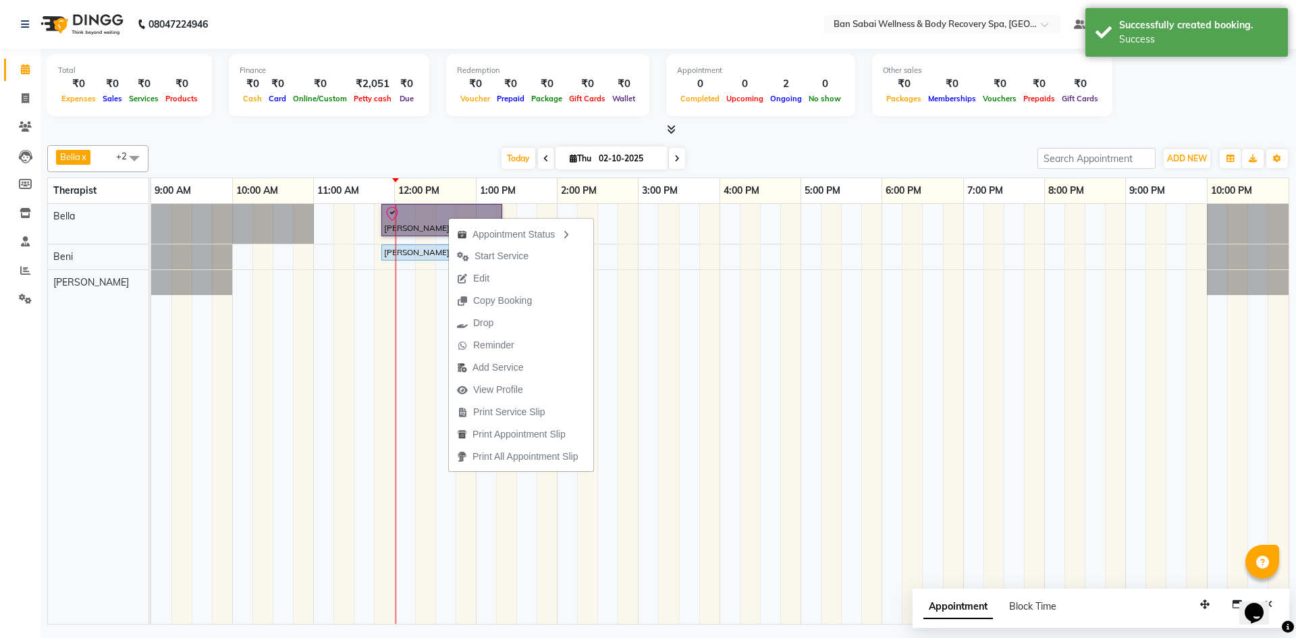
click at [862, 305] on td at bounding box center [872, 414] width 20 height 420
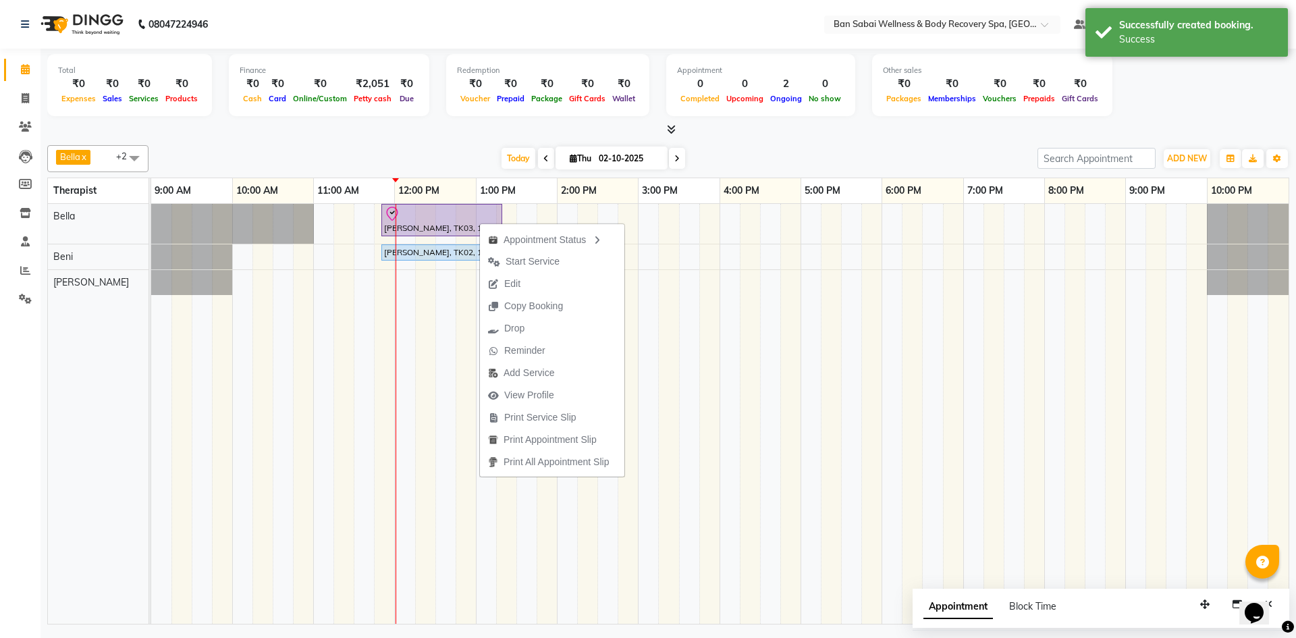
click at [525, 262] on span "Start Service" at bounding box center [533, 261] width 54 height 14
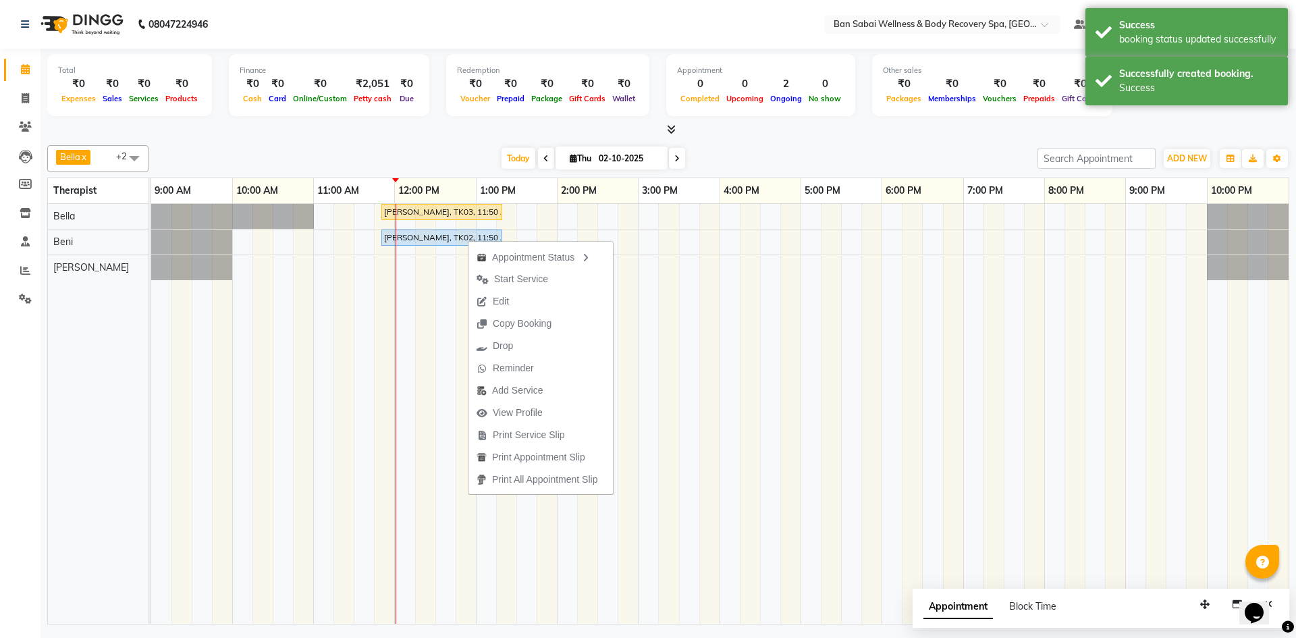
click at [532, 273] on span "Start Service" at bounding box center [521, 279] width 54 height 14
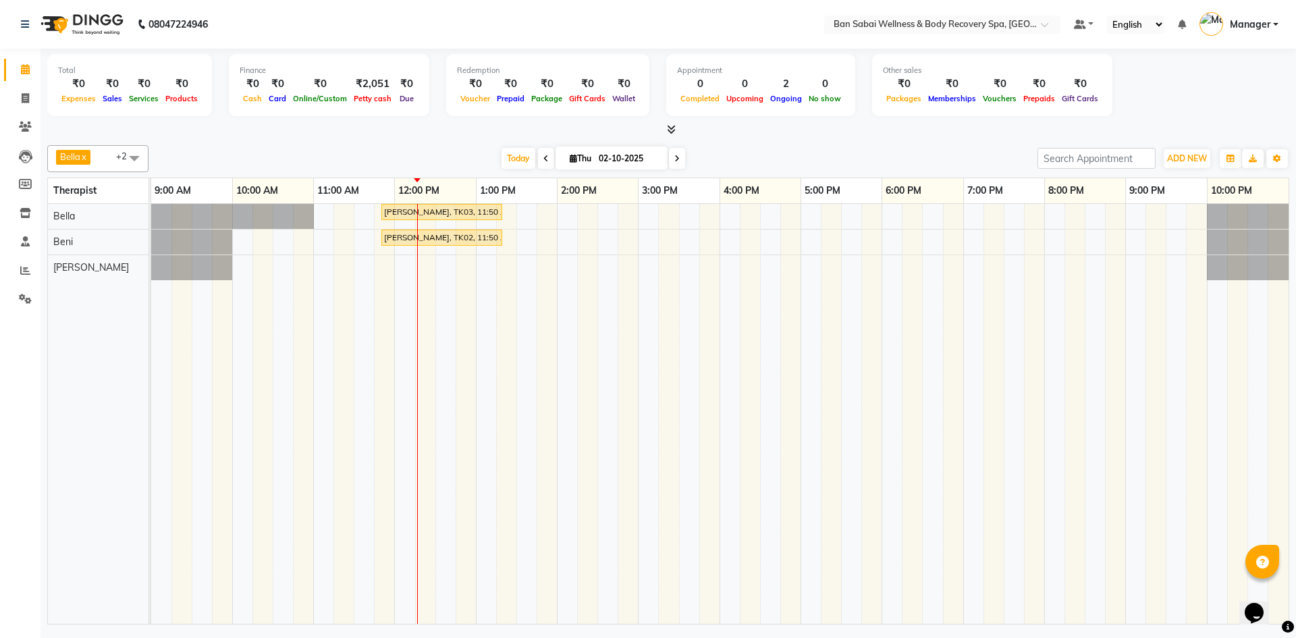
click at [674, 131] on icon at bounding box center [671, 129] width 9 height 10
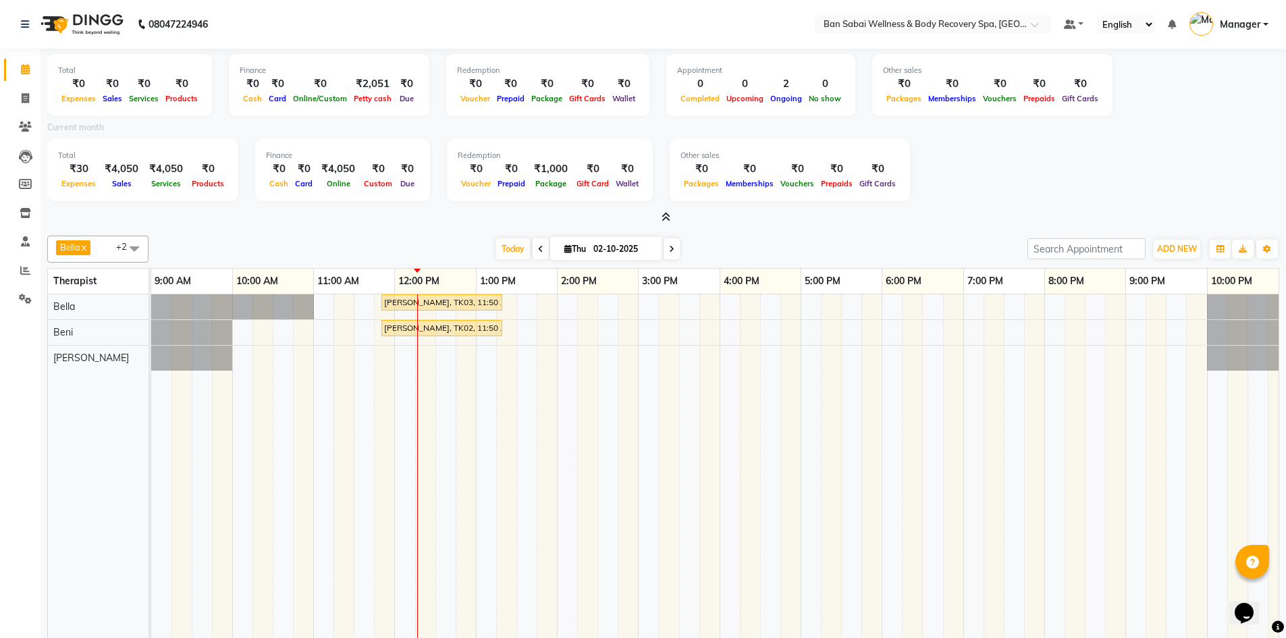
click at [668, 215] on icon at bounding box center [665, 217] width 9 height 10
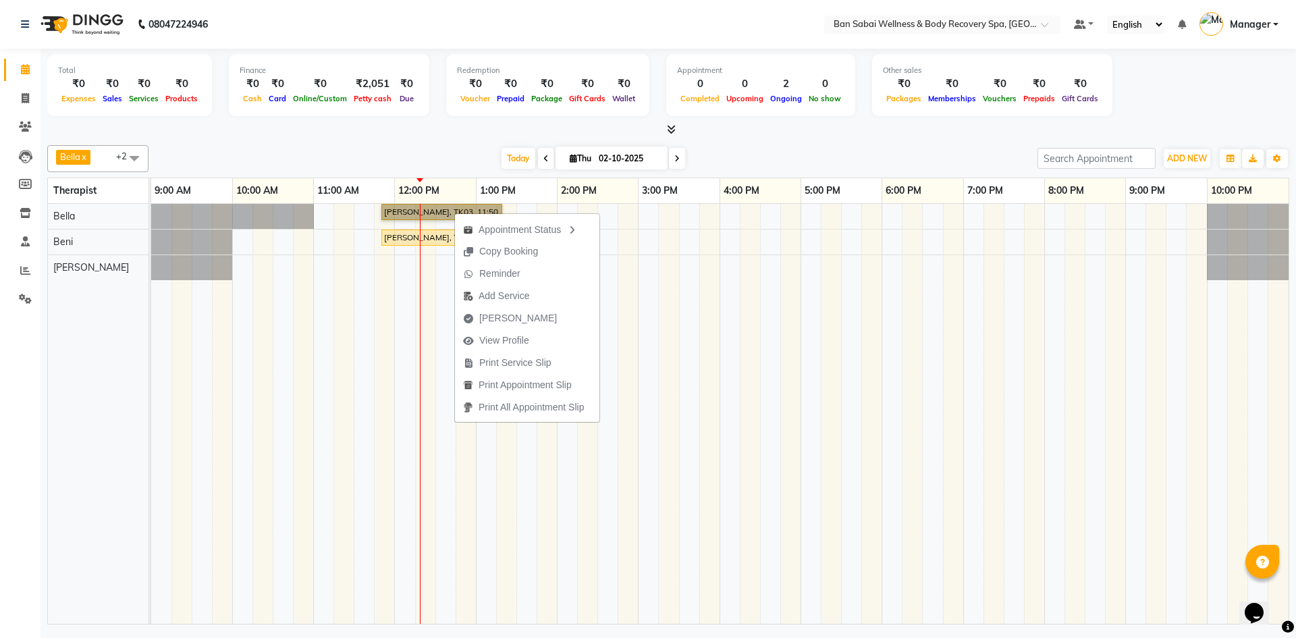
click at [728, 305] on td at bounding box center [729, 414] width 20 height 420
